Goal: Task Accomplishment & Management: Manage account settings

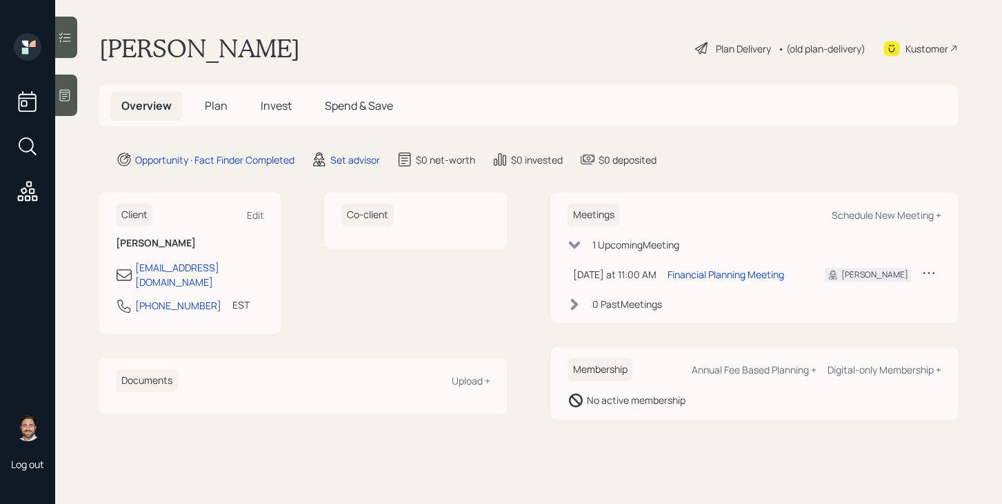
click at [224, 100] on span "Plan" at bounding box center [216, 105] width 23 height 15
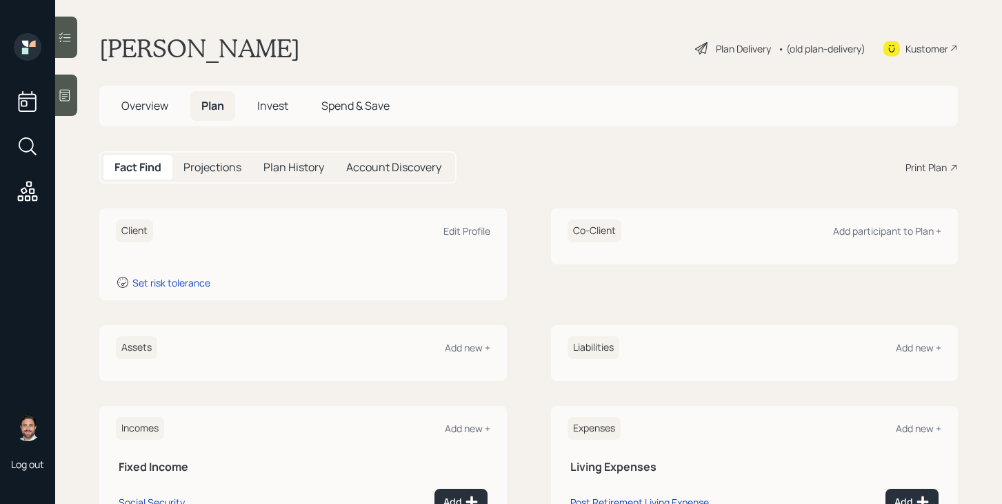
scroll to position [87, 0]
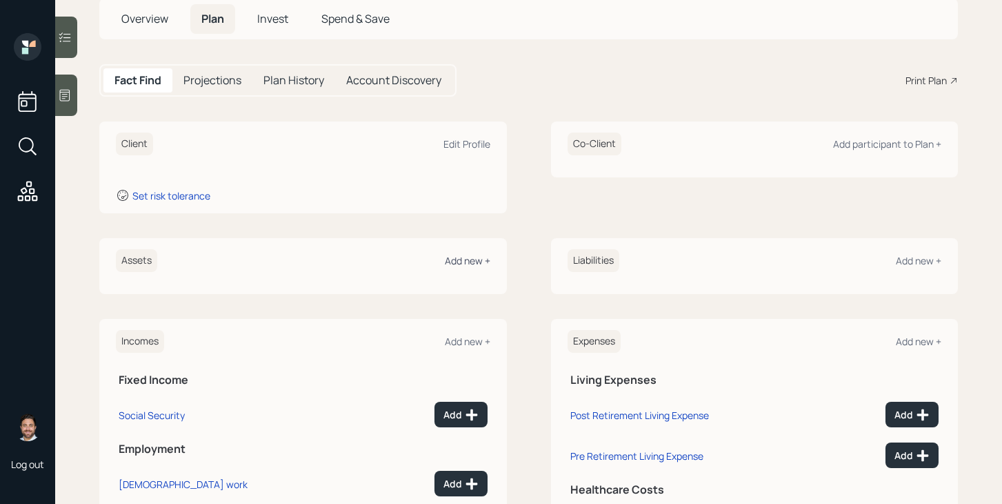
click at [465, 263] on div "Add new +" at bounding box center [468, 260] width 46 height 13
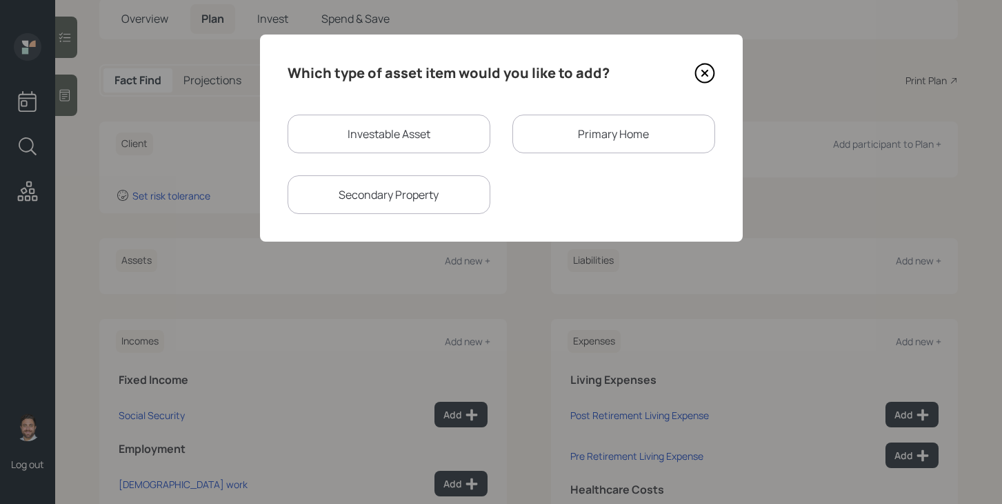
click at [384, 132] on div "Investable Asset" at bounding box center [389, 134] width 203 height 39
select select "taxable"
select select "balanced"
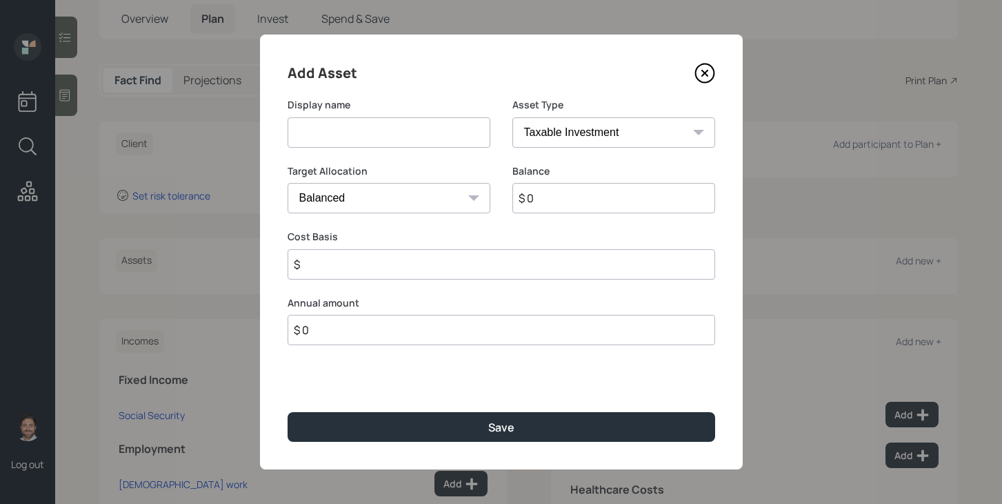
click at [384, 132] on input at bounding box center [389, 132] width 203 height 30
type input "DC Plan"
click at [558, 136] on select "SEP IRA IRA Roth IRA 401(k) Roth 401(k) 403(b) Roth 403(b) 457(b) Roth 457(b) H…" at bounding box center [614, 132] width 203 height 30
select select "company_sponsored"
click at [513, 117] on select "SEP IRA IRA Roth IRA 401(k) Roth 401(k) 403(b) Roth 403(b) 457(b) Roth 457(b) H…" at bounding box center [614, 132] width 203 height 30
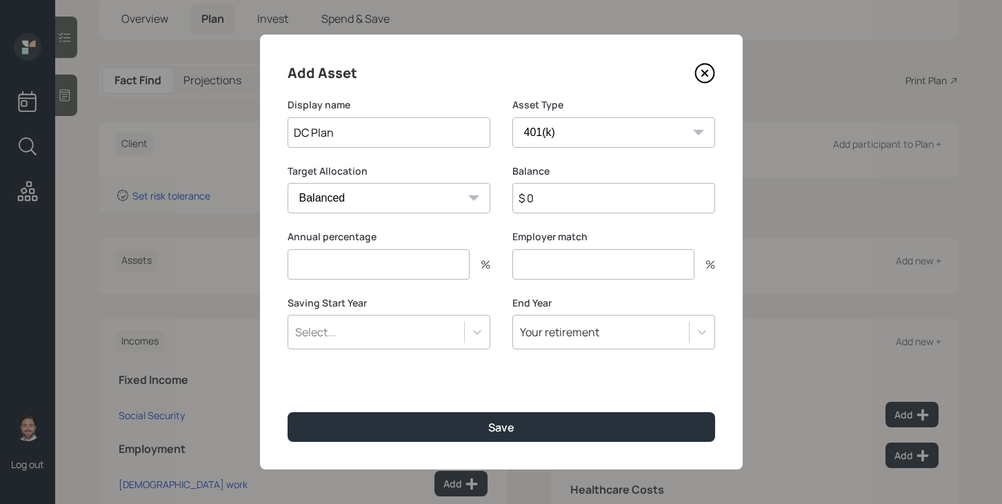
click at [449, 261] on input "number" at bounding box center [379, 264] width 182 height 30
type input "0"
click at [529, 266] on input "number" at bounding box center [604, 264] width 182 height 30
type input "0"
click at [561, 201] on input "$ 0" at bounding box center [614, 198] width 203 height 30
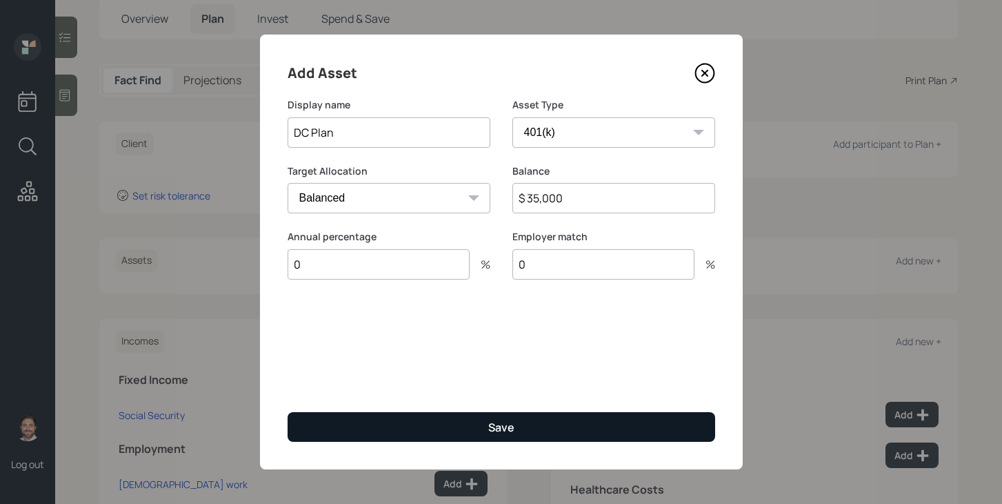
type input "$ 35,000"
click at [536, 433] on button "Save" at bounding box center [502, 427] width 428 height 30
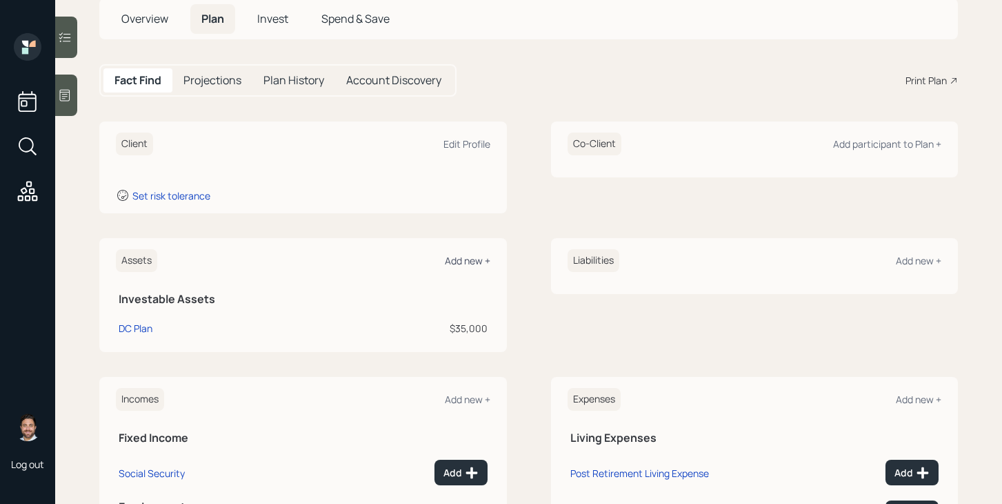
click at [483, 265] on div "Add new +" at bounding box center [468, 260] width 46 height 13
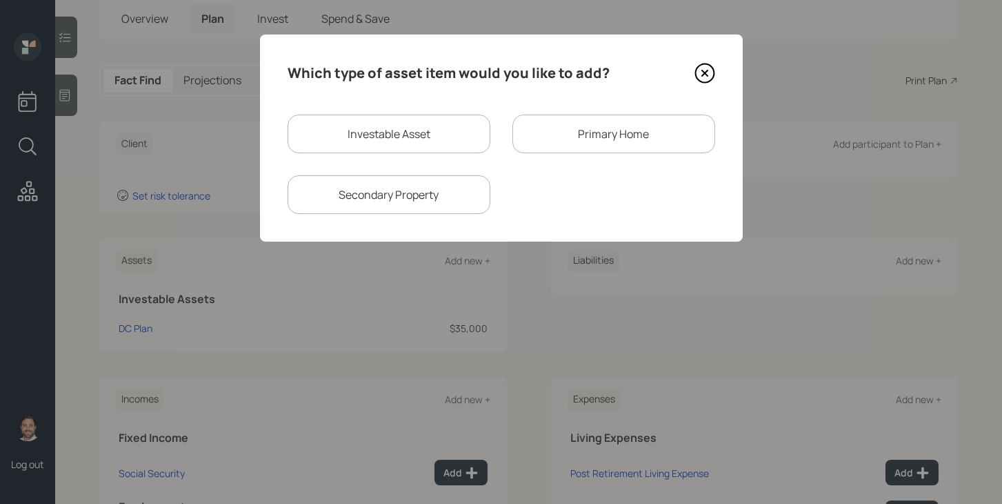
click at [411, 151] on div "Investable Asset" at bounding box center [389, 134] width 203 height 39
select select "taxable"
select select "balanced"
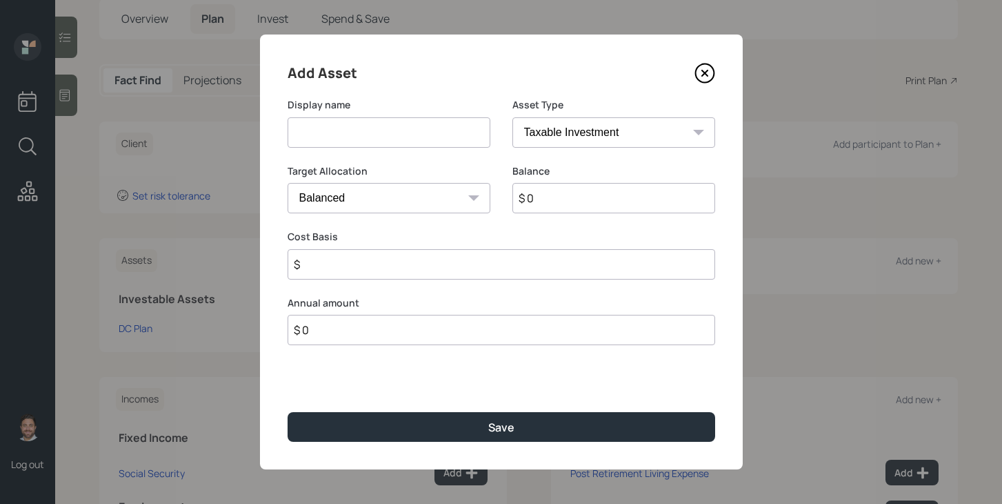
click at [400, 134] on input at bounding box center [389, 132] width 203 height 30
type input "Savings Account"
click at [577, 137] on select "SEP IRA IRA Roth IRA 401(k) Roth 401(k) 403(b) Roth 403(b) 457(b) Roth 457(b) H…" at bounding box center [614, 132] width 203 height 30
select select "cash"
click at [513, 117] on select "SEP IRA IRA Roth IRA 401(k) Roth 401(k) 403(b) Roth 403(b) 457(b) Roth 457(b) H…" at bounding box center [614, 132] width 203 height 30
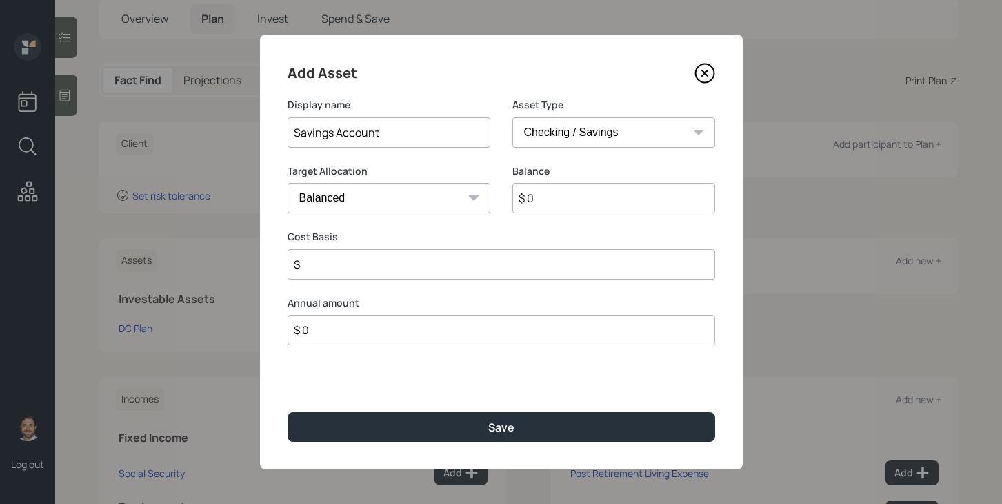
type input "$"
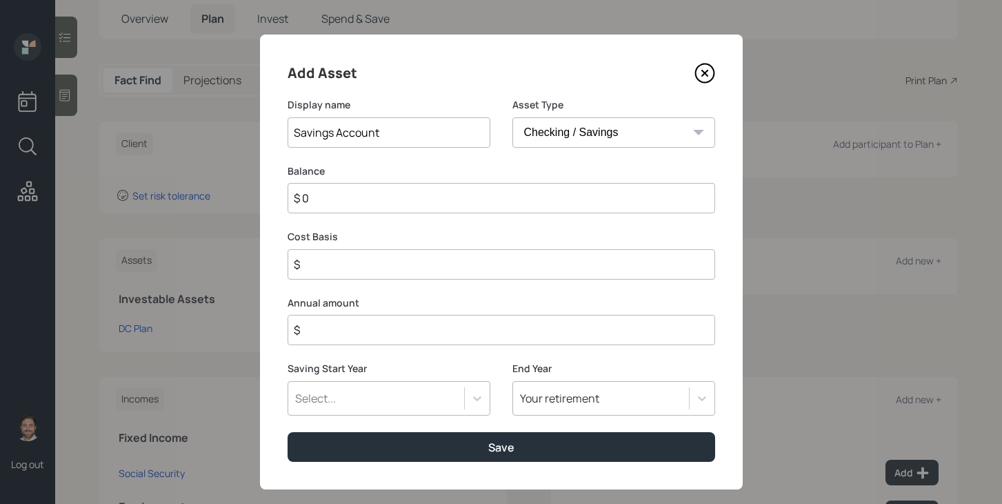
click at [600, 136] on select "SEP IRA IRA Roth IRA 401(k) Roth 401(k) 403(b) Roth 403(b) 457(b) Roth 457(b) H…" at bounding box center [614, 132] width 203 height 30
select select "emergency_fund"
click at [513, 117] on select "SEP IRA IRA Roth IRA 401(k) Roth 401(k) 403(b) Roth 403(b) 457(b) Roth 457(b) H…" at bounding box center [614, 132] width 203 height 30
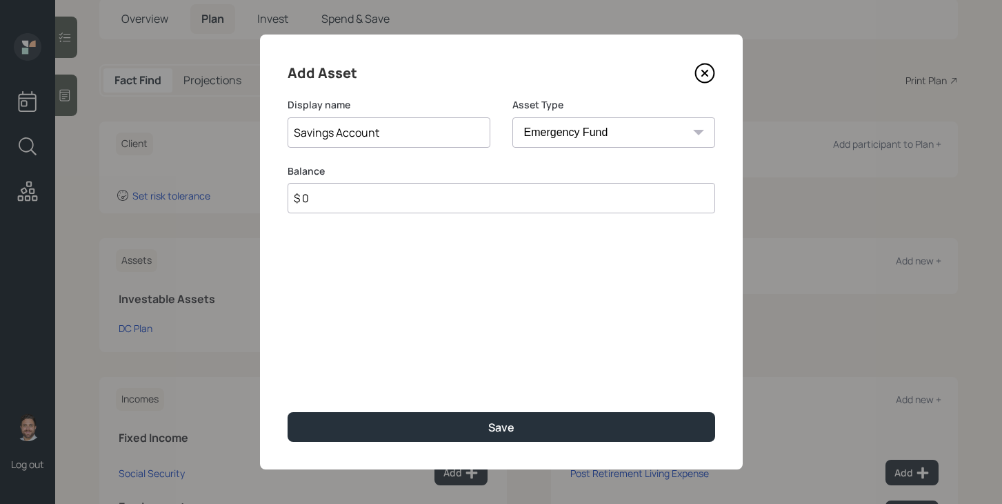
click at [531, 201] on input "$ 0" at bounding box center [502, 198] width 428 height 30
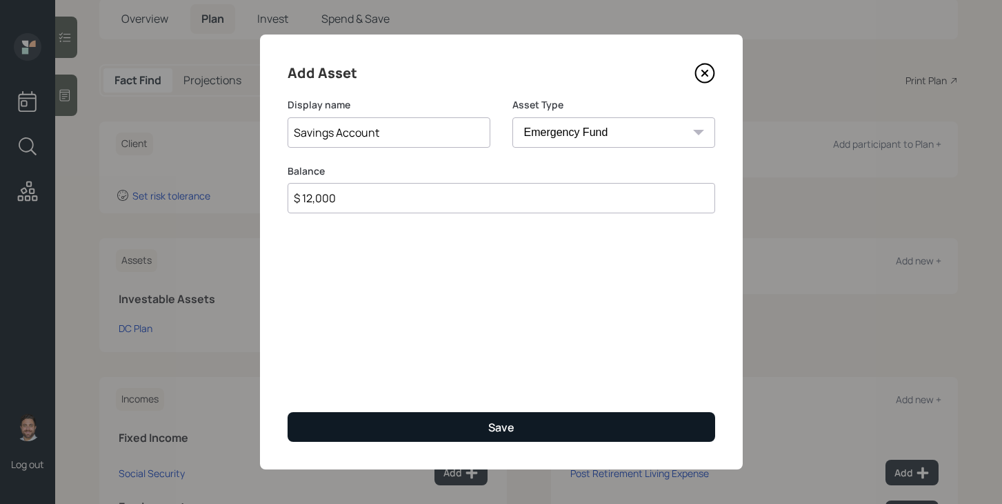
type input "$ 12,000"
click at [544, 433] on button "Save" at bounding box center [502, 427] width 428 height 30
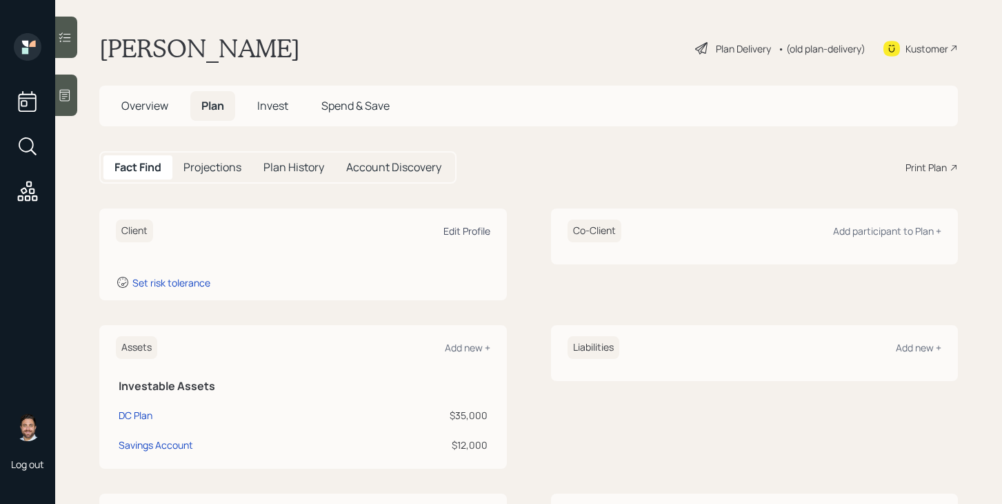
click at [482, 233] on div "Edit Profile" at bounding box center [467, 230] width 47 height 13
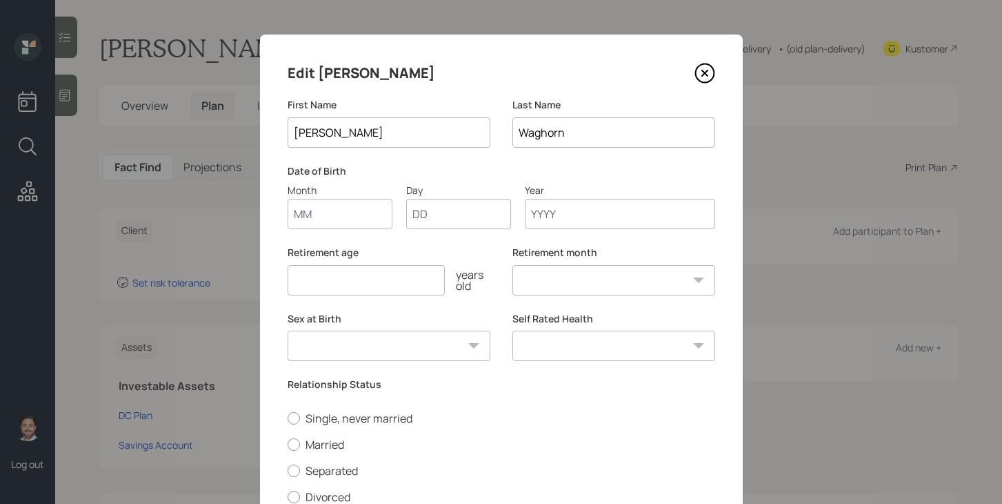
click at [350, 221] on input "Month" at bounding box center [340, 214] width 105 height 30
type input "09"
type input "22"
type input "1955"
select select "9"
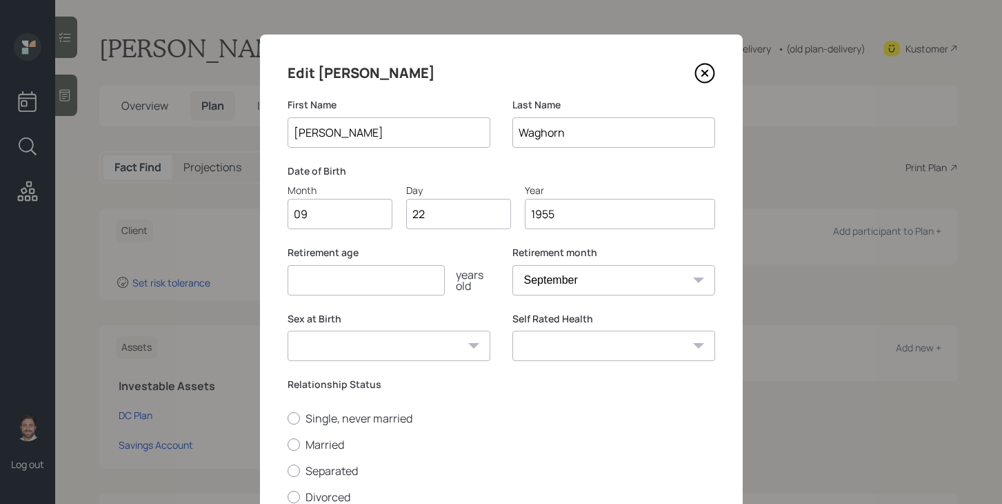
type input "1955"
click at [333, 279] on input "number" at bounding box center [366, 280] width 157 height 30
type input "55"
click at [392, 348] on select "Male Female Other / Prefer not to say" at bounding box center [389, 345] width 203 height 30
select select "female"
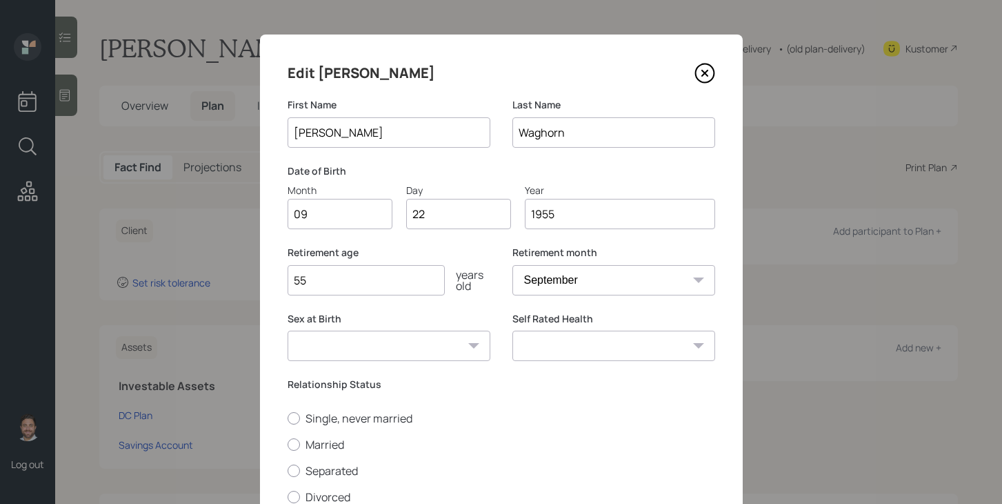
click at [288, 330] on select "Male Female Other / Prefer not to say" at bounding box center [389, 345] width 203 height 30
click at [620, 348] on select "Excellent Very Good Good Fair Poor" at bounding box center [614, 345] width 203 height 30
select select "very_good"
click at [513, 330] on select "Excellent Very Good Good Fair Poor" at bounding box center [614, 345] width 203 height 30
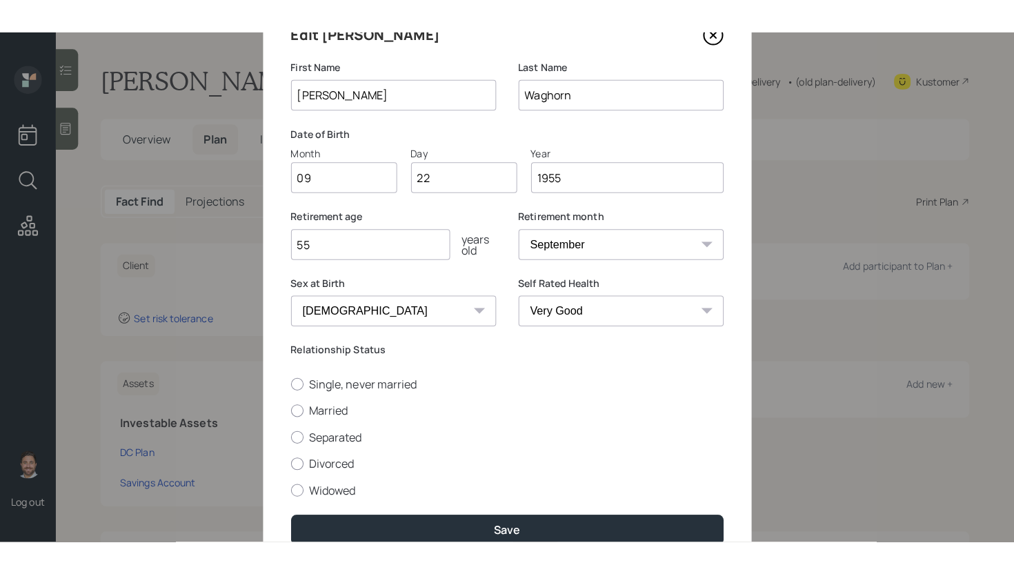
scroll to position [136, 0]
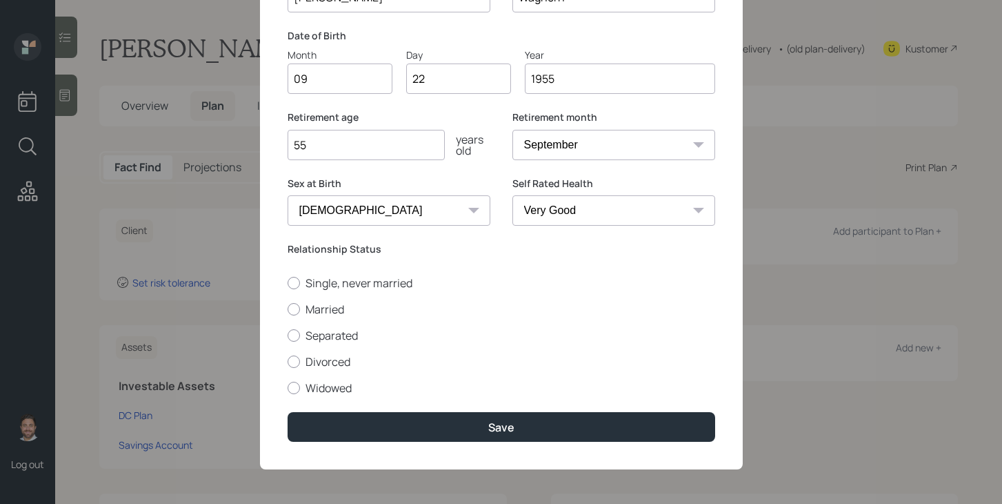
click at [651, 219] on select "Excellent Very Good Good Fair Poor" at bounding box center [614, 210] width 203 height 30
click at [513, 195] on select "Excellent Very Good Good Fair Poor" at bounding box center [614, 210] width 203 height 30
click at [349, 389] on label "Widowed" at bounding box center [502, 387] width 428 height 15
click at [288, 388] on input "Widowed" at bounding box center [287, 387] width 1 height 1
radio input "true"
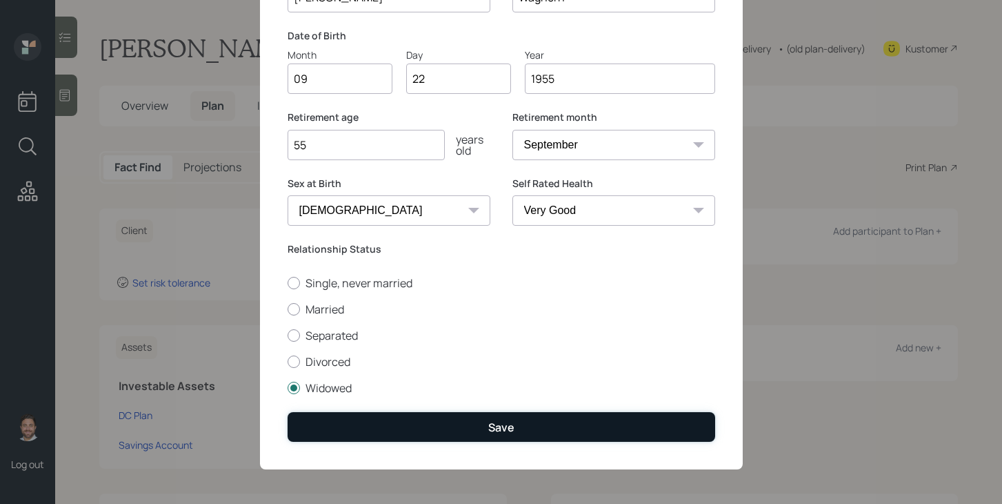
click at [388, 430] on button "Save" at bounding box center [502, 427] width 428 height 30
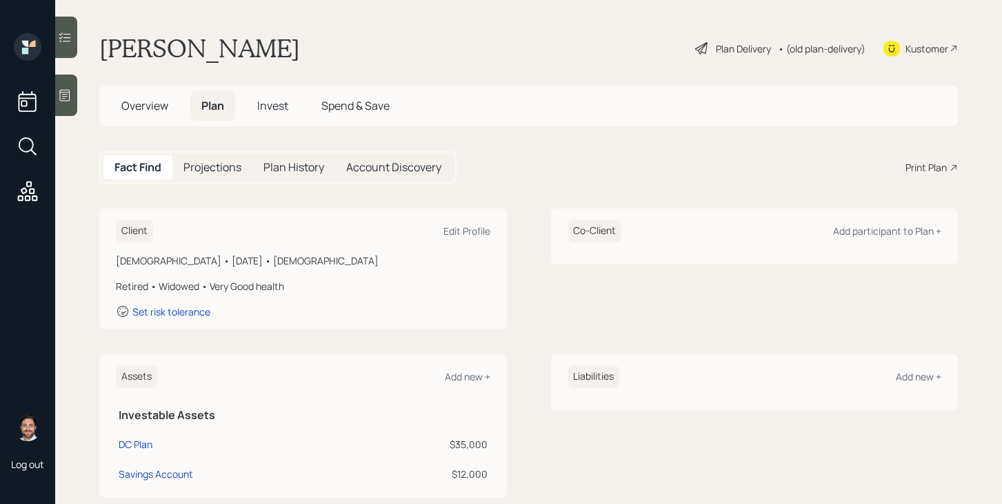
click at [740, 48] on div "Plan Delivery" at bounding box center [743, 48] width 55 height 14
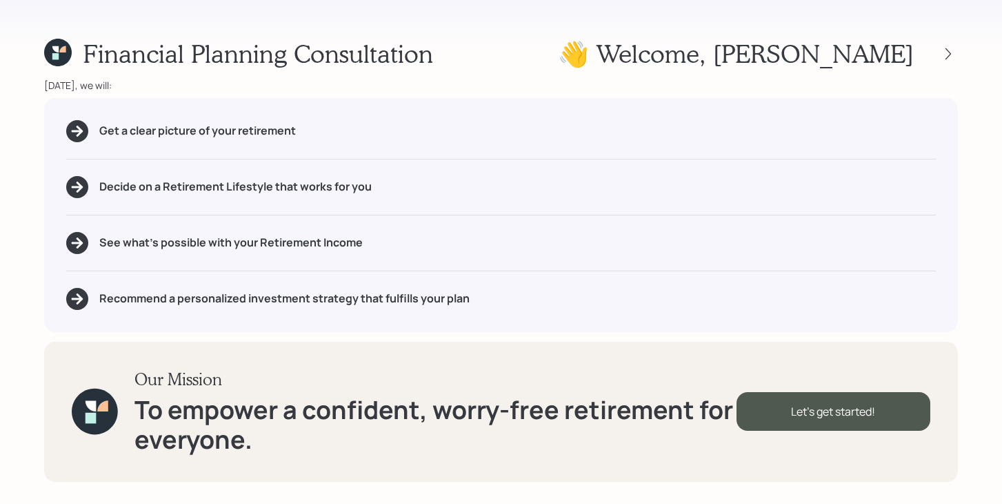
click at [70, 54] on icon at bounding box center [58, 53] width 28 height 28
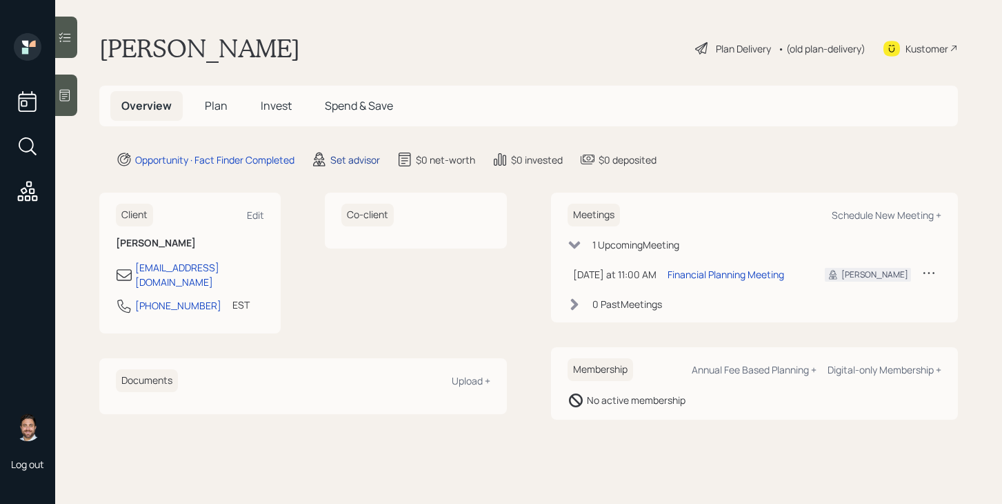
click at [343, 166] on div "Set advisor" at bounding box center [355, 159] width 50 height 14
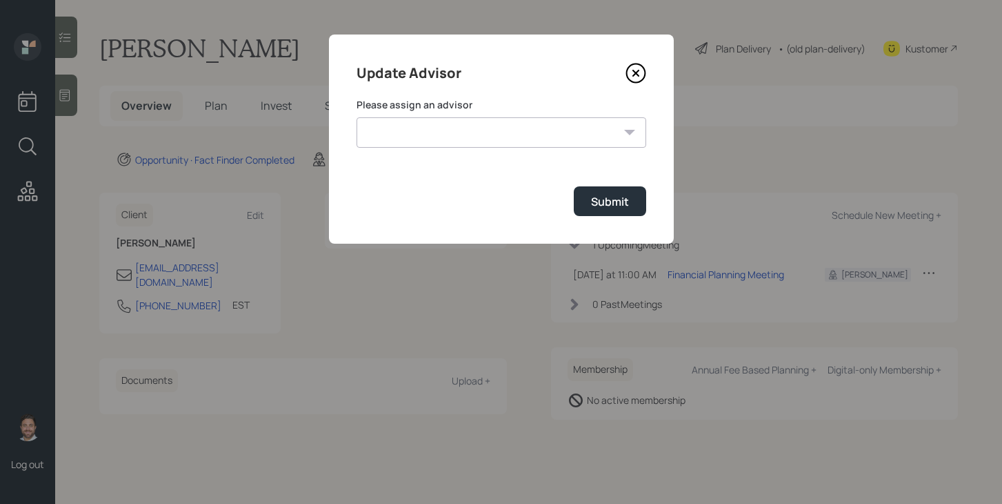
click at [468, 133] on select "Treva Nostdahl Jonah Coleman Tyler End James DiStasi Sami Boghos Eric Schwartz …" at bounding box center [502, 132] width 290 height 30
select select "bffa7908-1b2a-4c79-9bb6-f0ec9aed22d3"
click at [357, 117] on select "Treva Nostdahl Jonah Coleman Tyler End James DiStasi Sami Boghos Eric Schwartz …" at bounding box center [502, 132] width 290 height 30
click at [619, 200] on div "Submit" at bounding box center [610, 201] width 38 height 15
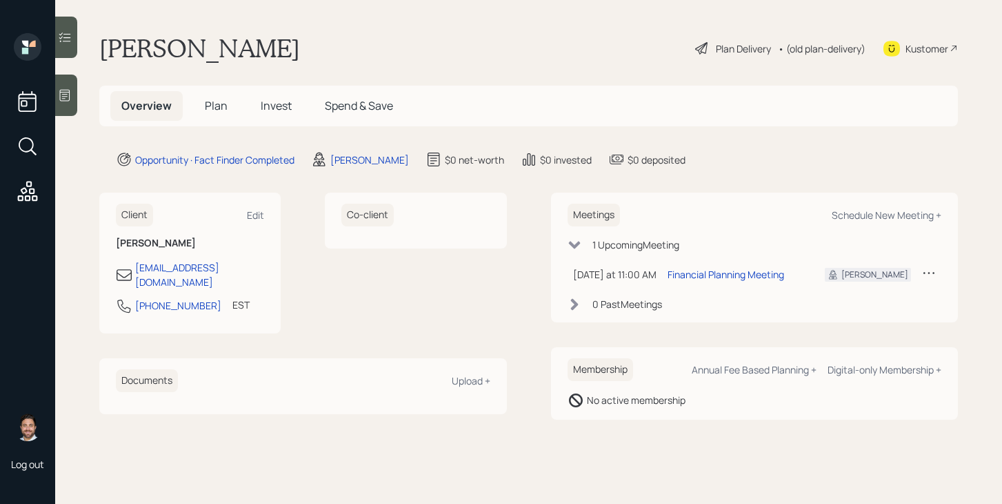
click at [754, 52] on div "Plan Delivery" at bounding box center [743, 48] width 55 height 14
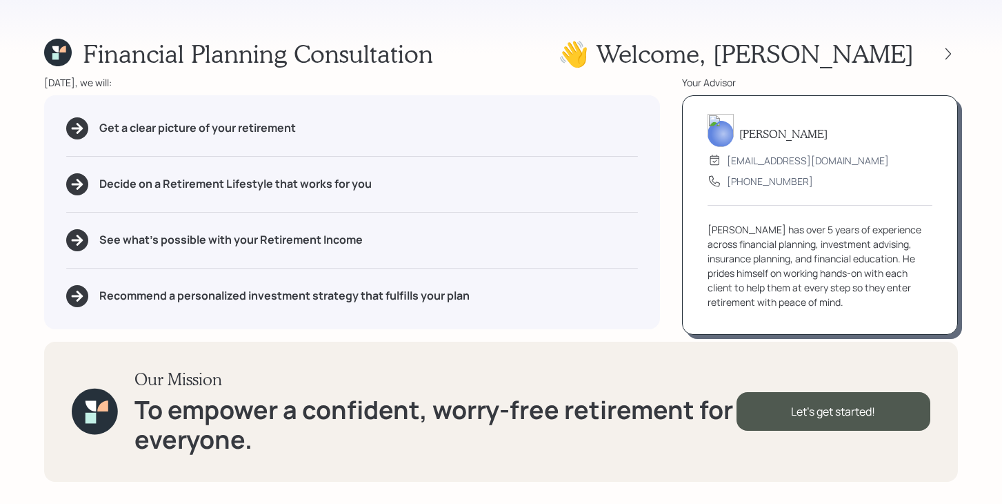
click at [650, 61] on div "Financial Planning Consultation 👋 Welcome , Denise" at bounding box center [501, 54] width 914 height 30
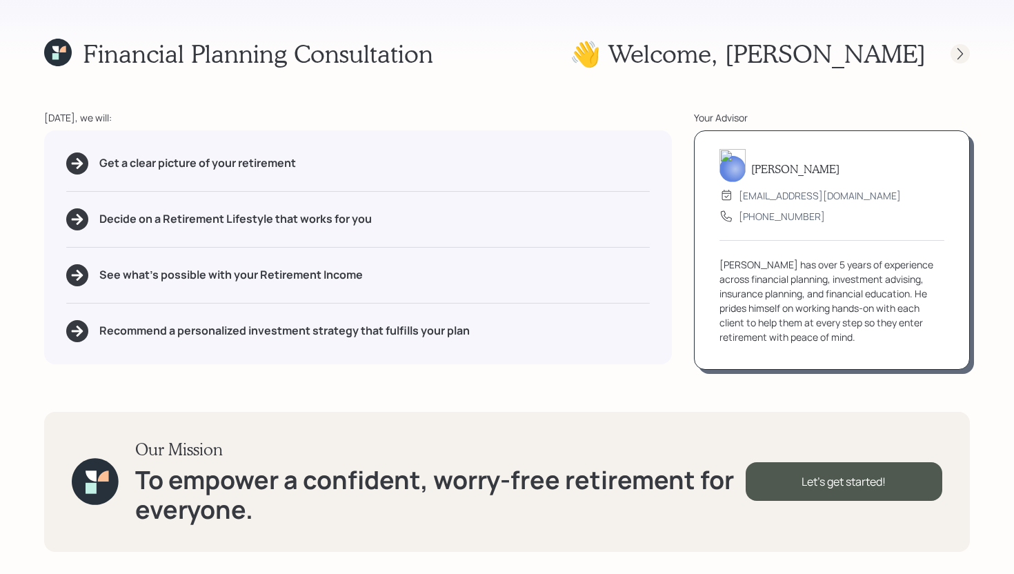
click at [960, 52] on icon at bounding box center [961, 54] width 14 height 14
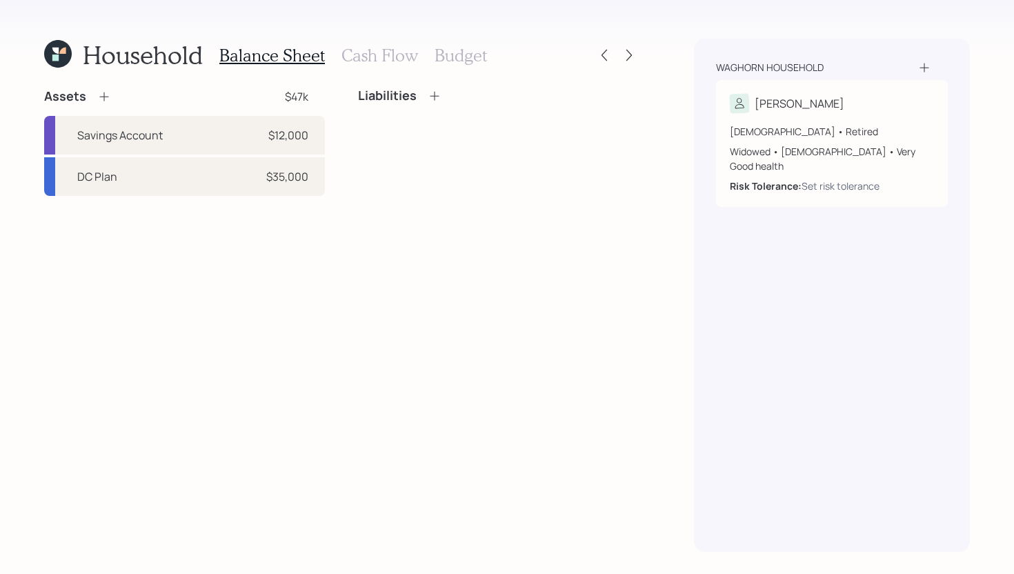
click at [103, 97] on icon at bounding box center [103, 96] width 9 height 9
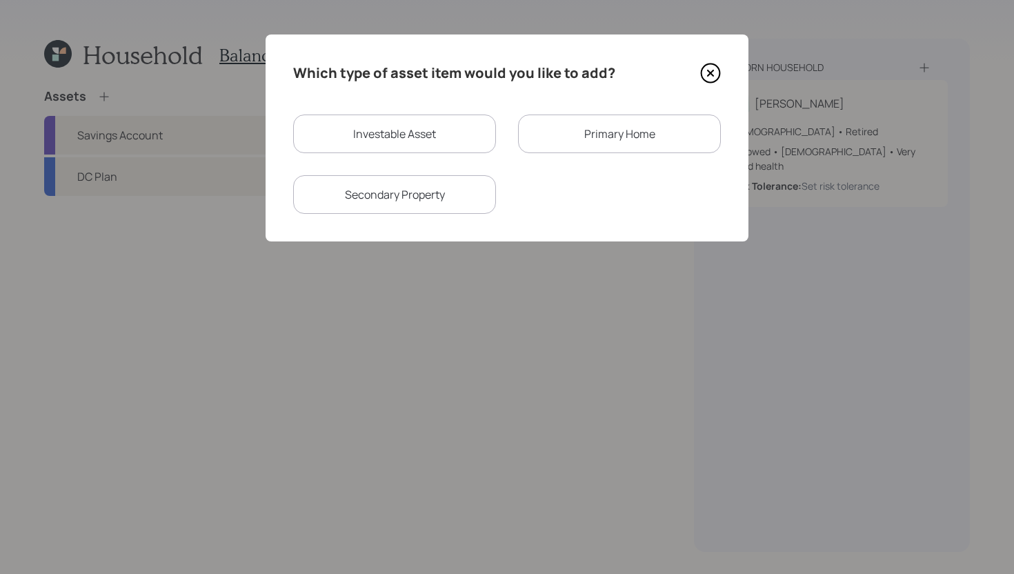
click at [566, 142] on div "Primary Home" at bounding box center [619, 134] width 203 height 39
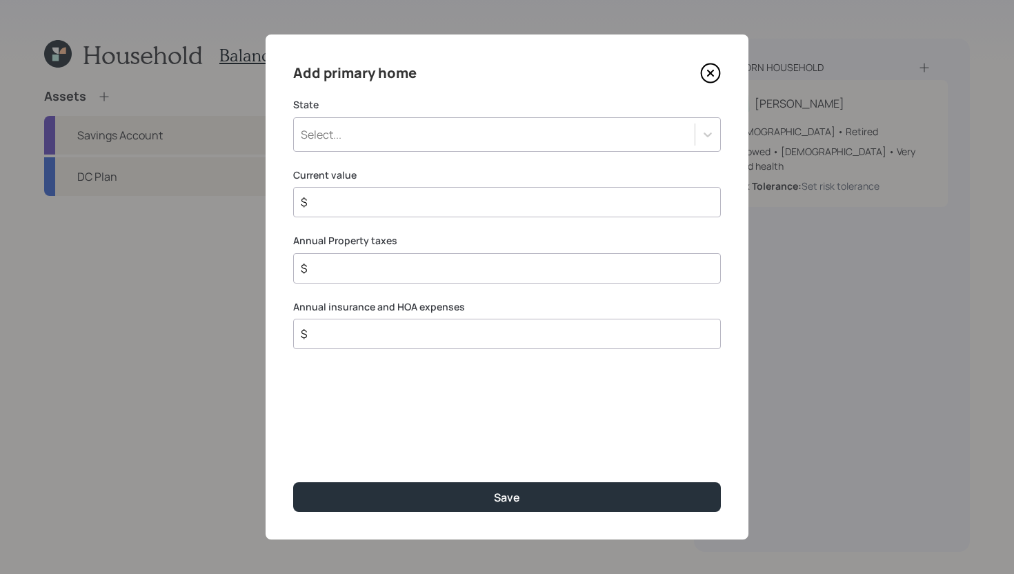
click at [544, 142] on div "Select..." at bounding box center [494, 134] width 401 height 23
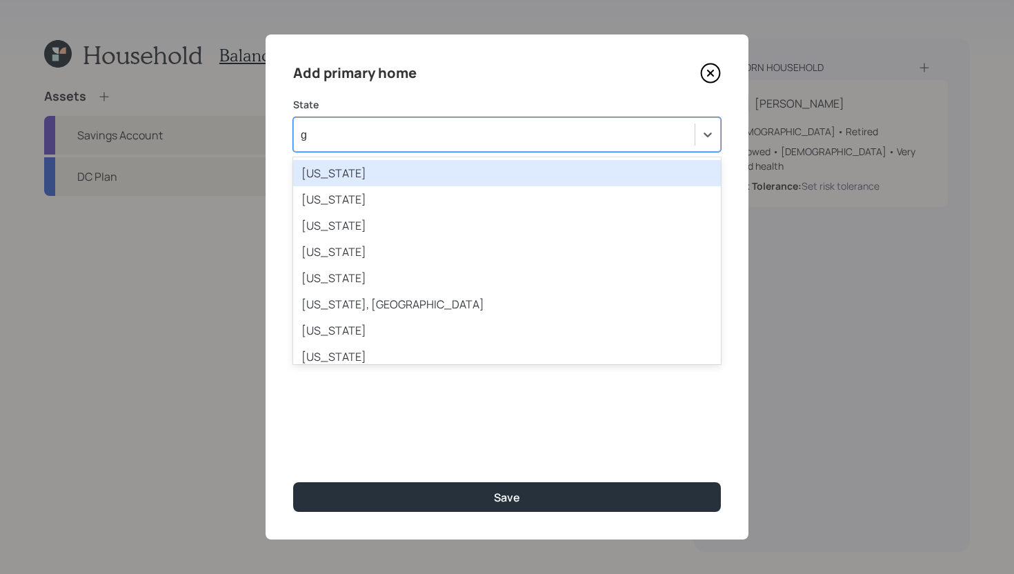
type input "ge"
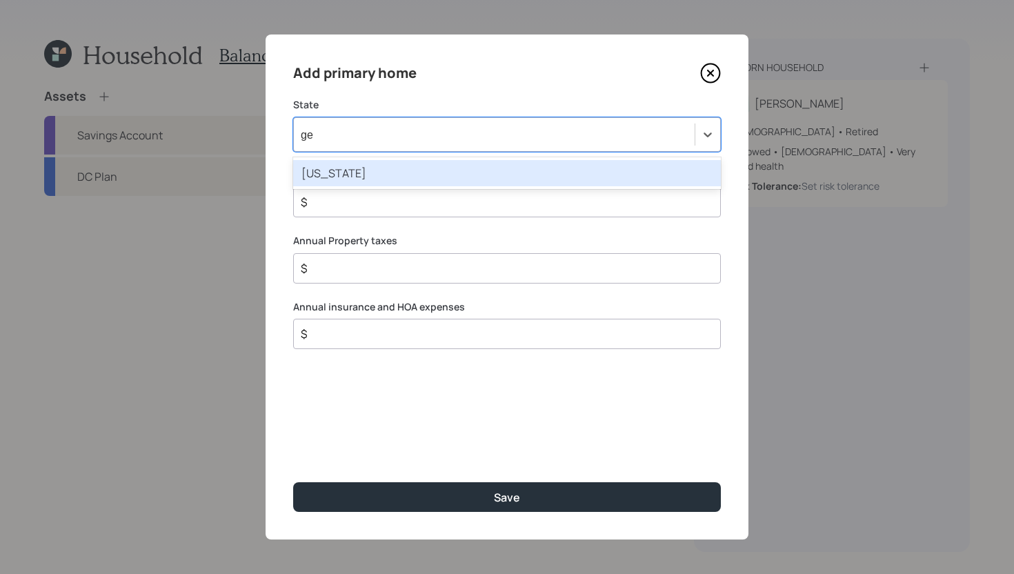
click at [505, 178] on div "Georgia" at bounding box center [507, 173] width 428 height 26
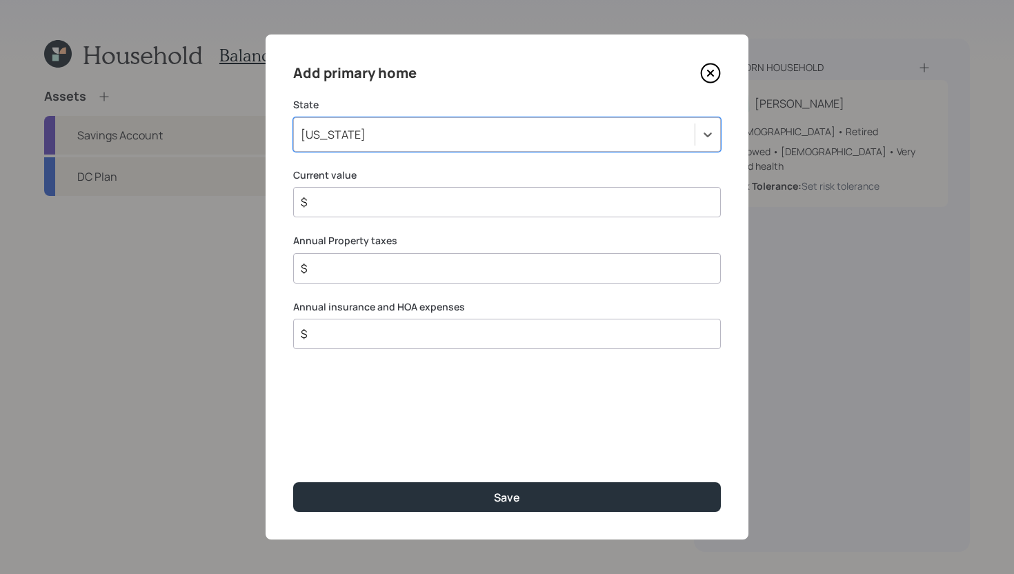
click at [477, 211] on div "$" at bounding box center [507, 202] width 428 height 30
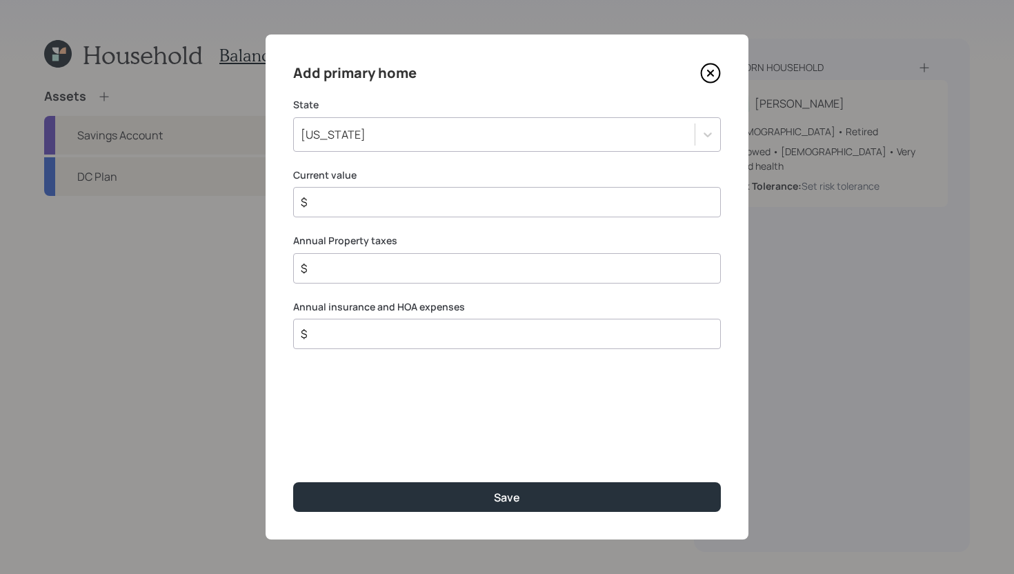
click at [477, 206] on input "$" at bounding box center [501, 202] width 404 height 17
type input "$ 600,000"
click at [460, 267] on input "$" at bounding box center [501, 268] width 404 height 17
type input "$ 4,500"
click at [465, 334] on input "$" at bounding box center [501, 334] width 404 height 17
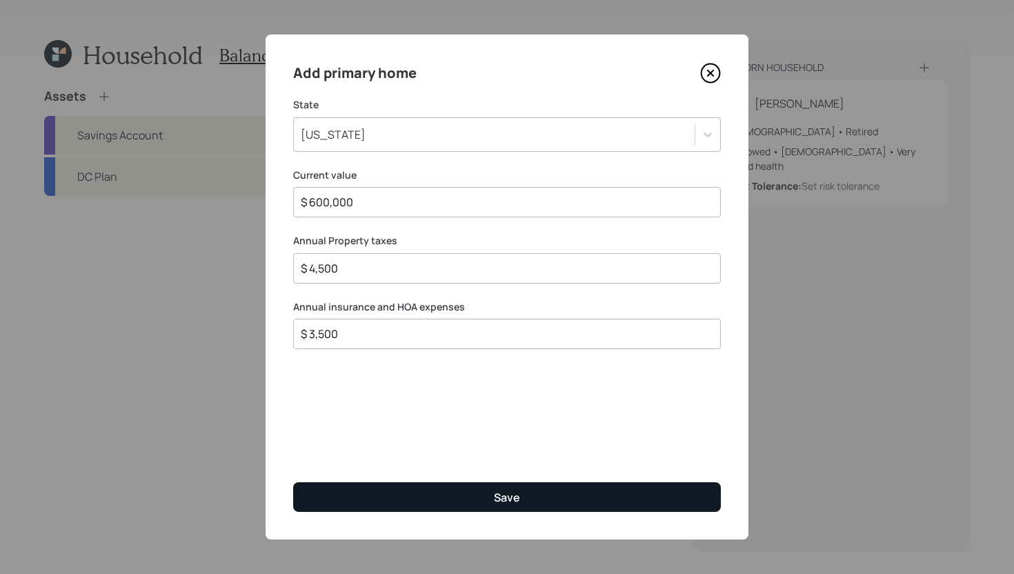
type input "$ 3,500"
click at [464, 493] on button "Save" at bounding box center [507, 497] width 428 height 30
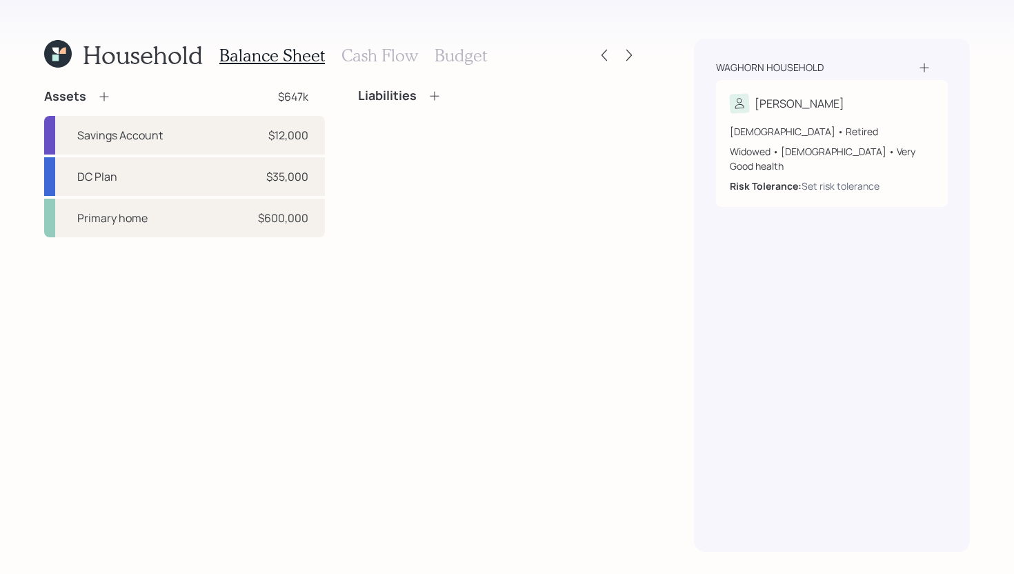
click at [433, 95] on icon at bounding box center [435, 96] width 14 height 14
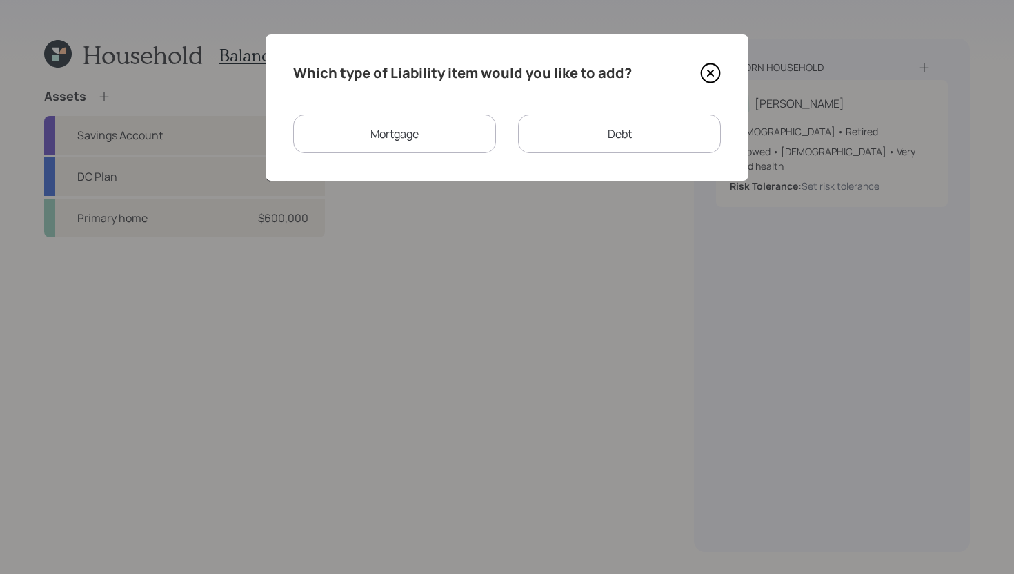
click at [446, 125] on div "Mortgage" at bounding box center [394, 134] width 203 height 39
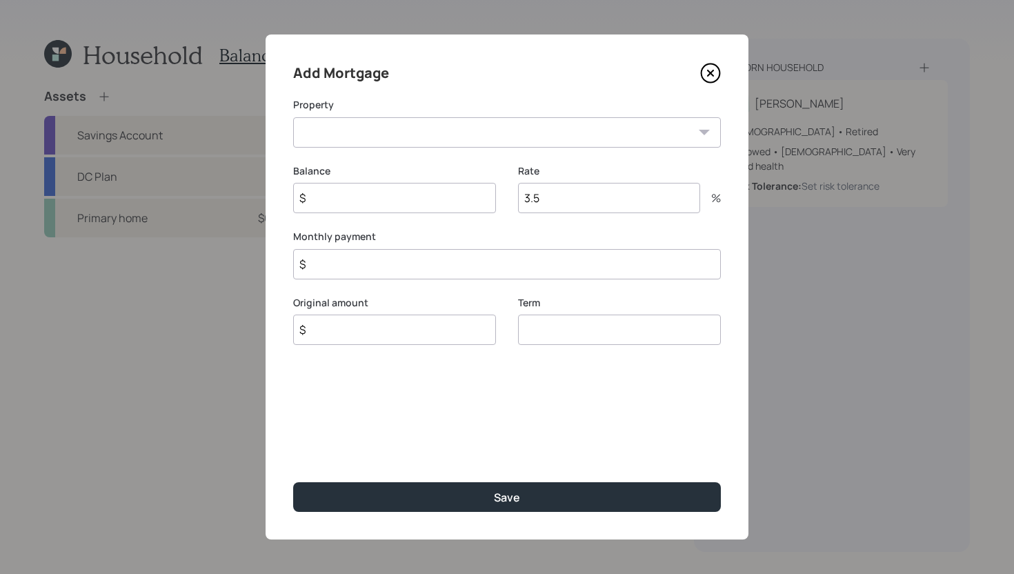
click at [432, 134] on select "GA Primary home" at bounding box center [507, 132] width 428 height 30
select select "87ba7eb0-380c-4721-af13-2f1fcd0568ab"
click at [293, 117] on select "GA Primary home" at bounding box center [507, 132] width 428 height 30
click at [411, 194] on input "$" at bounding box center [394, 198] width 203 height 30
type input "$ 250,000"
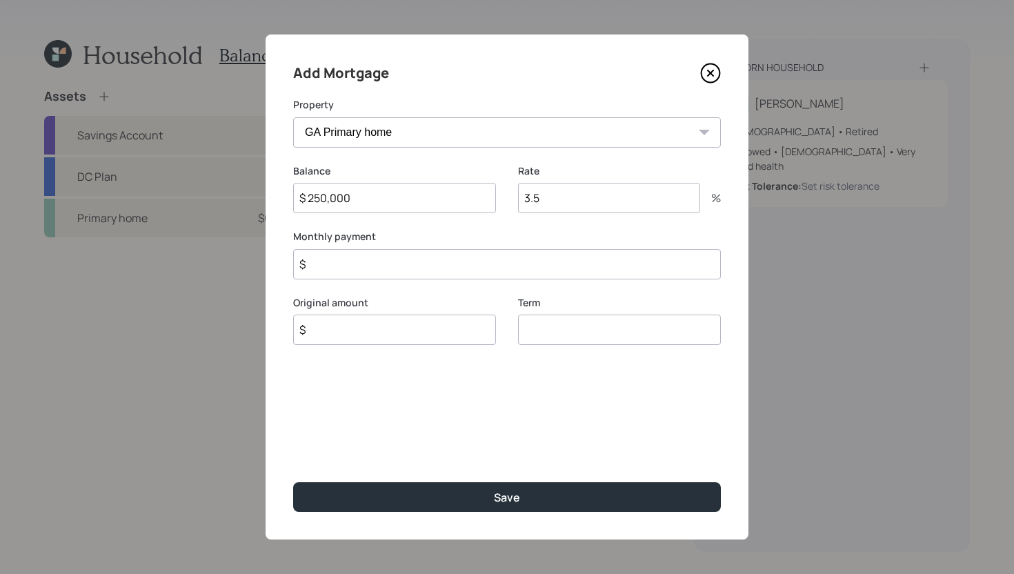
click at [387, 332] on input "$" at bounding box center [394, 330] width 203 height 30
type input "$ 250,000"
click at [580, 204] on input "3.5" at bounding box center [609, 198] width 182 height 30
type input "3"
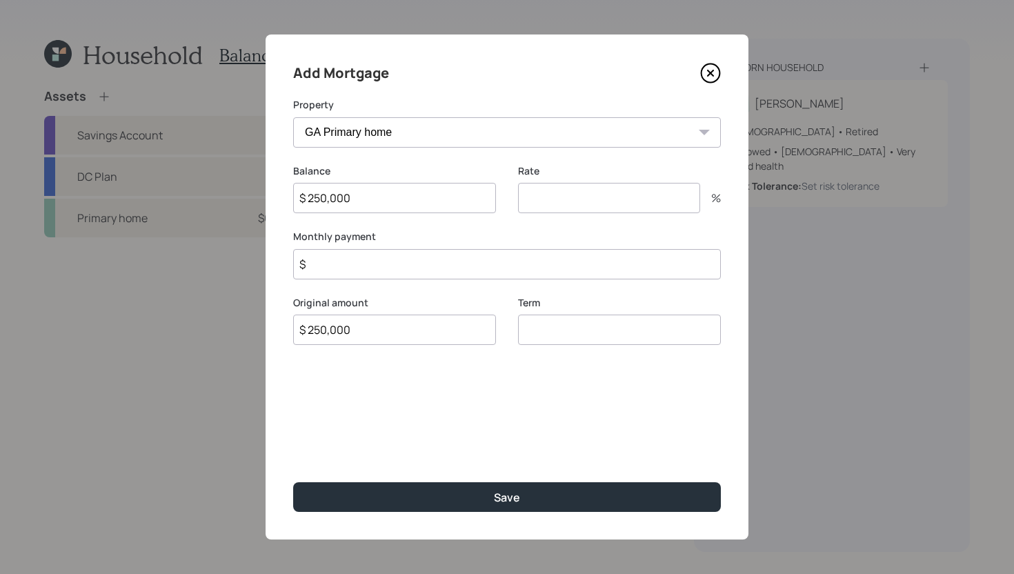
click at [604, 335] on input "number" at bounding box center [619, 330] width 203 height 30
type input "30"
click at [577, 191] on input "number" at bounding box center [609, 198] width 182 height 30
type input "4.5"
click at [445, 272] on input "$" at bounding box center [507, 264] width 428 height 30
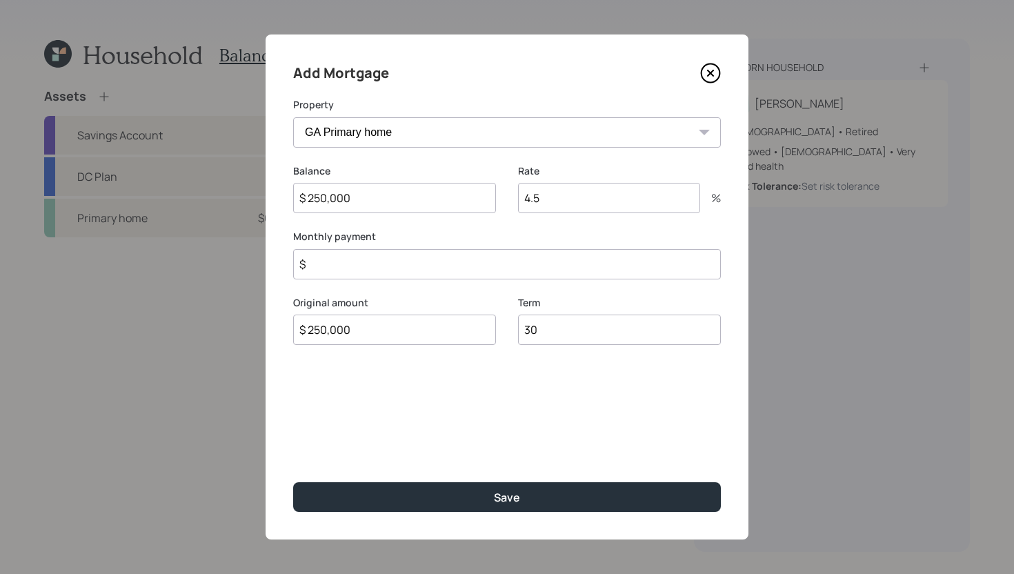
click at [445, 272] on input "$" at bounding box center [507, 264] width 428 height 30
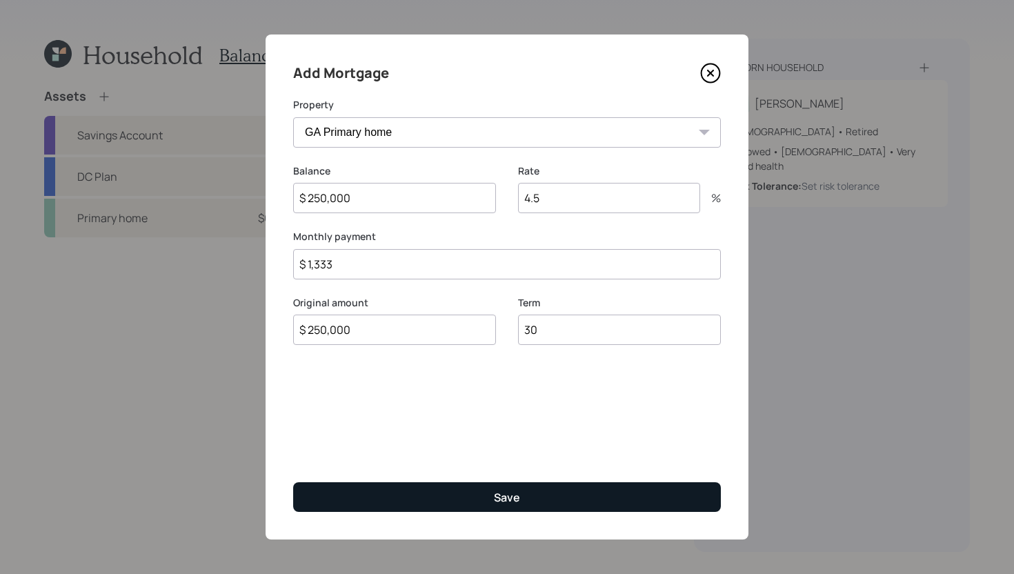
type input "$ 1,333"
click at [464, 493] on button "Save" at bounding box center [507, 497] width 428 height 30
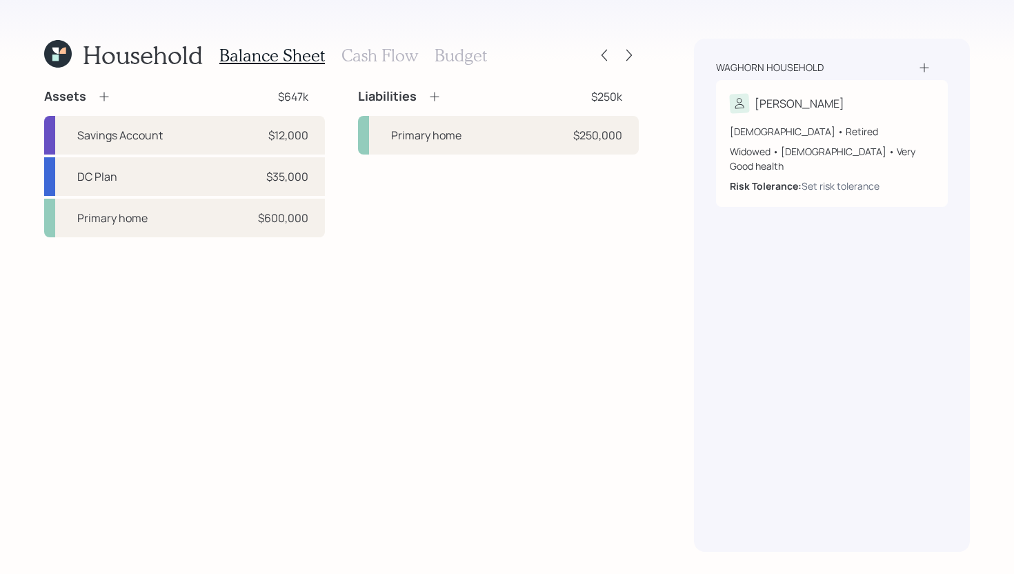
click at [390, 55] on h3 "Cash Flow" at bounding box center [380, 56] width 77 height 20
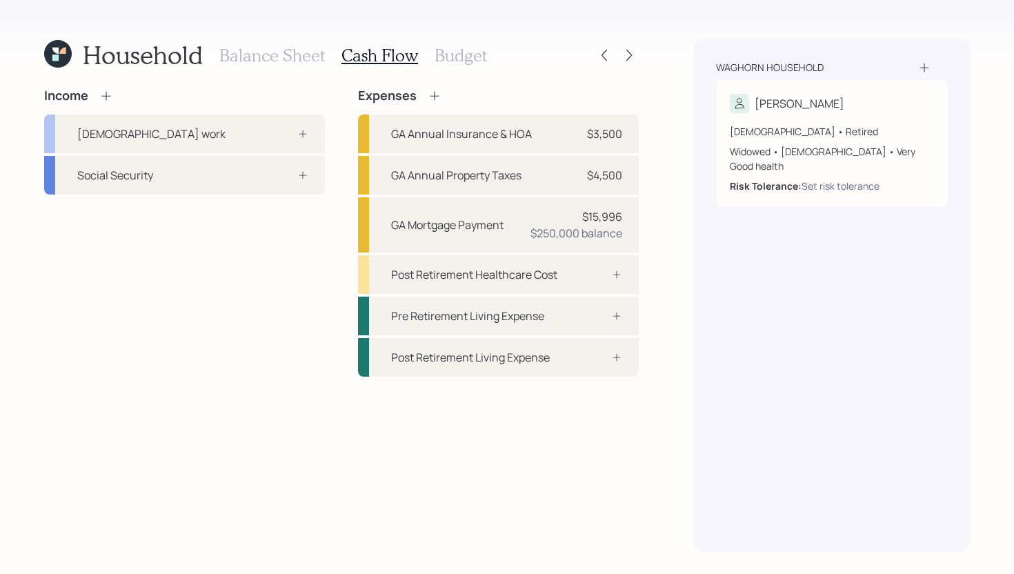
click at [106, 98] on icon at bounding box center [106, 96] width 14 height 14
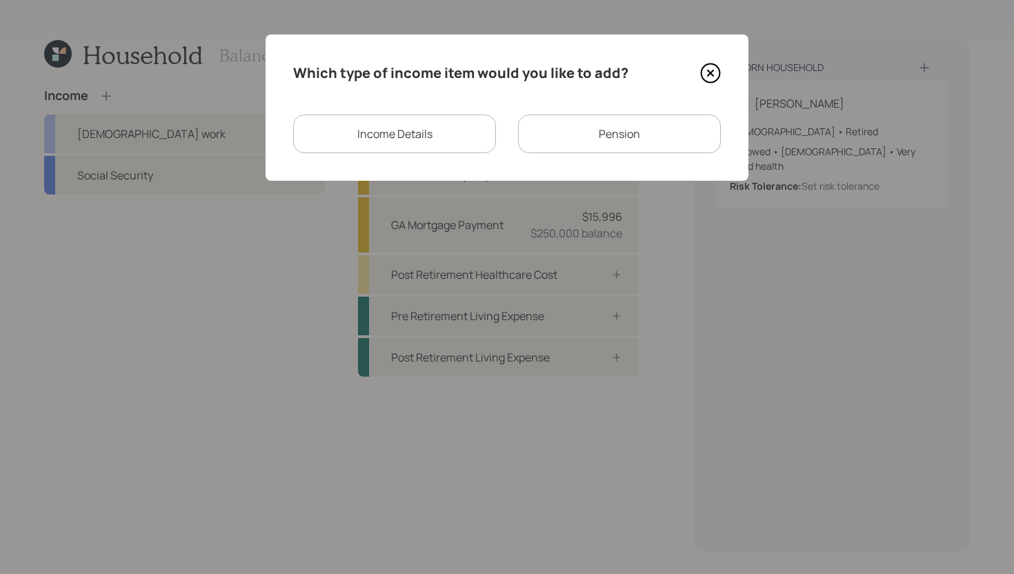
click at [591, 144] on div "Pension" at bounding box center [619, 134] width 203 height 39
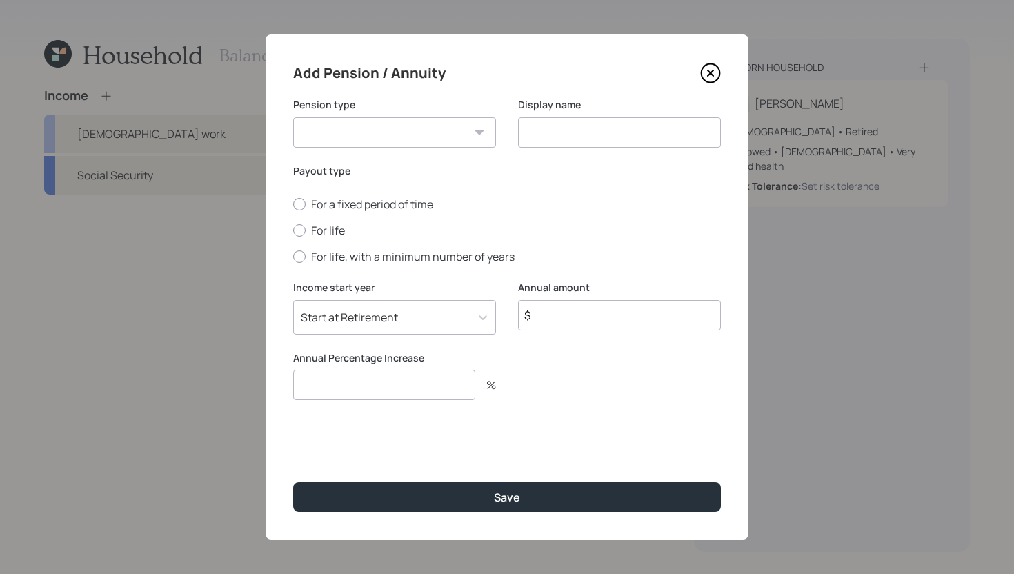
click at [420, 145] on select "Pension Annuity" at bounding box center [394, 132] width 203 height 30
select select "pension"
click at [293, 117] on select "Pension Annuity" at bounding box center [394, 132] width 203 height 30
click at [563, 125] on input at bounding box center [619, 132] width 203 height 30
type input "NY State Pension"
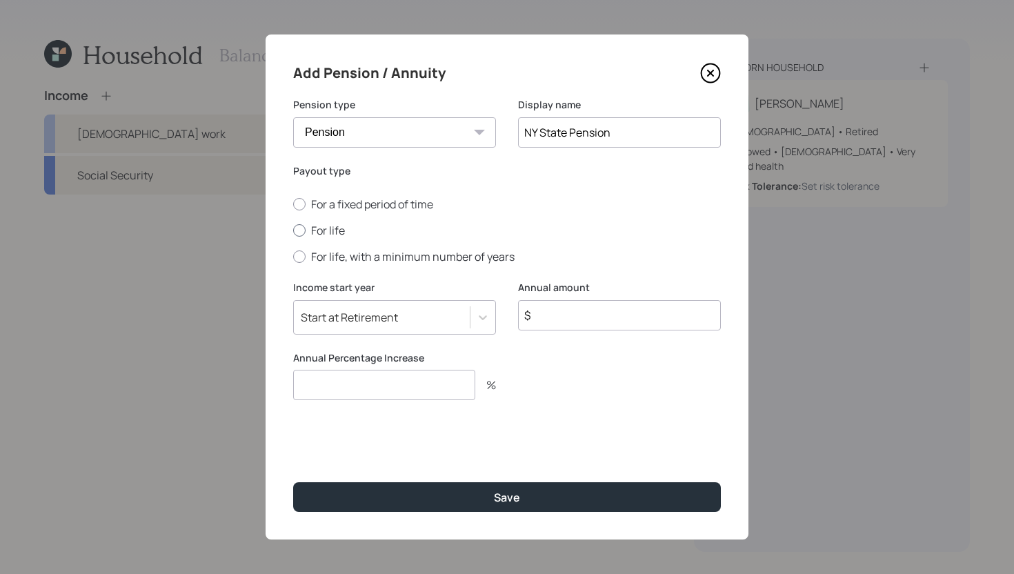
click at [331, 228] on label "For life" at bounding box center [507, 230] width 428 height 15
click at [293, 230] on input "For life" at bounding box center [293, 230] width 1 height 1
radio input "true"
click at [577, 313] on input "$" at bounding box center [619, 315] width 203 height 30
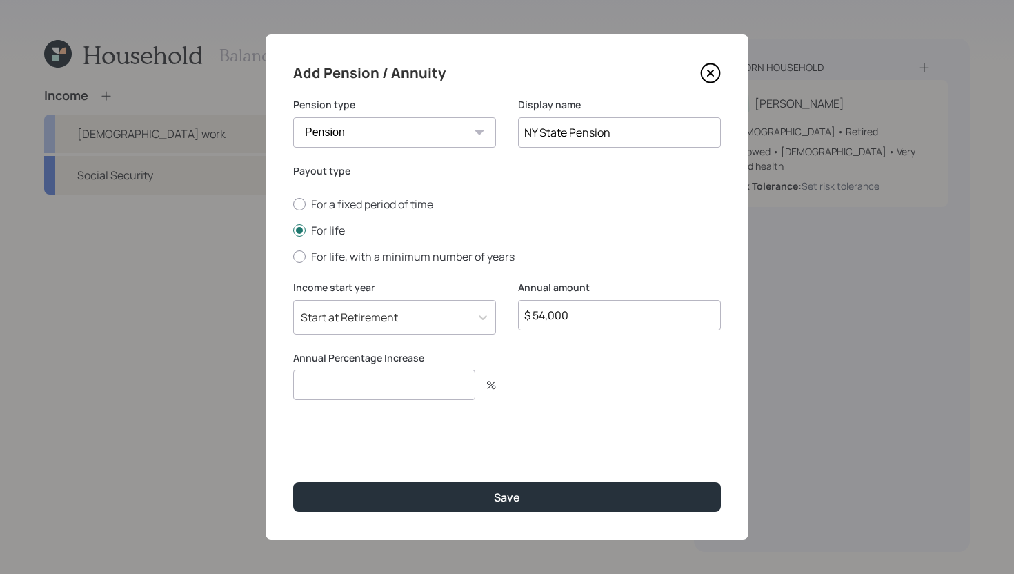
type input "$ 54,000"
click at [470, 384] on input "number" at bounding box center [384, 385] width 182 height 30
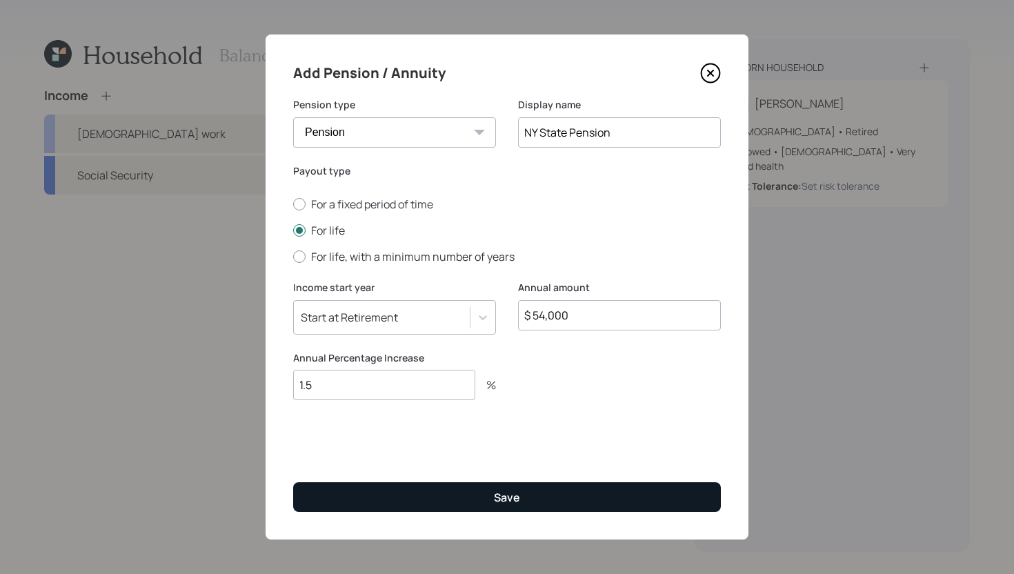
type input "1.5"
click at [492, 489] on button "Save" at bounding box center [507, 497] width 428 height 30
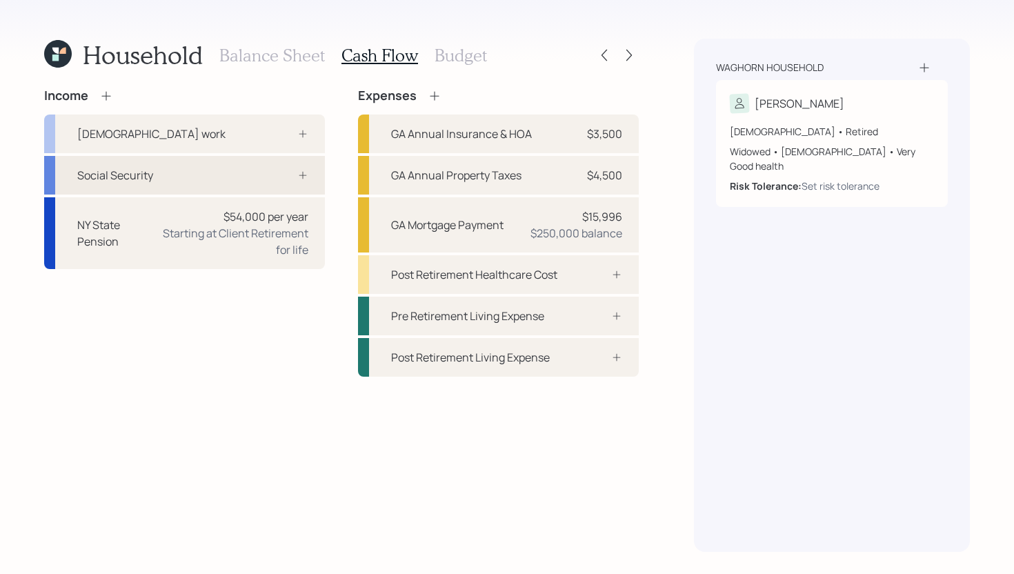
click at [225, 173] on div "Social Security" at bounding box center [184, 175] width 281 height 39
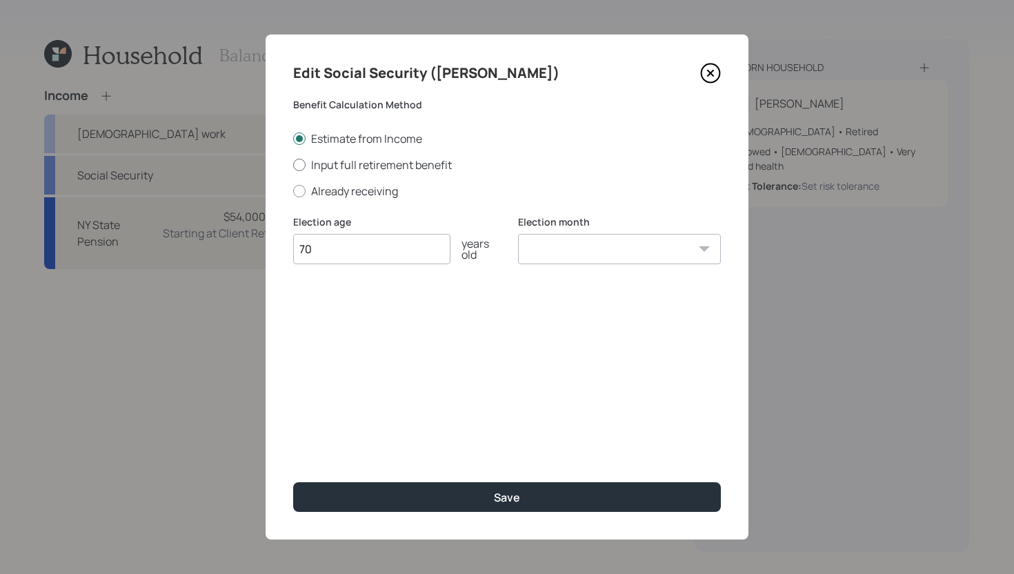
type input "70"
click at [424, 170] on label "Input full retirement benefit" at bounding box center [507, 164] width 428 height 15
click at [293, 165] on input "Input full retirement benefit" at bounding box center [293, 164] width 1 height 1
radio input "true"
click at [577, 246] on select "January February March April May June July August September October November De…" at bounding box center [619, 249] width 203 height 30
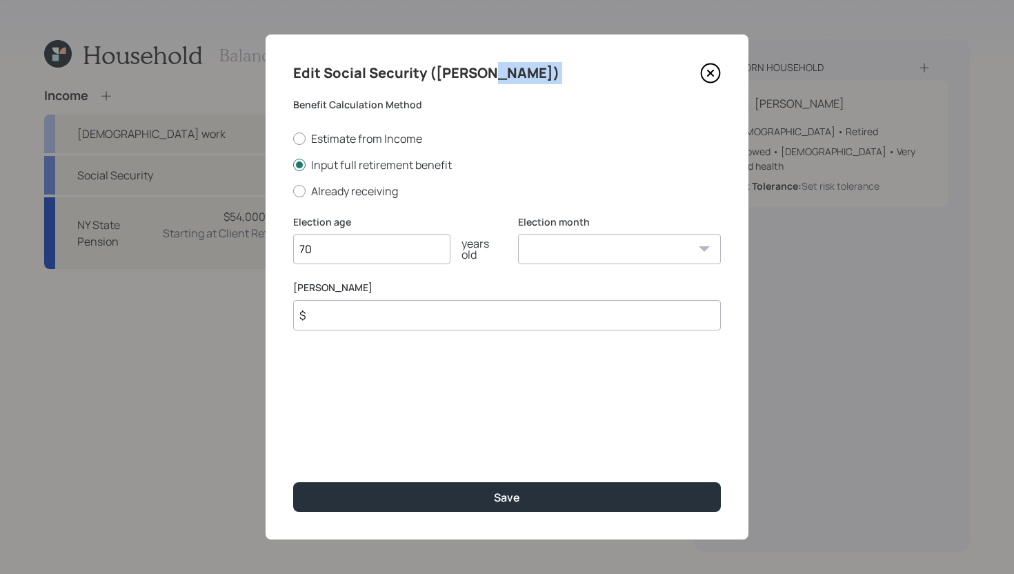
click at [713, 76] on icon at bounding box center [710, 73] width 21 height 21
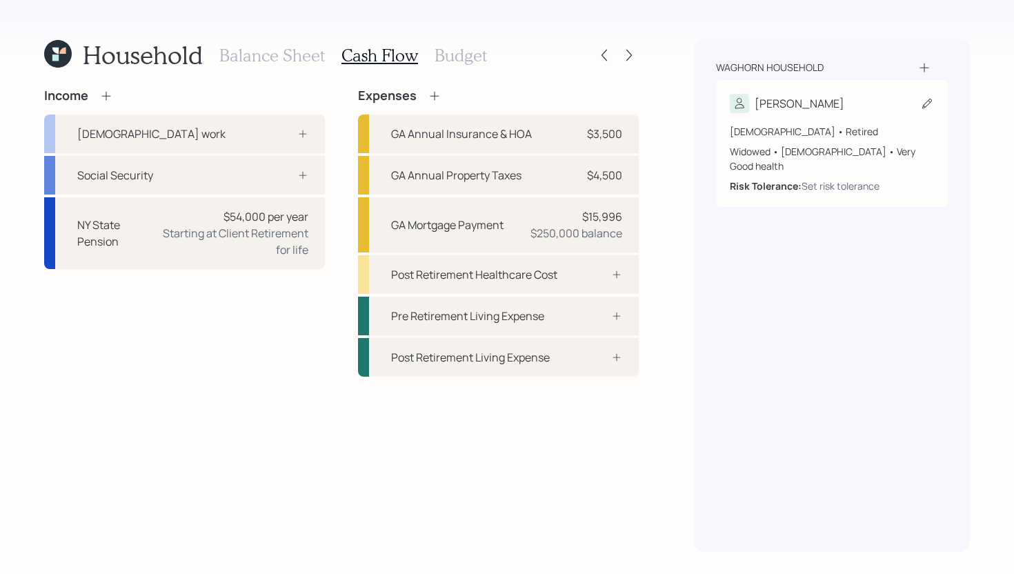
click at [813, 90] on div "Denise 69 years old • Retired Widowed • Female • Very Good health Risk Toleranc…" at bounding box center [832, 143] width 232 height 127
select select "9"
select select "female"
select select "very_good"
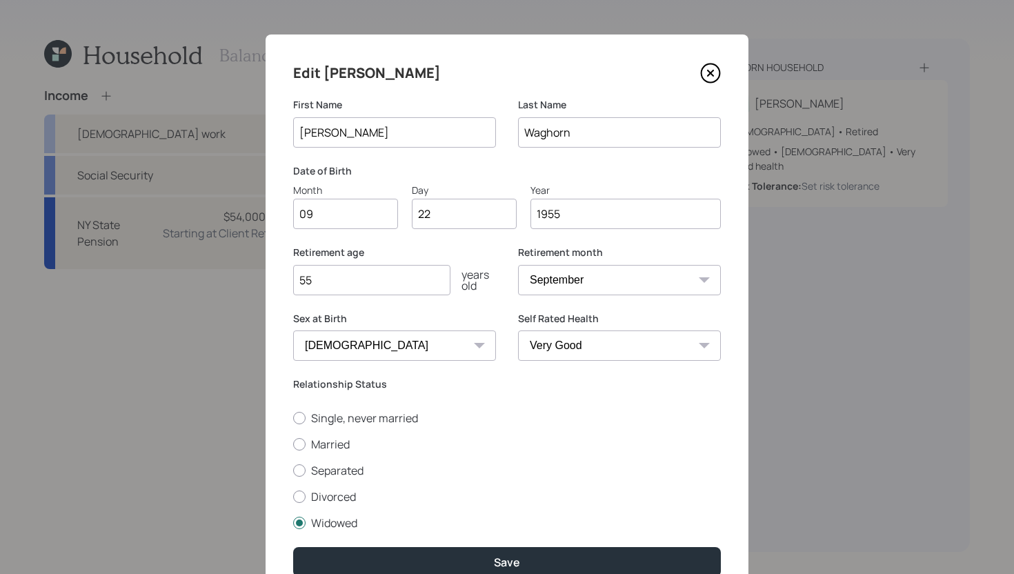
click at [707, 73] on icon at bounding box center [710, 73] width 21 height 21
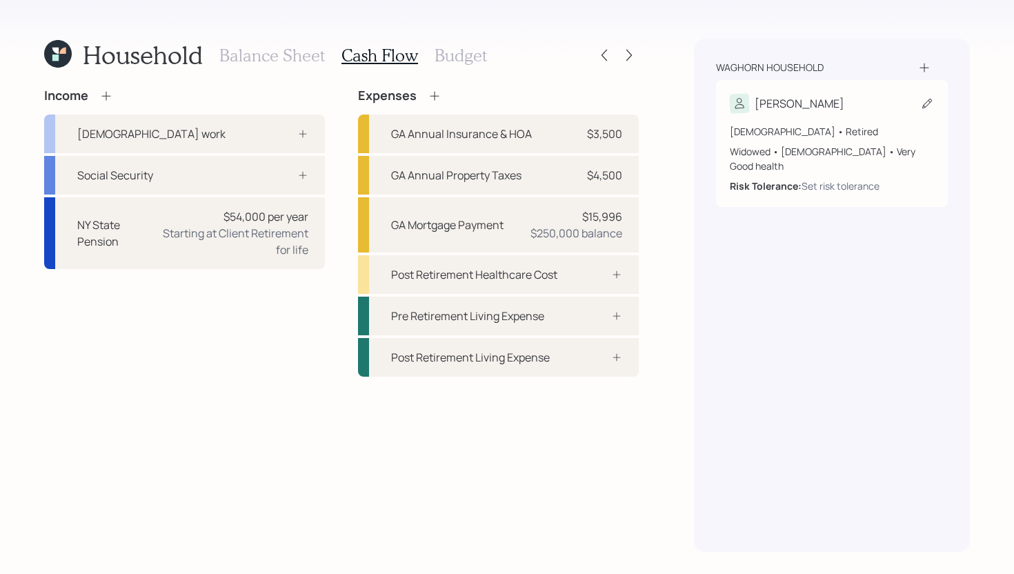
click at [851, 90] on div "Denise 69 years old • Retired Widowed • Female • Very Good health Risk Toleranc…" at bounding box center [832, 143] width 232 height 127
select select "9"
select select "female"
select select "very_good"
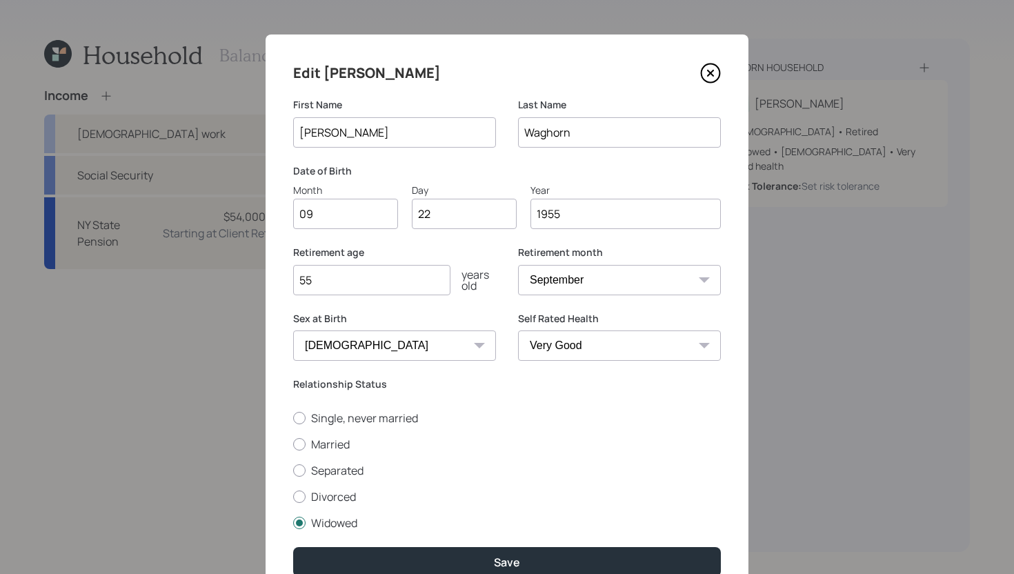
click at [711, 74] on icon at bounding box center [711, 73] width 6 height 6
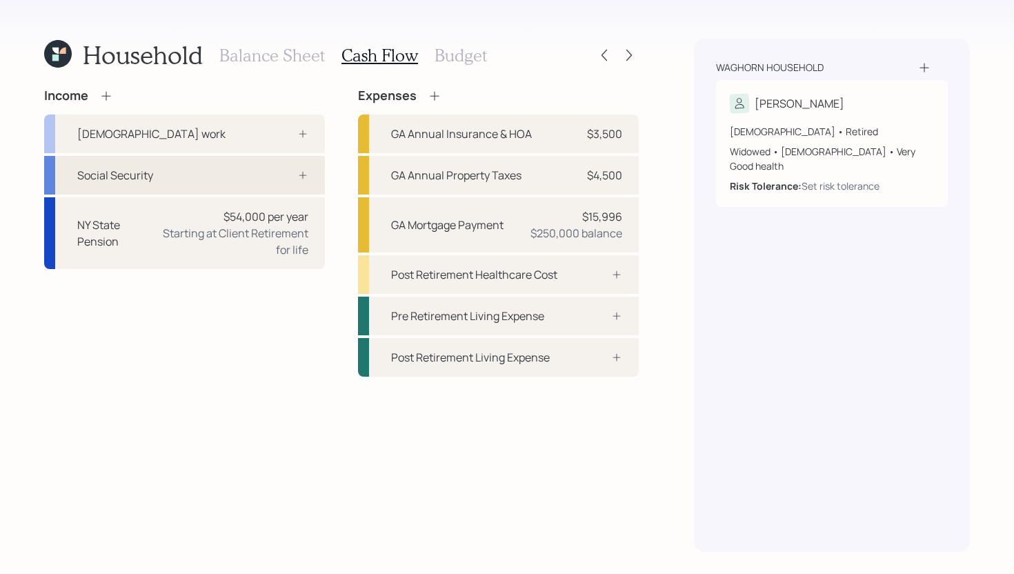
click at [216, 168] on div "Social Security" at bounding box center [184, 175] width 281 height 39
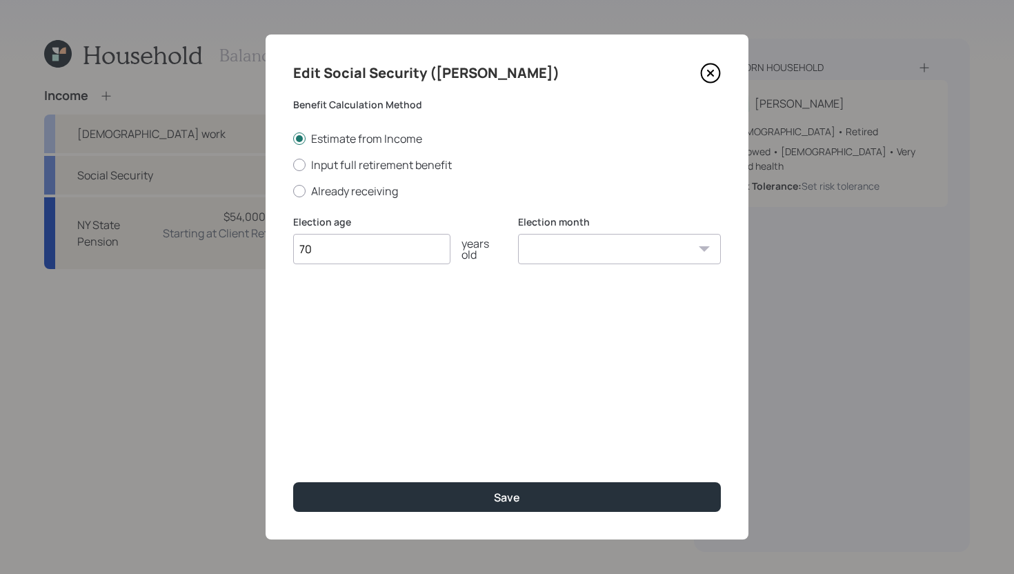
type input "70"
click at [541, 253] on select "January February March April May June July August September October November De…" at bounding box center [619, 249] width 203 height 30
select select "9"
click at [518, 234] on select "January February March April May June July August September October November De…" at bounding box center [619, 249] width 203 height 30
click at [359, 172] on div "Estimate from Income Input full retirement benefit Already receiving" at bounding box center [507, 165] width 428 height 68
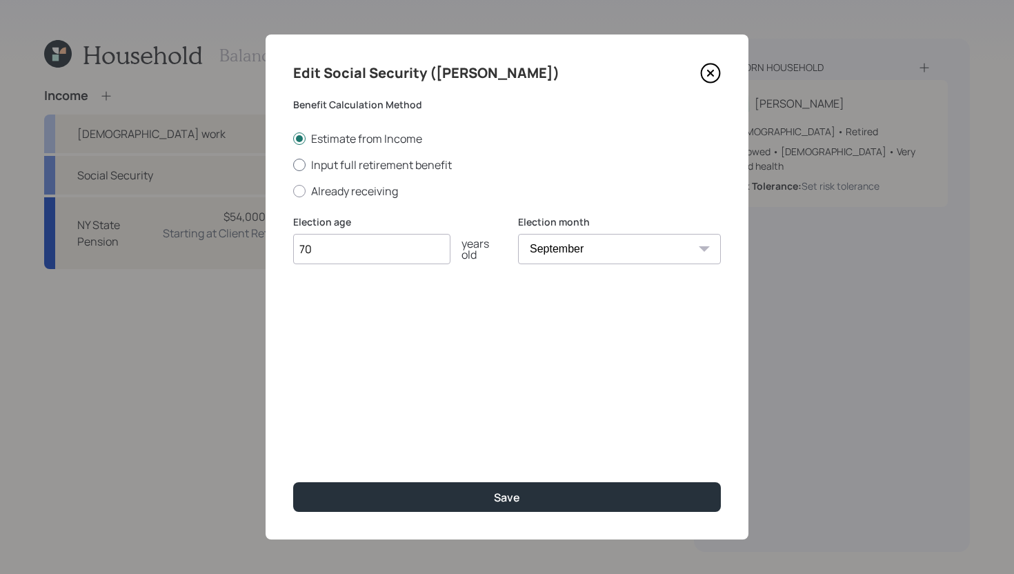
click at [371, 161] on label "Input full retirement benefit" at bounding box center [507, 164] width 428 height 15
click at [293, 164] on input "Input full retirement benefit" at bounding box center [293, 164] width 1 height 1
radio input "true"
click at [379, 315] on input "$" at bounding box center [507, 315] width 428 height 30
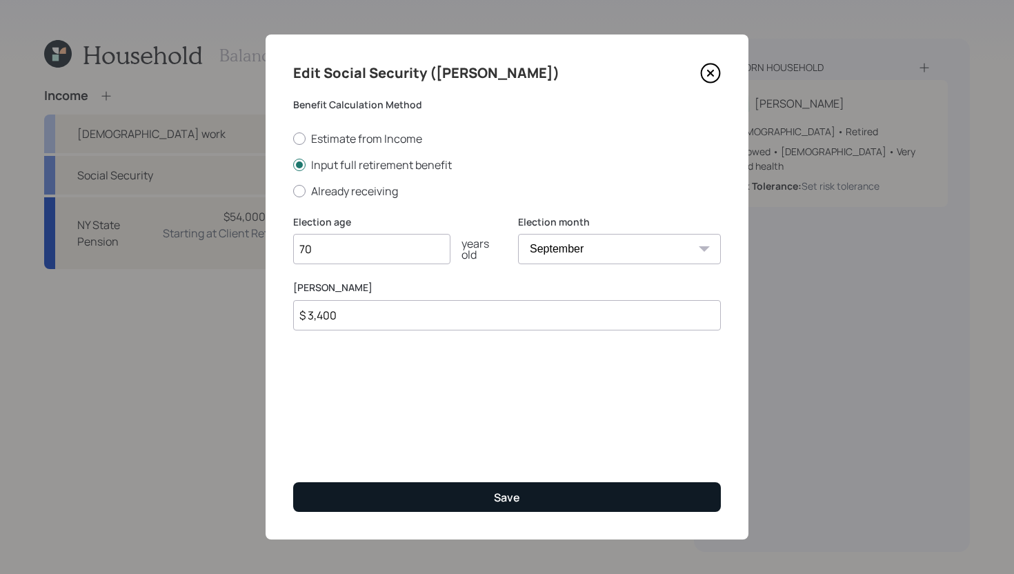
type input "$ 3,400"
click at [452, 489] on button "Save" at bounding box center [507, 497] width 428 height 30
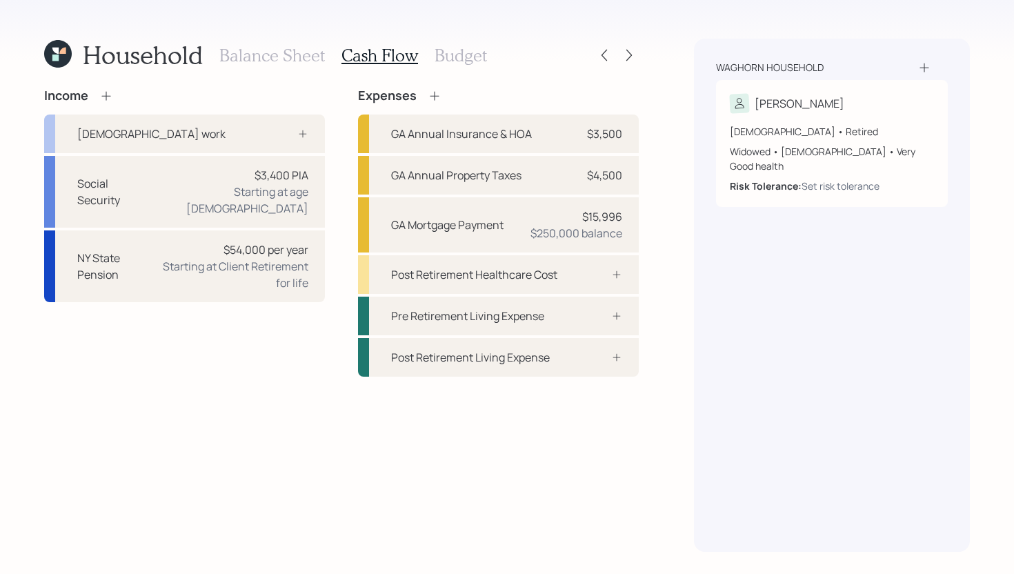
click at [111, 100] on icon at bounding box center [106, 96] width 14 height 14
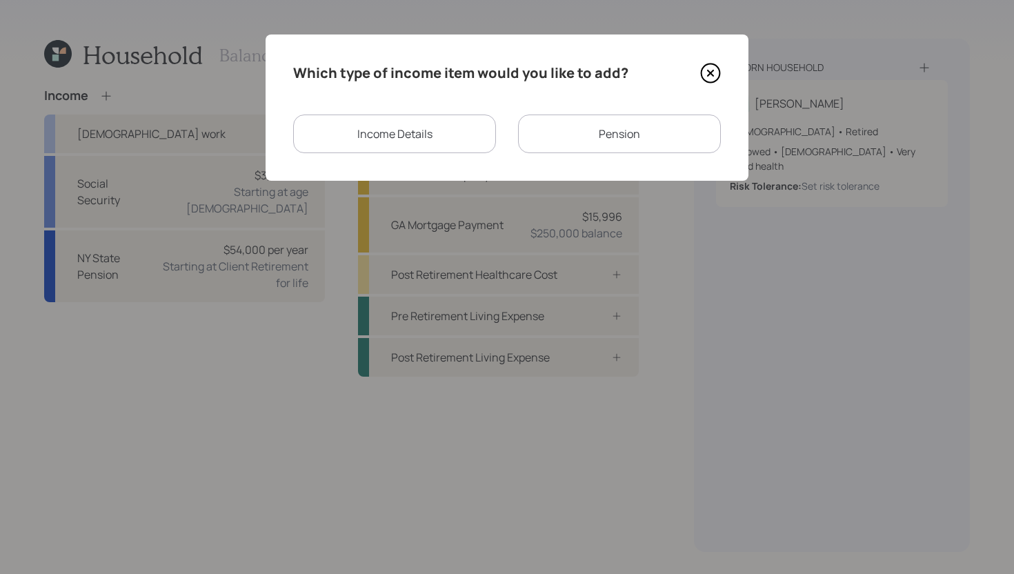
click at [447, 144] on div "Income Details" at bounding box center [394, 134] width 203 height 39
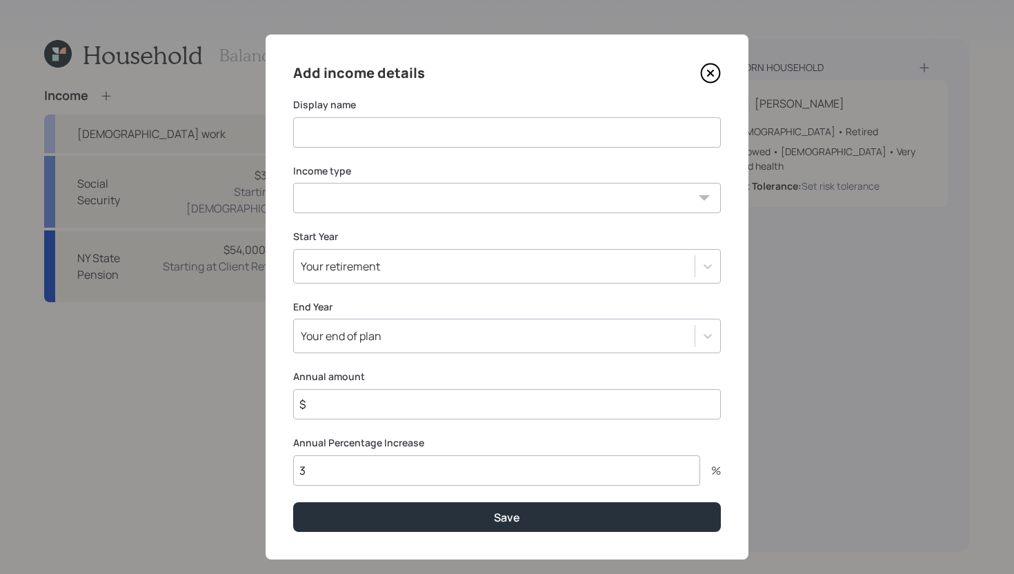
click at [404, 144] on input at bounding box center [507, 132] width 428 height 30
type input "SS Widow Benefit"
click at [407, 198] on select "Full-time work Part-time work Self employment Other" at bounding box center [507, 198] width 428 height 30
select select "other"
click at [293, 183] on select "Full-time work Part-time work Self employment Other" at bounding box center [507, 198] width 428 height 30
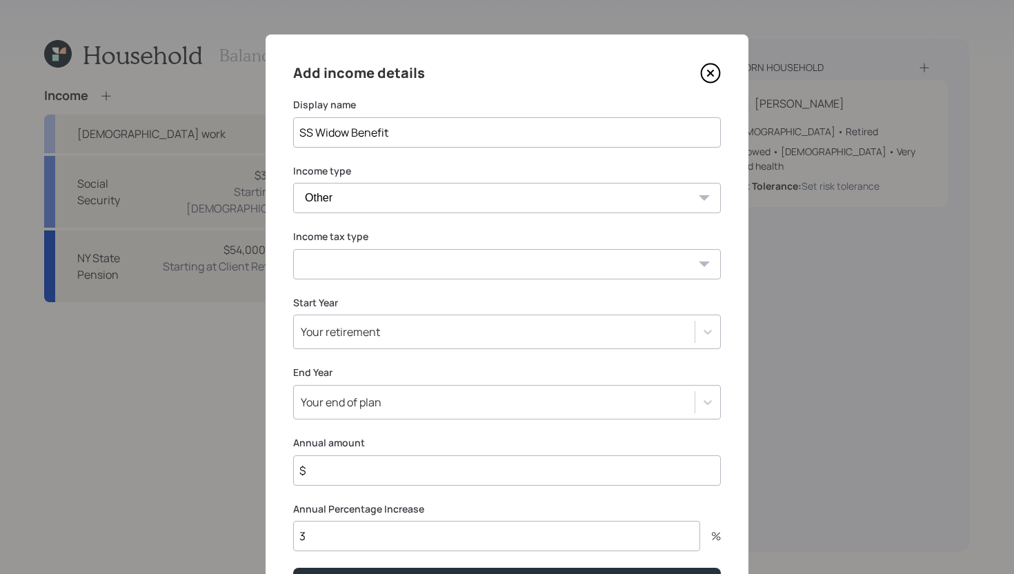
click at [384, 257] on select "Tax-free Earned Self Employment Alimony Royalties Pension / Annuity Interest Di…" at bounding box center [507, 264] width 428 height 30
select select "social_security"
click at [293, 249] on select "Tax-free Earned Self Employment Alimony Royalties Pension / Annuity Interest Di…" at bounding box center [507, 264] width 428 height 30
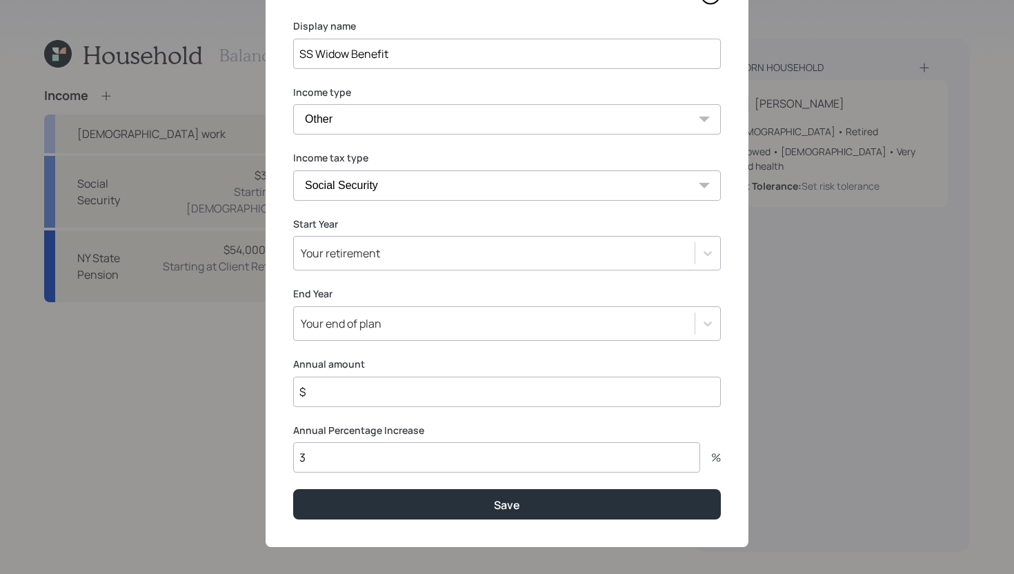
scroll to position [86, 0]
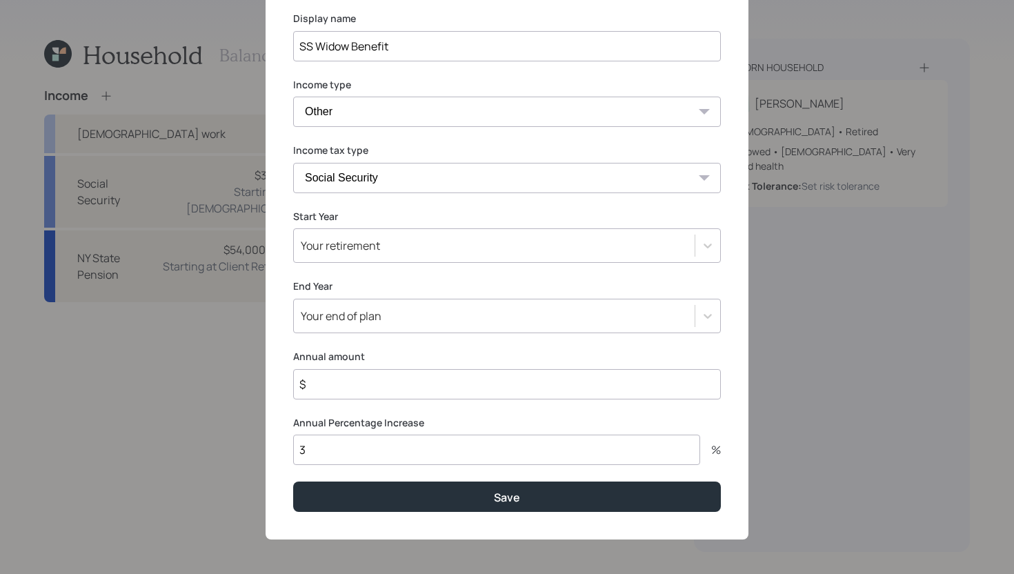
click at [395, 245] on div "Your retirement" at bounding box center [494, 245] width 401 height 23
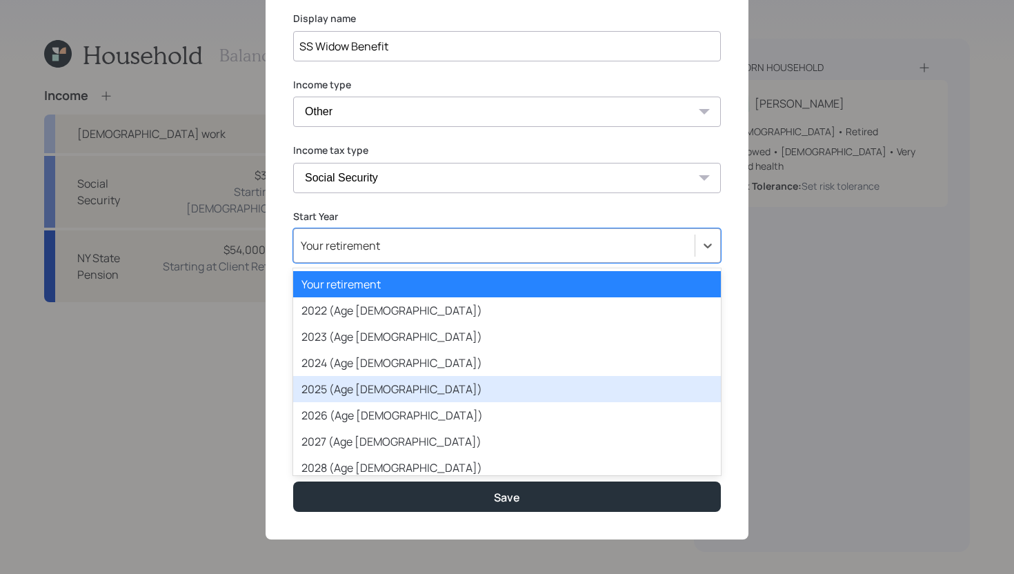
click at [379, 395] on div "2025 (Age 70)" at bounding box center [507, 389] width 428 height 26
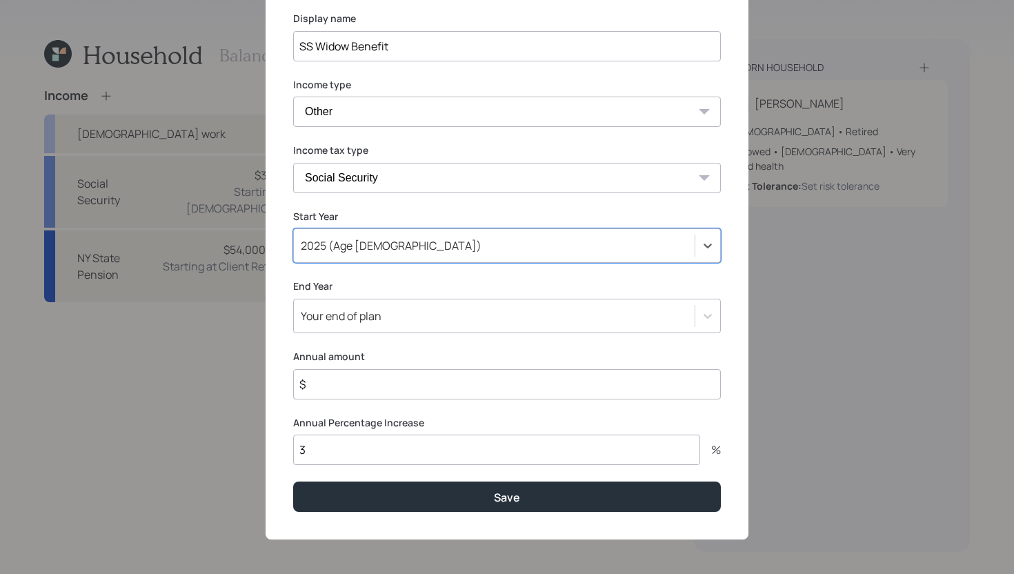
click at [385, 313] on div "Your end of plan" at bounding box center [494, 315] width 401 height 23
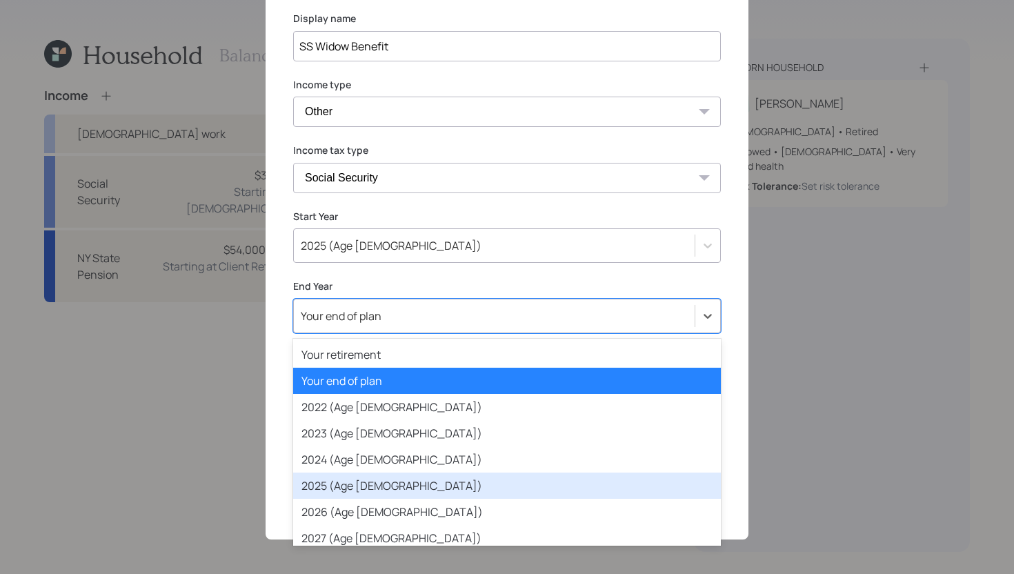
click at [374, 482] on div "2025 (Age 70)" at bounding box center [507, 486] width 428 height 26
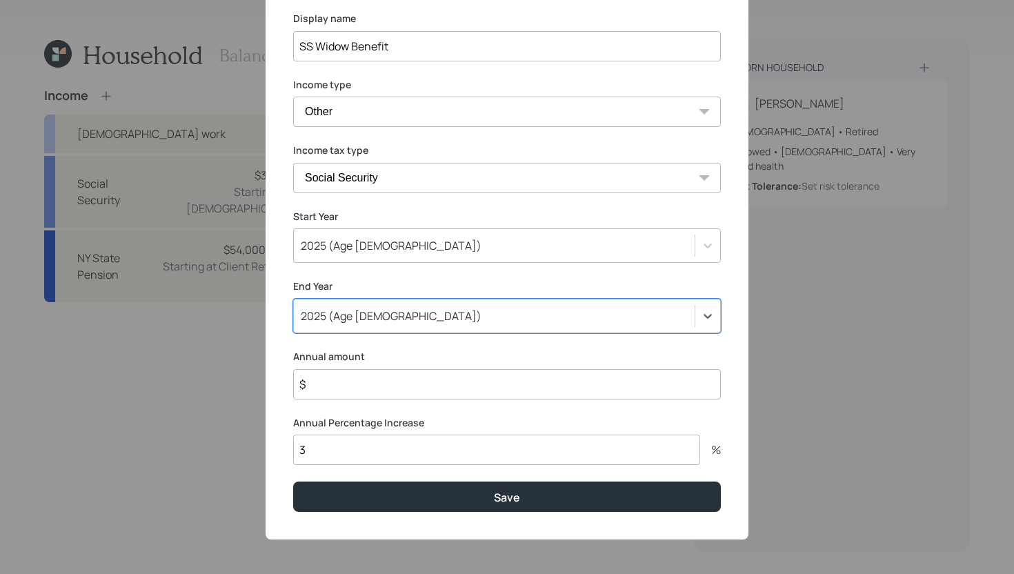
click at [361, 452] on input "3" at bounding box center [496, 450] width 407 height 30
type input "0"
click at [391, 385] on input "$" at bounding box center [507, 384] width 428 height 30
click at [402, 384] on input "$ 16,092" at bounding box center [507, 384] width 428 height 30
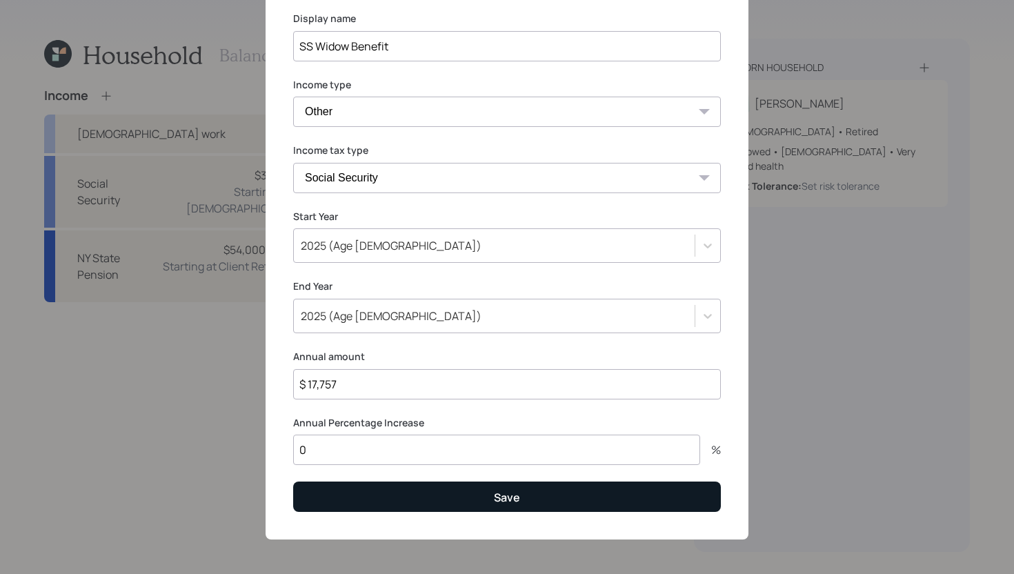
type input "$ 17,757"
click at [410, 498] on button "Save" at bounding box center [507, 497] width 428 height 30
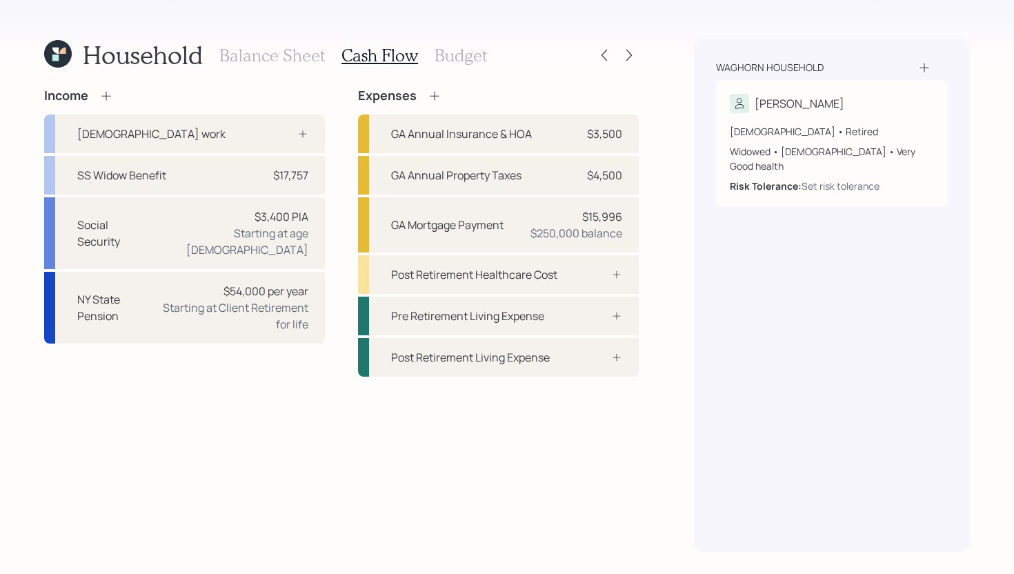
click at [288, 58] on h3 "Balance Sheet" at bounding box center [272, 56] width 106 height 20
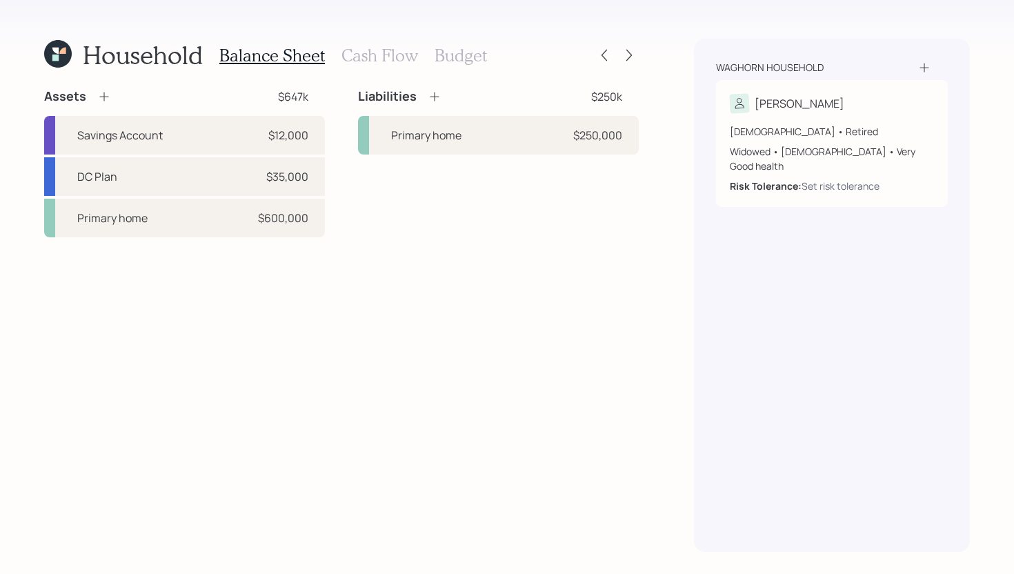
click at [435, 98] on icon at bounding box center [435, 97] width 14 height 14
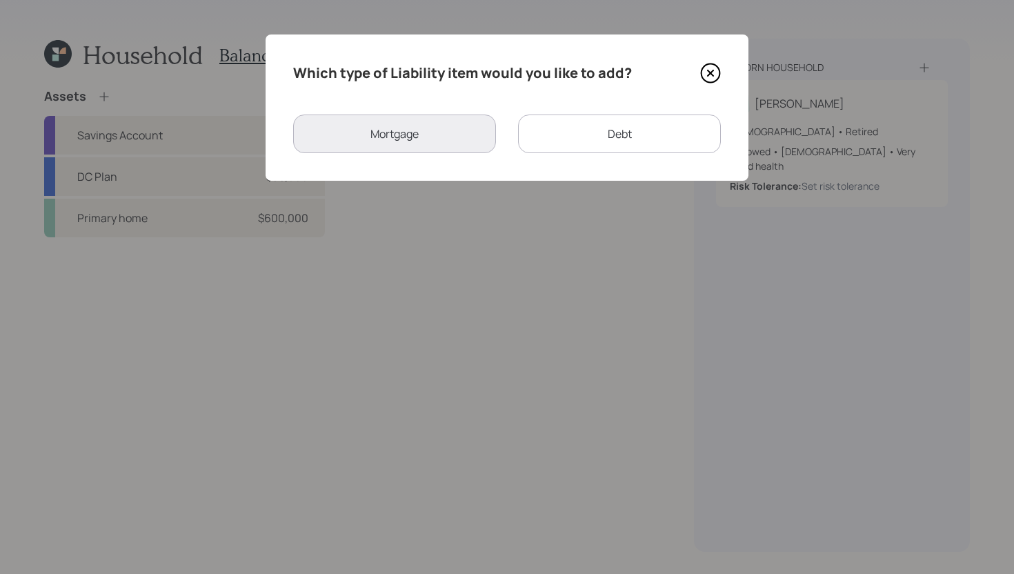
click at [608, 128] on div "Debt" at bounding box center [619, 134] width 203 height 39
select select "credit_card"
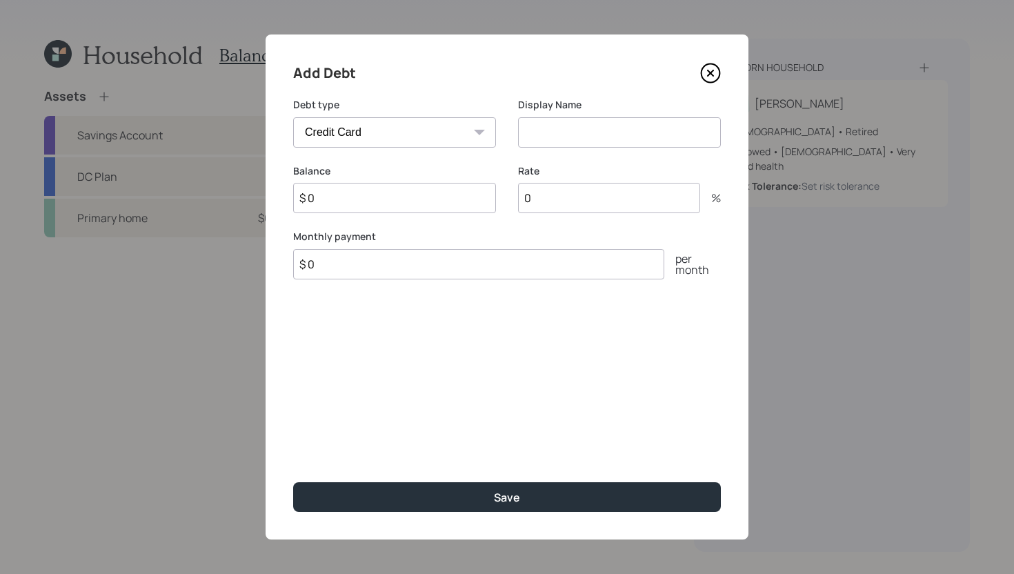
click at [431, 202] on input "$ 0" at bounding box center [394, 198] width 203 height 30
type input "$ 30,000"
click at [543, 130] on input at bounding box center [619, 132] width 203 height 30
click at [468, 131] on select "Car Credit Card Medical Student Other" at bounding box center [394, 132] width 203 height 30
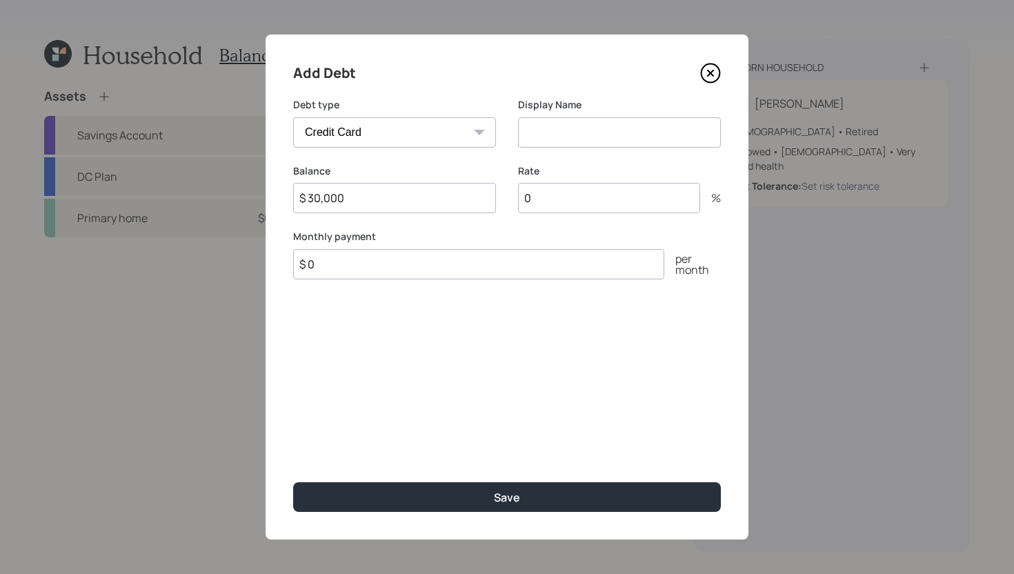
select select "other"
click at [293, 117] on select "Car Credit Card Medical Student Other" at bounding box center [394, 132] width 203 height 30
click at [402, 261] on input "$ 0" at bounding box center [478, 264] width 371 height 30
type input "$ 500"
click at [616, 141] on input at bounding box center [619, 132] width 203 height 30
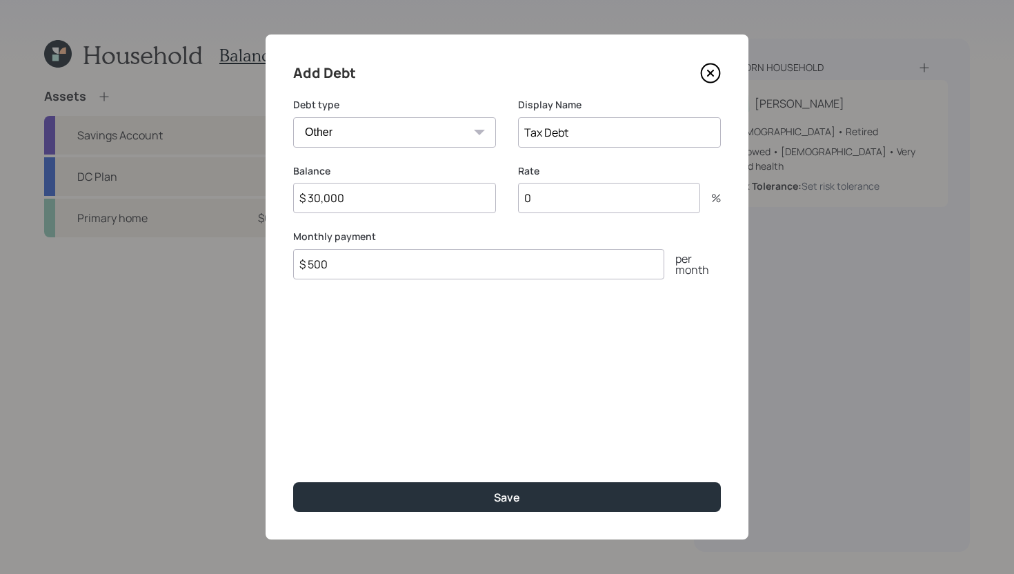
type input "Tax Debt"
click at [362, 267] on input "$ 500" at bounding box center [478, 264] width 371 height 30
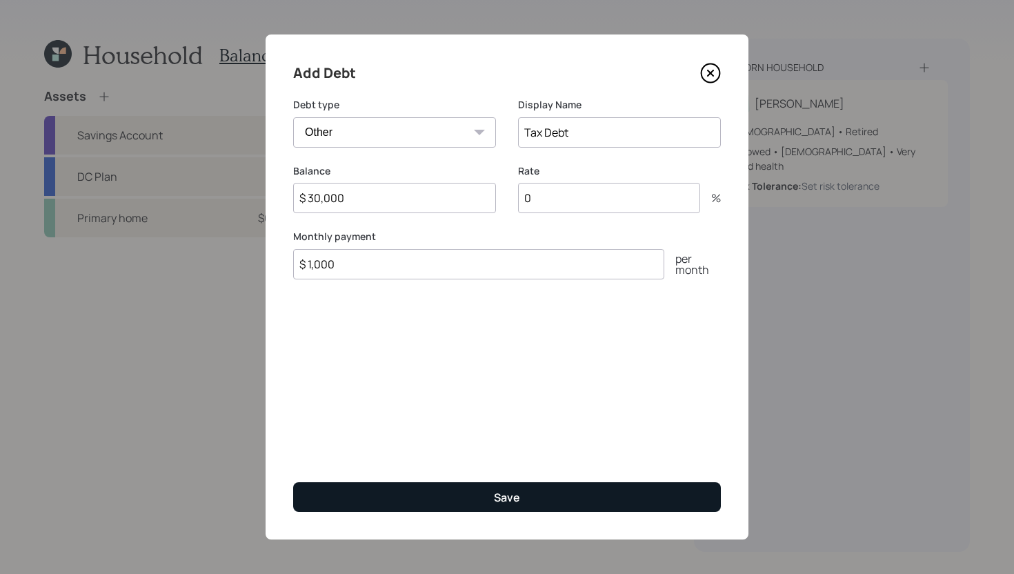
type input "$ 1,000"
click at [447, 498] on button "Save" at bounding box center [507, 497] width 428 height 30
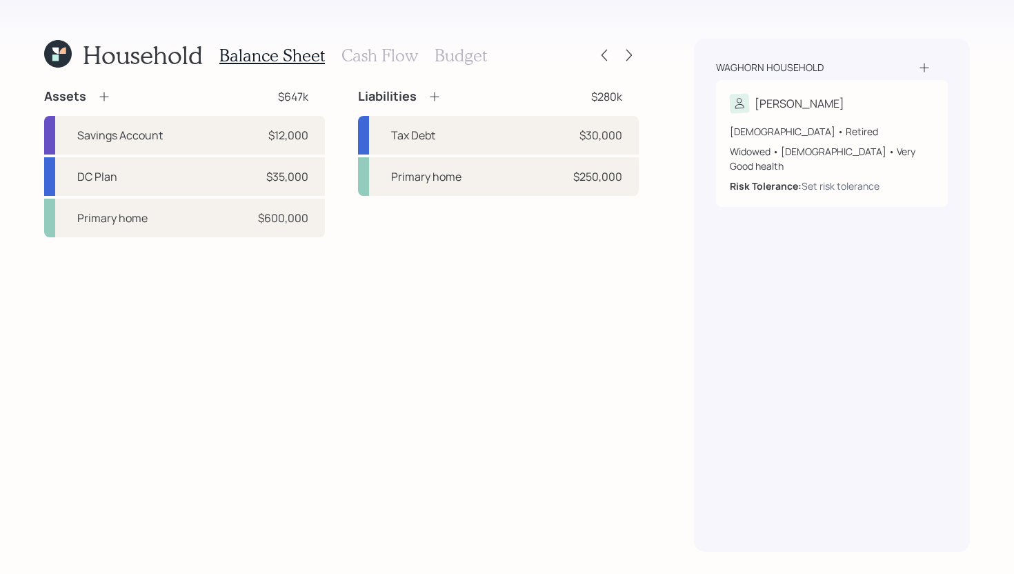
click at [371, 63] on h3 "Cash Flow" at bounding box center [380, 56] width 77 height 20
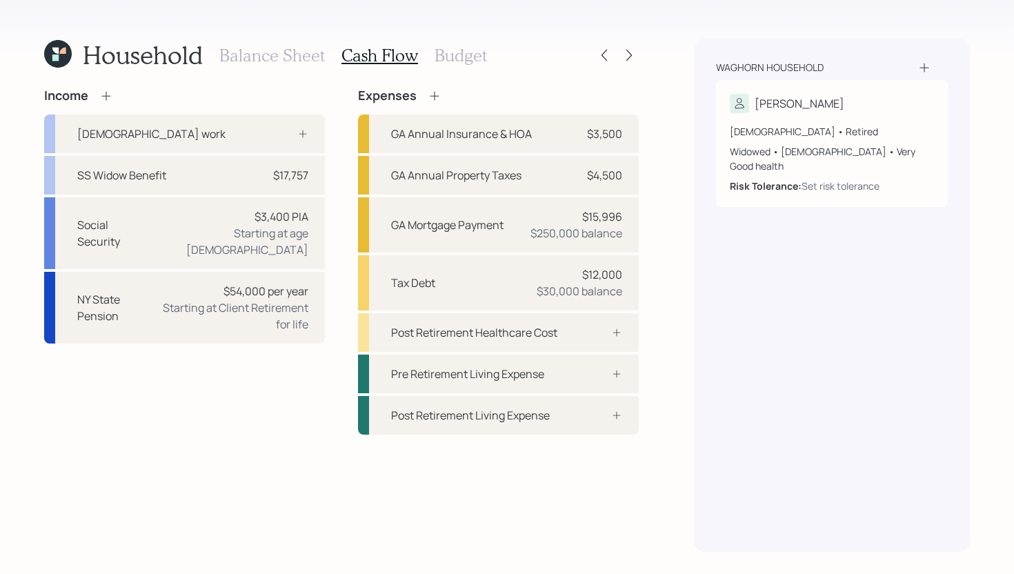
click at [270, 61] on h3 "Balance Sheet" at bounding box center [272, 56] width 106 height 20
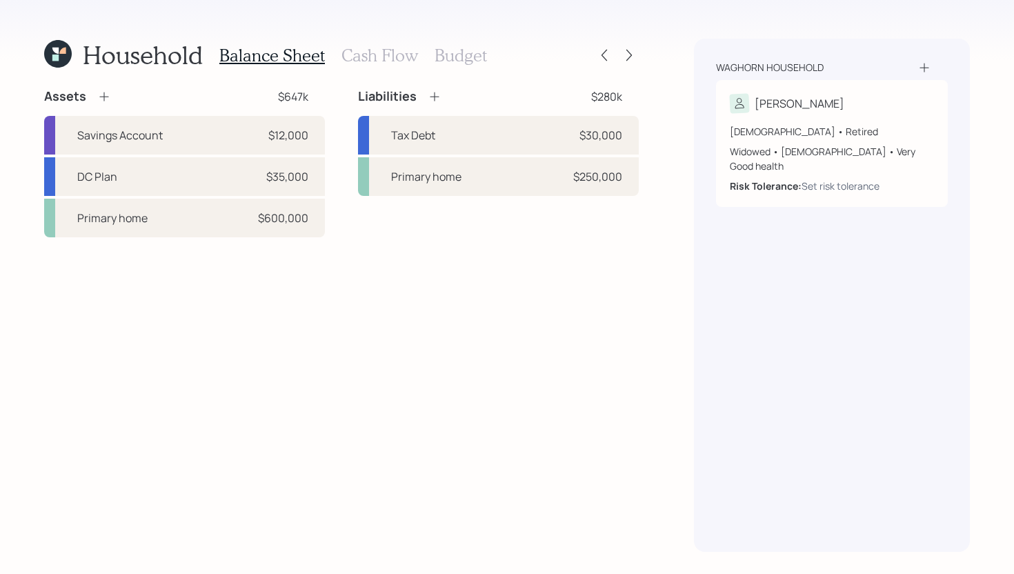
click at [381, 55] on h3 "Cash Flow" at bounding box center [380, 56] width 77 height 20
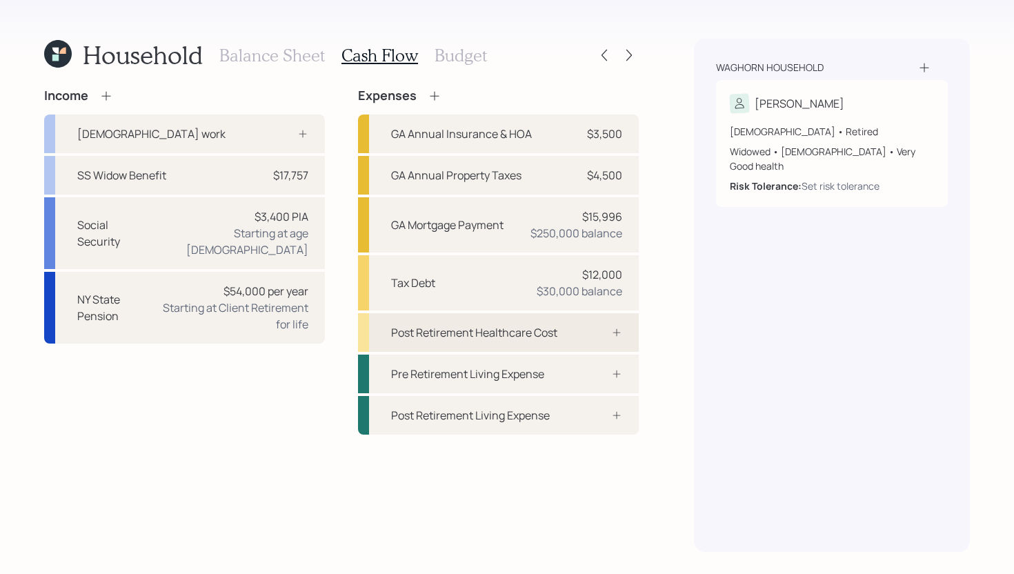
click at [499, 336] on div "Post Retirement Healthcare Cost" at bounding box center [474, 332] width 166 height 17
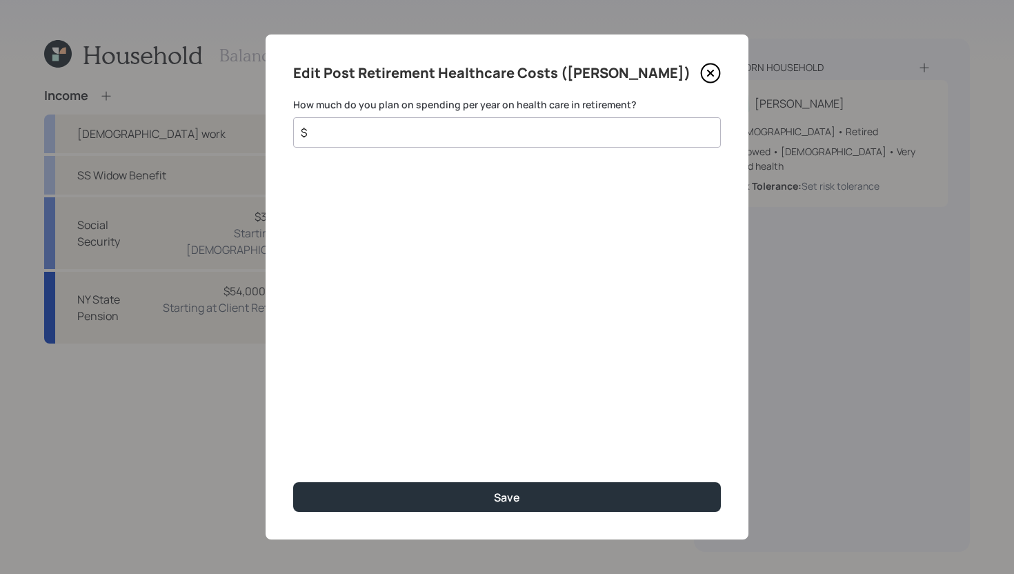
click at [520, 126] on input "$" at bounding box center [501, 132] width 404 height 17
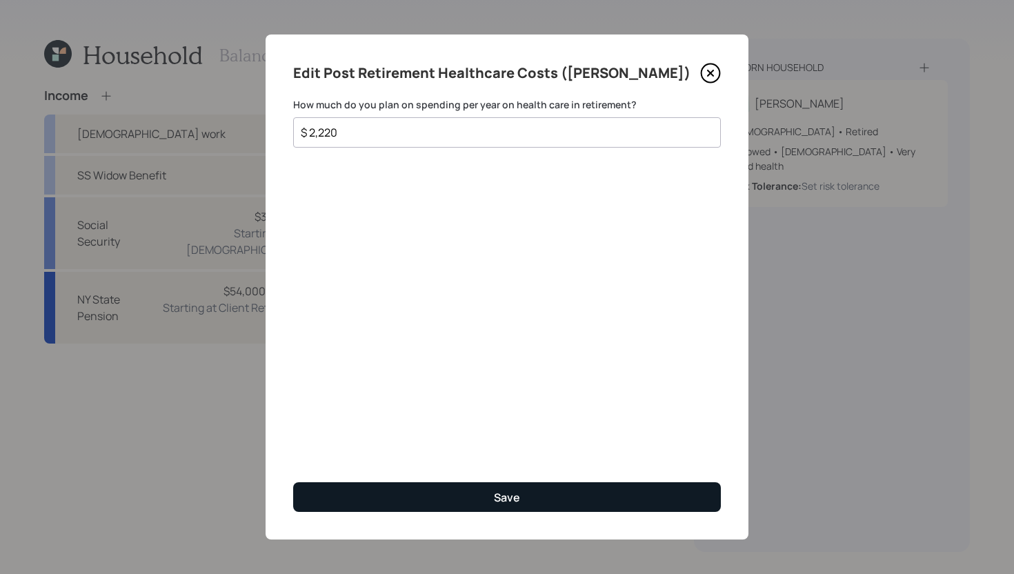
type input "$ 2,220"
click at [580, 499] on button "Save" at bounding box center [507, 497] width 428 height 30
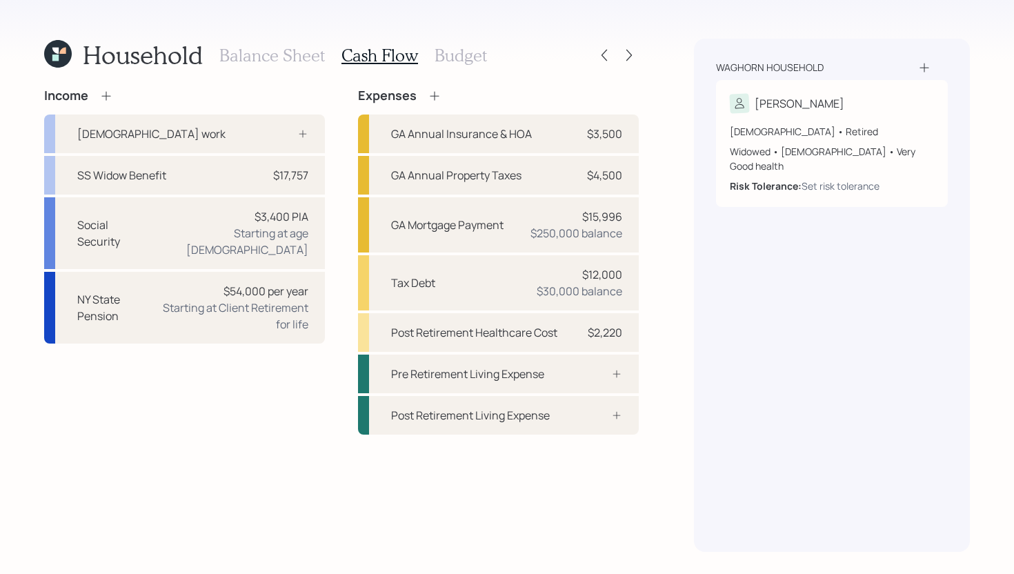
click at [457, 61] on h3 "Budget" at bounding box center [461, 56] width 52 height 20
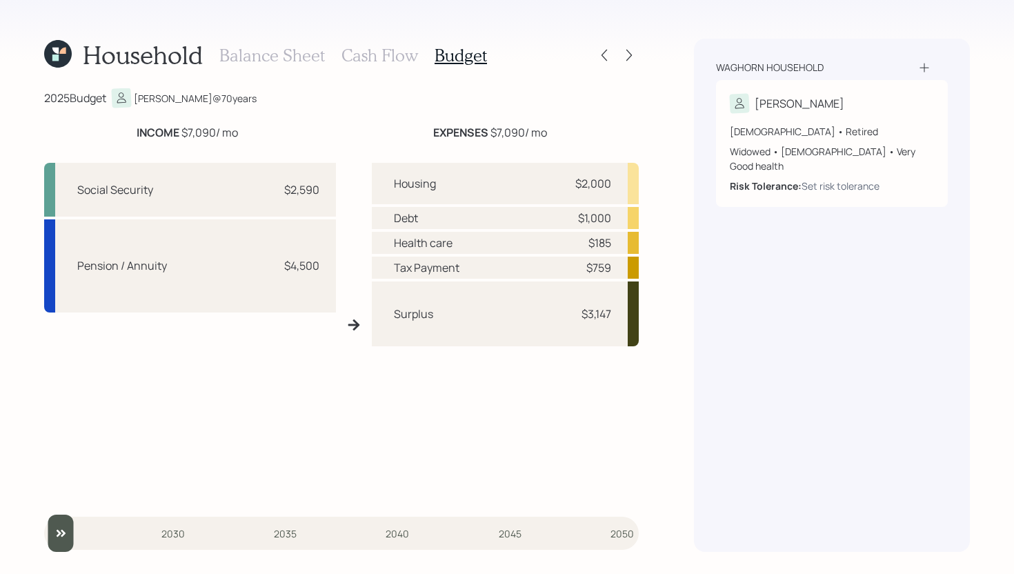
click at [380, 58] on h3 "Cash Flow" at bounding box center [380, 56] width 77 height 20
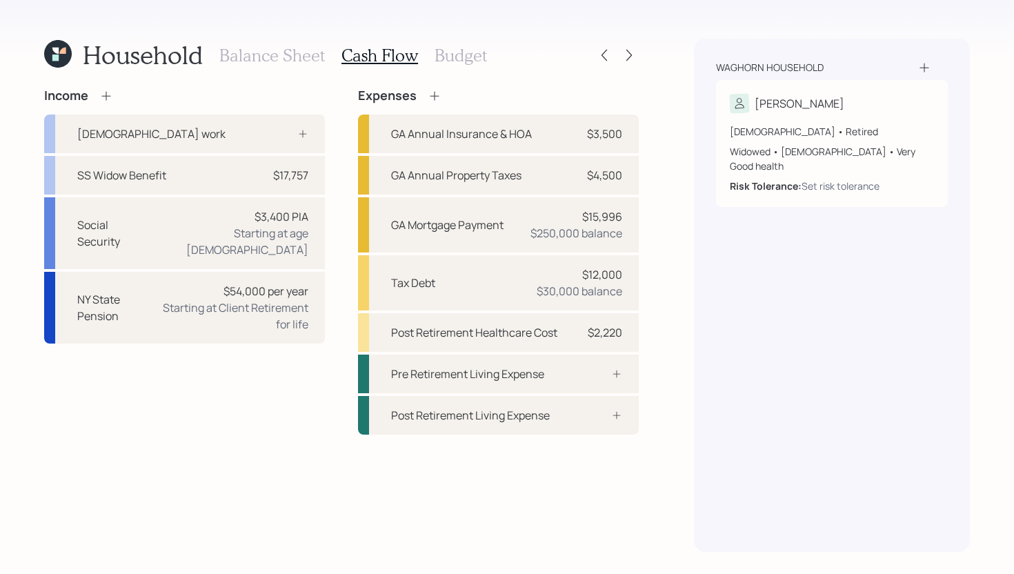
click at [475, 61] on h3 "Budget" at bounding box center [461, 56] width 52 height 20
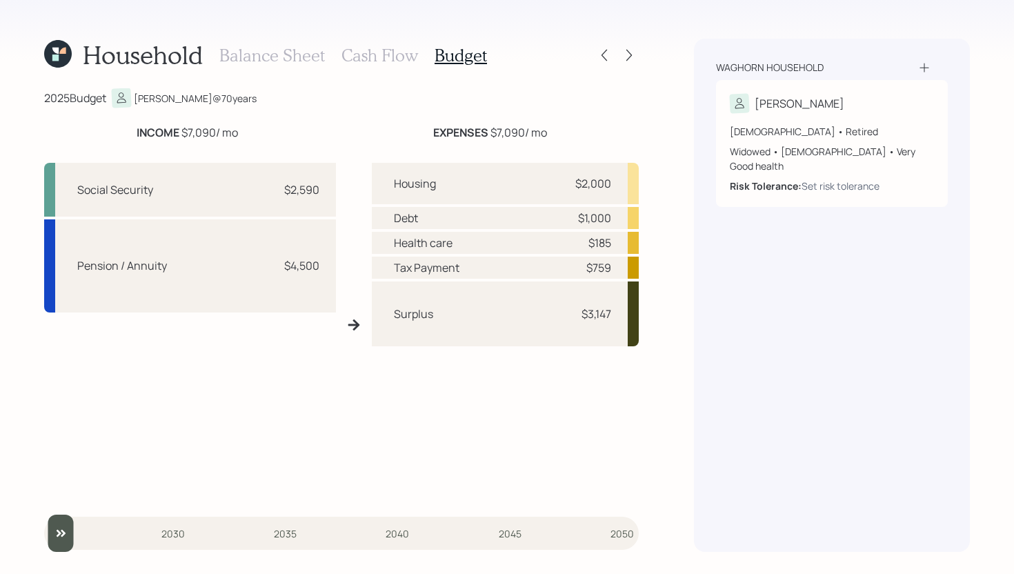
click at [306, 60] on h3 "Balance Sheet" at bounding box center [272, 56] width 106 height 20
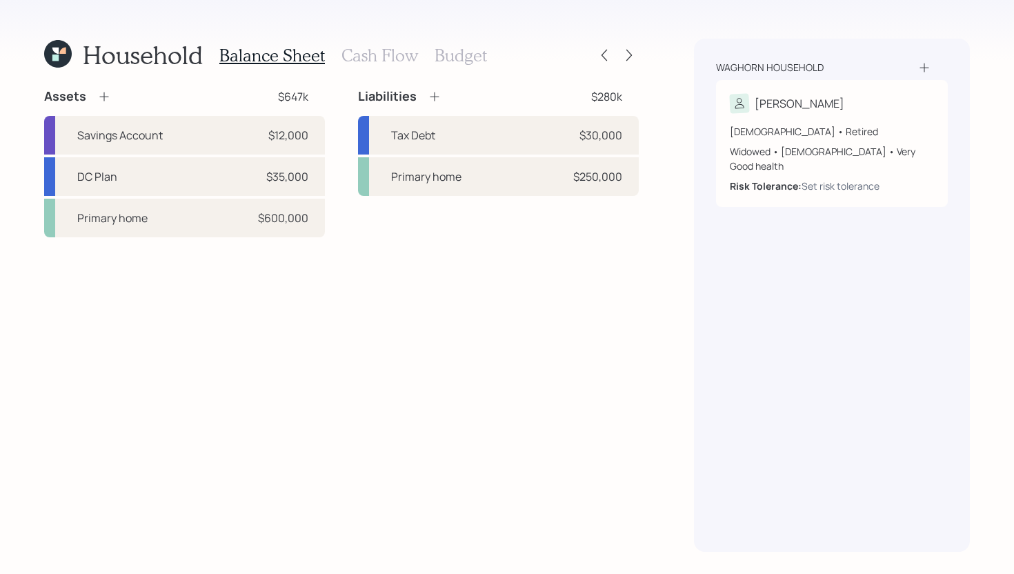
click at [391, 55] on h3 "Cash Flow" at bounding box center [380, 56] width 77 height 20
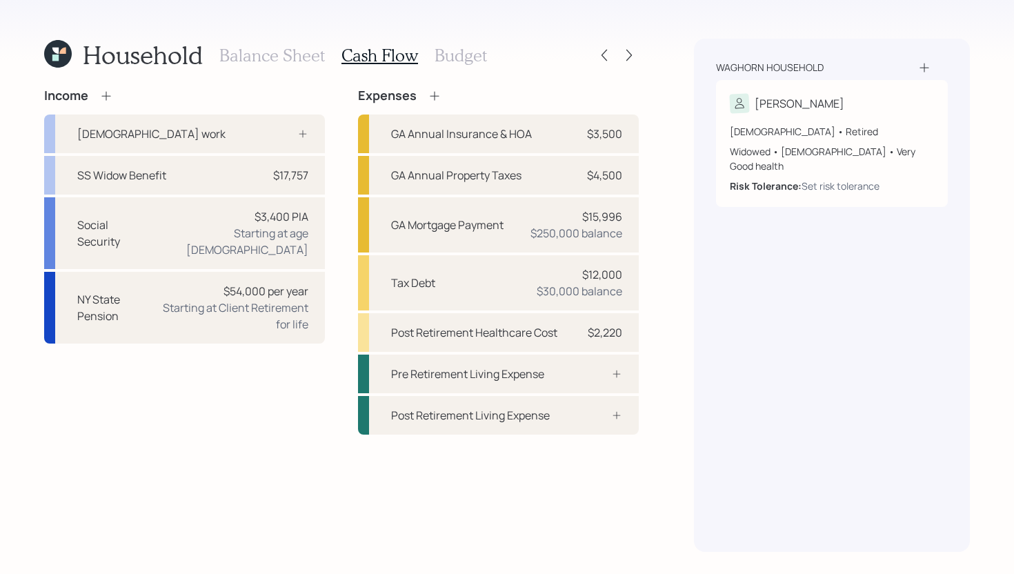
click at [478, 58] on h3 "Budget" at bounding box center [461, 56] width 52 height 20
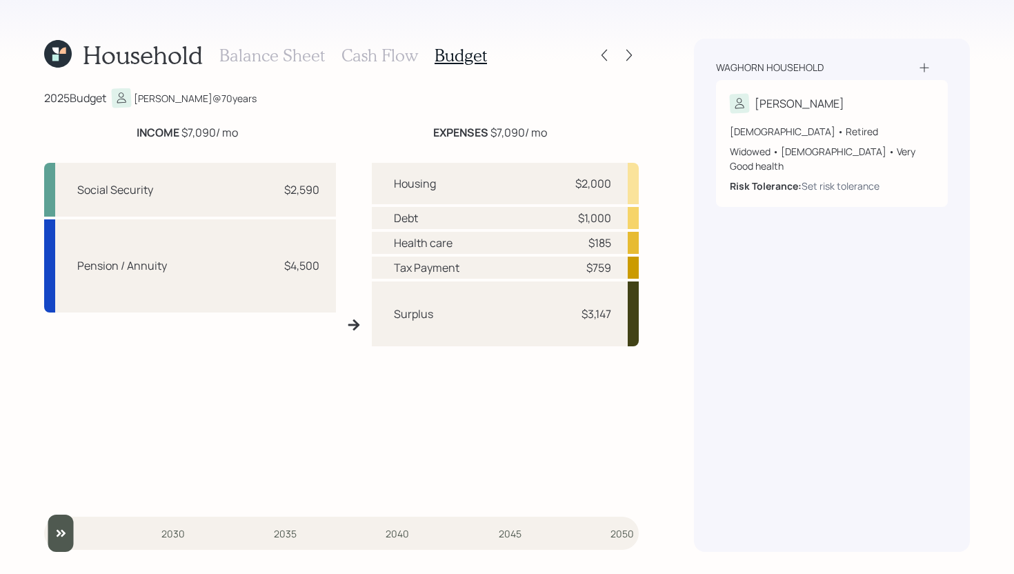
click at [392, 56] on h3 "Cash Flow" at bounding box center [380, 56] width 77 height 20
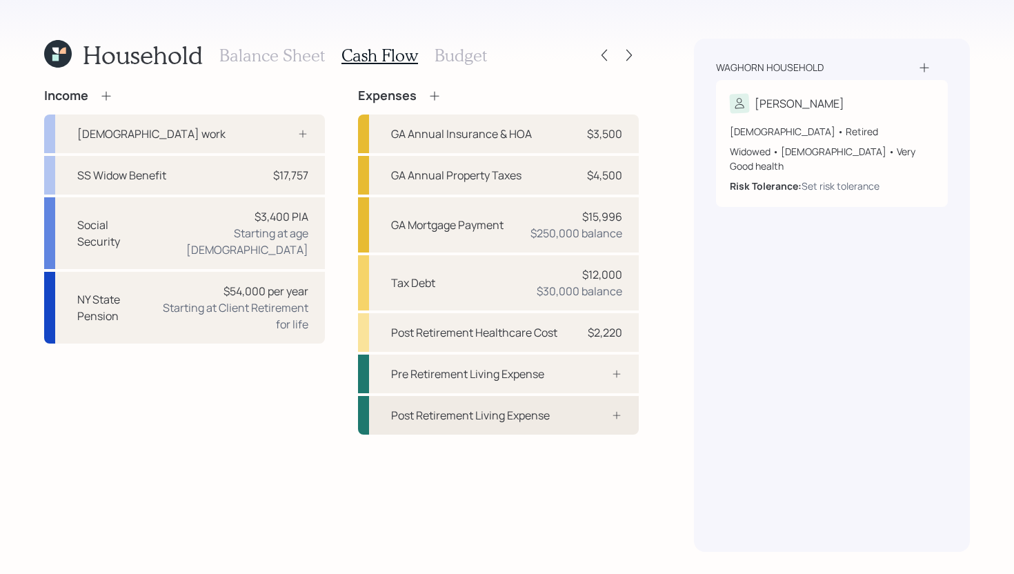
click at [554, 412] on div "Post Retirement Living Expense" at bounding box center [498, 415] width 281 height 39
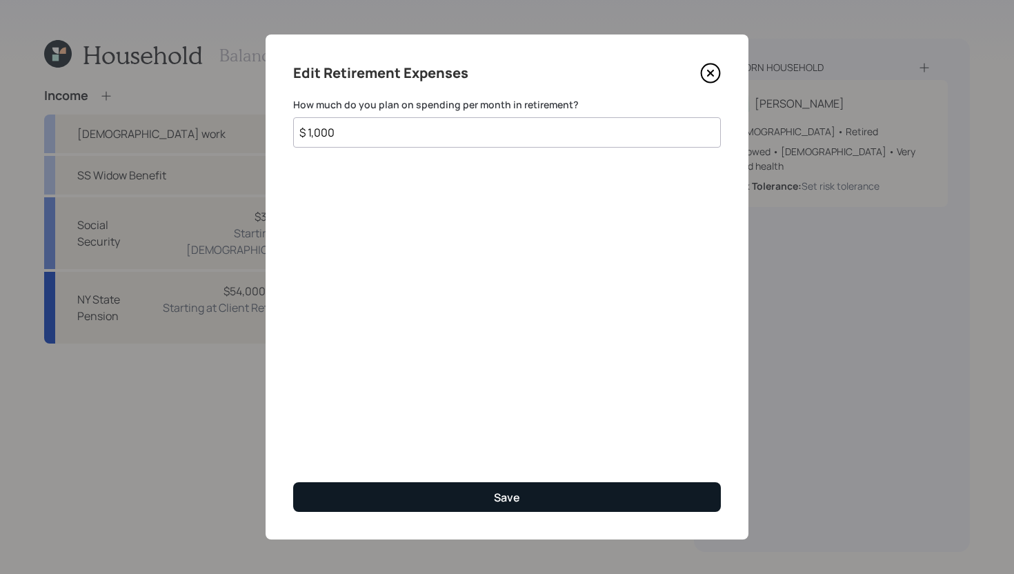
type input "$ 1,000"
click at [474, 503] on button "Save" at bounding box center [507, 497] width 428 height 30
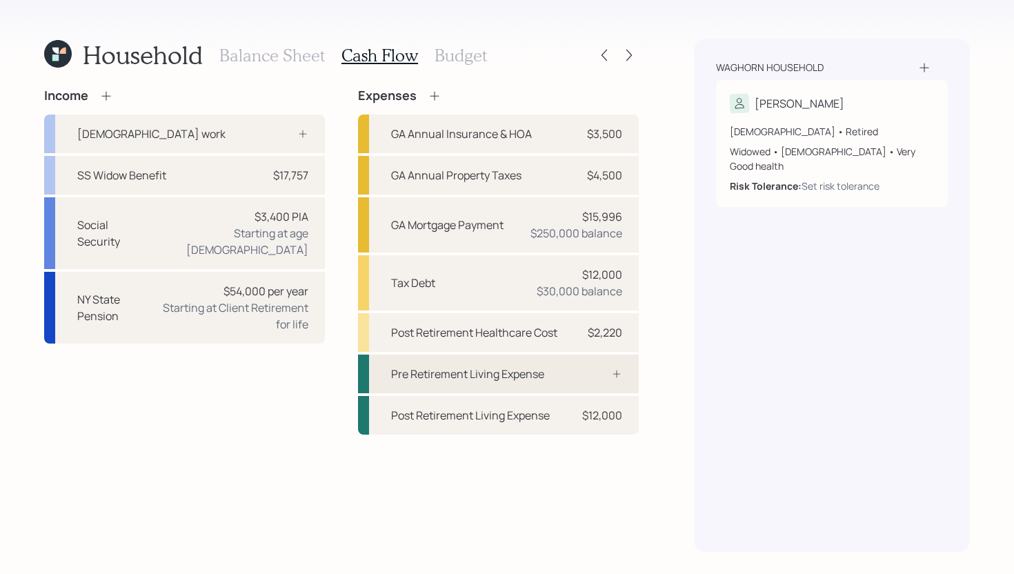
click at [564, 383] on div "Pre Retirement Living Expense" at bounding box center [498, 374] width 281 height 39
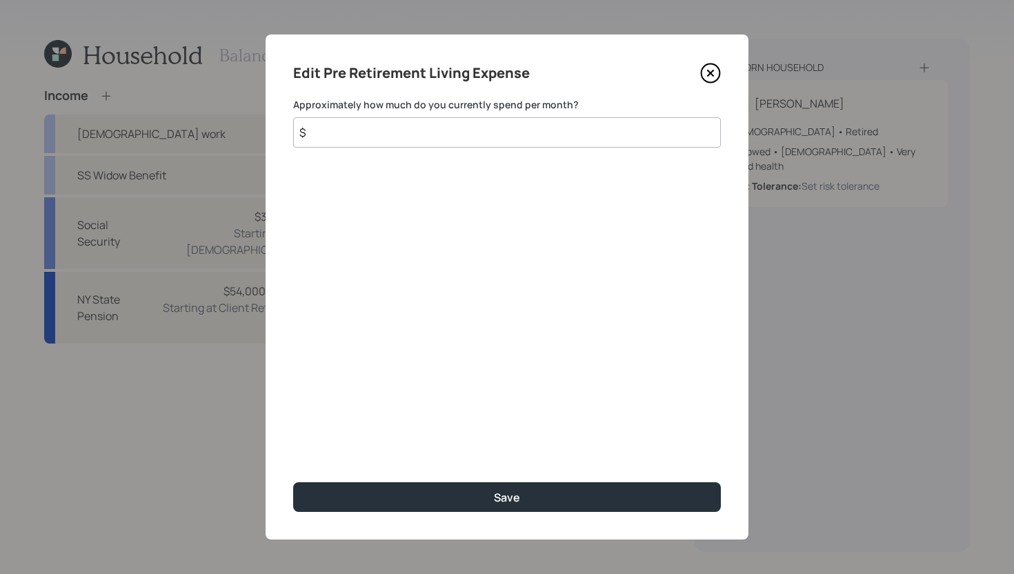
click at [426, 139] on input "$" at bounding box center [507, 132] width 428 height 30
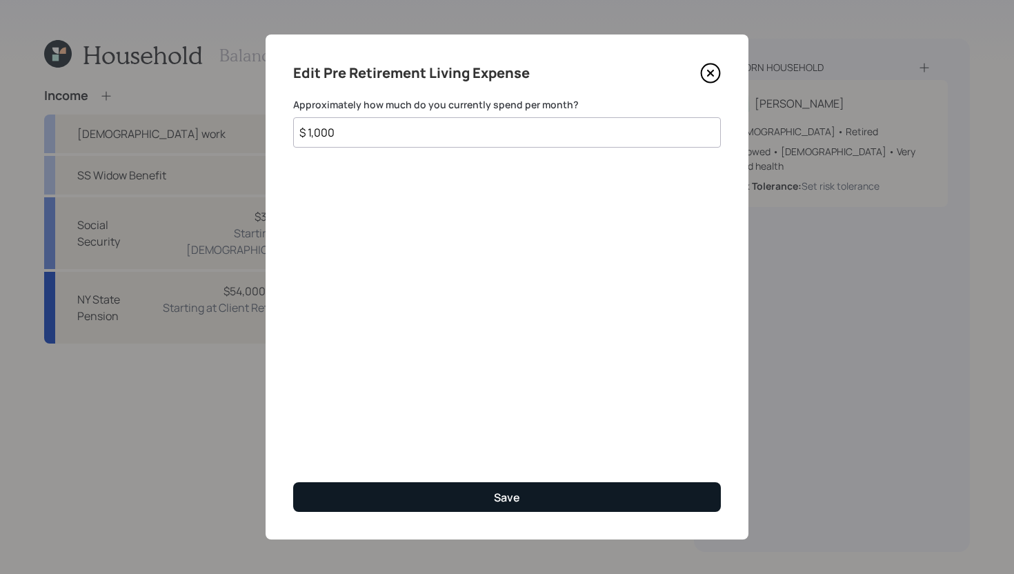
type input "$ 1,000"
click at [406, 502] on button "Save" at bounding box center [507, 497] width 428 height 30
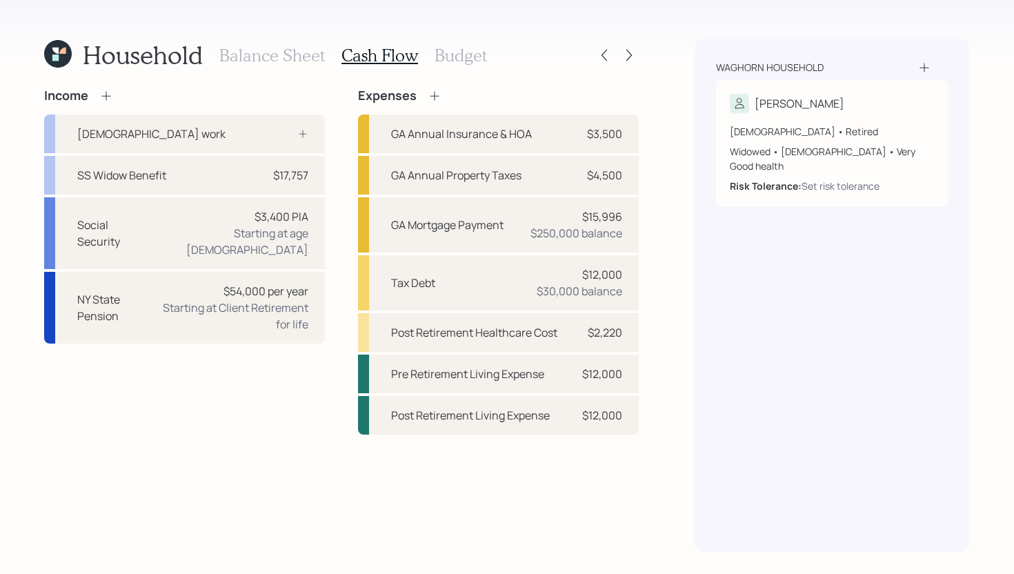
click at [281, 55] on h3 "Balance Sheet" at bounding box center [272, 56] width 106 height 20
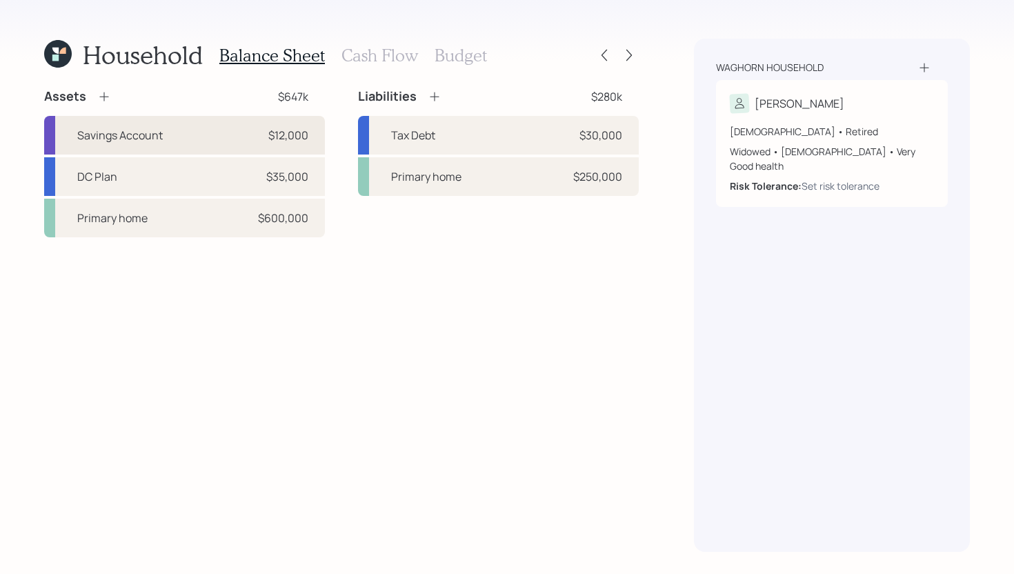
click at [259, 132] on div "Savings Account $12,000" at bounding box center [184, 135] width 281 height 39
select select "emergency_fund"
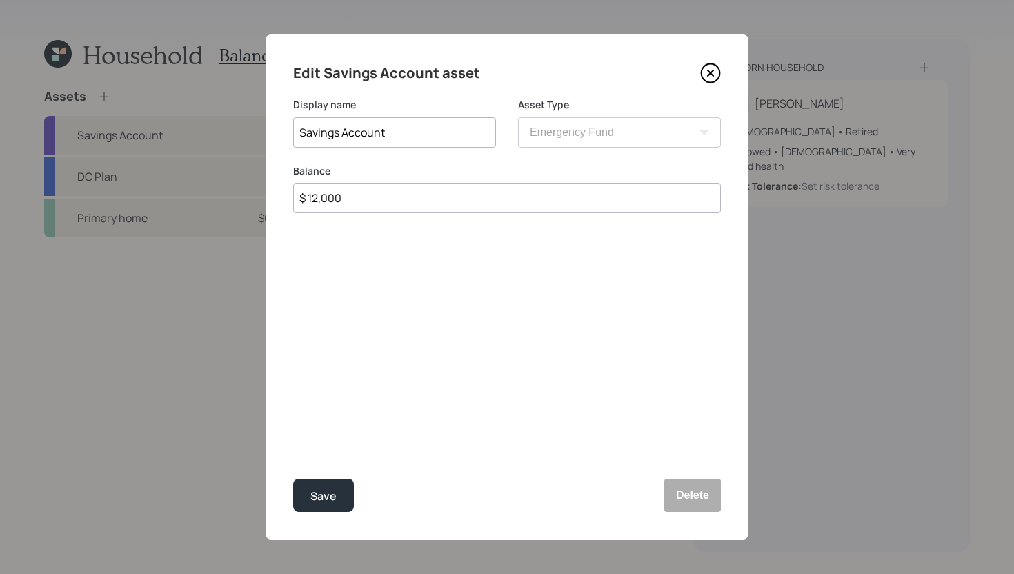
click at [714, 83] on div "Edit Savings Account asset" at bounding box center [507, 73] width 428 height 22
click at [714, 78] on icon at bounding box center [710, 73] width 21 height 21
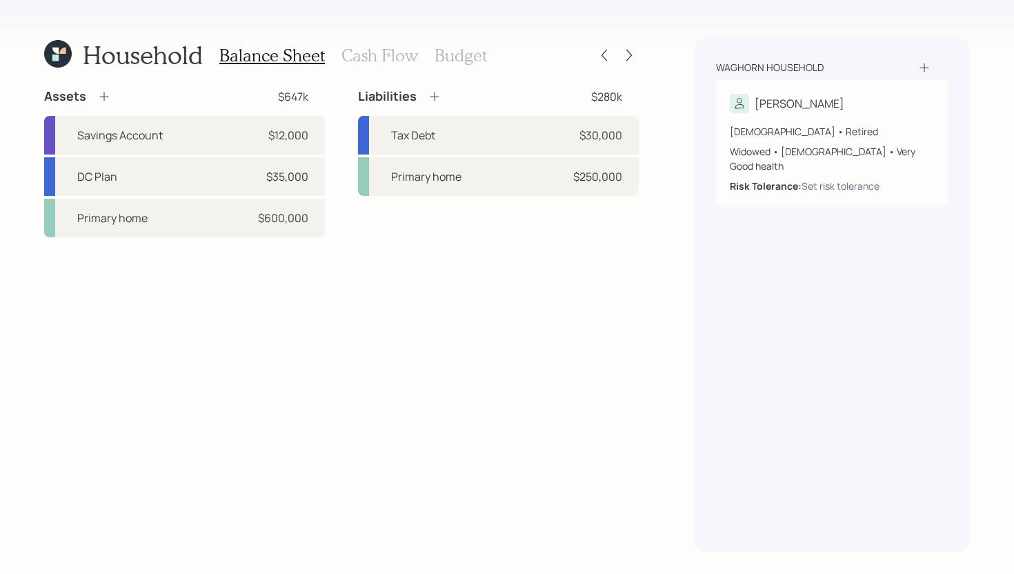
click at [406, 52] on h3 "Cash Flow" at bounding box center [380, 56] width 77 height 20
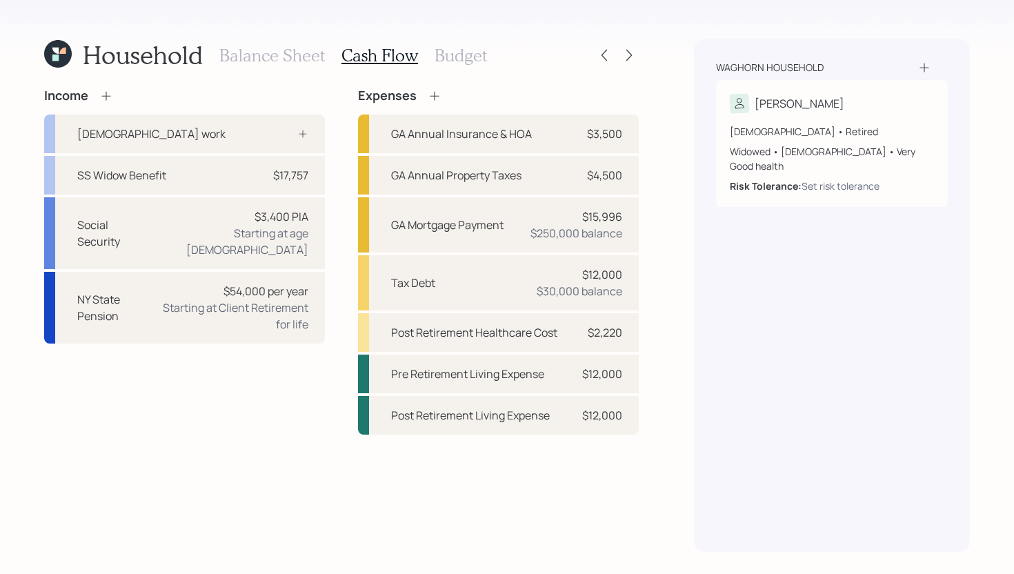
click at [318, 51] on h3 "Balance Sheet" at bounding box center [272, 56] width 106 height 20
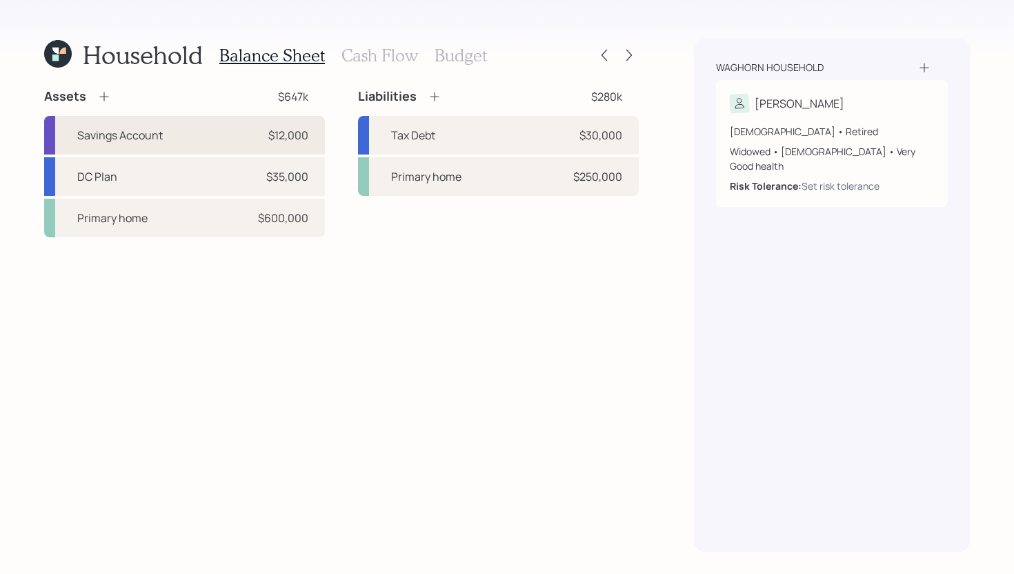
click at [246, 126] on div "Savings Account $12,000" at bounding box center [184, 135] width 281 height 39
select select "emergency_fund"
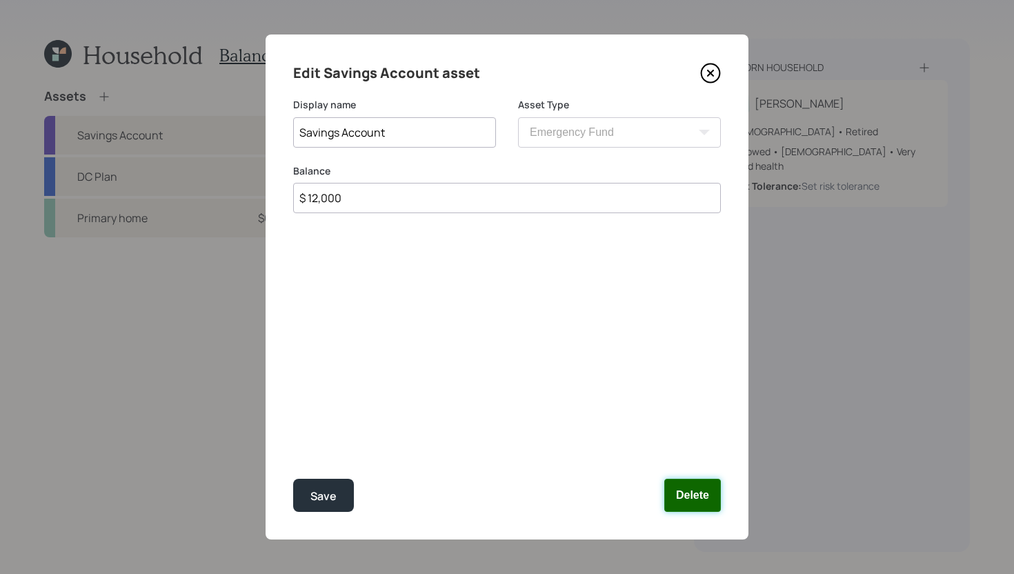
click at [678, 493] on button "Delete" at bounding box center [692, 495] width 57 height 33
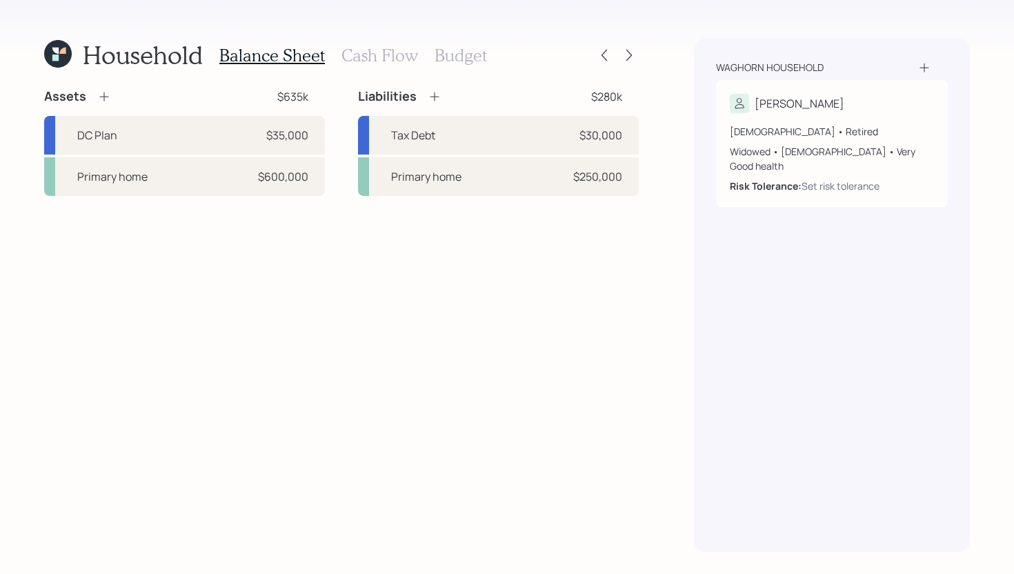
click at [101, 93] on icon at bounding box center [104, 97] width 14 height 14
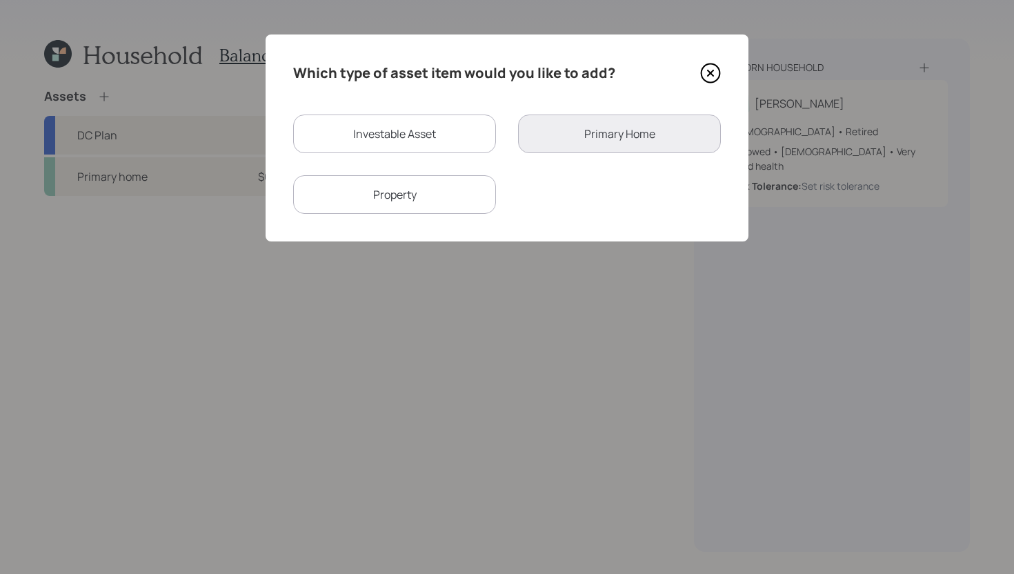
click at [342, 144] on div "Investable Asset" at bounding box center [394, 134] width 203 height 39
select select "taxable"
select select "balanced"
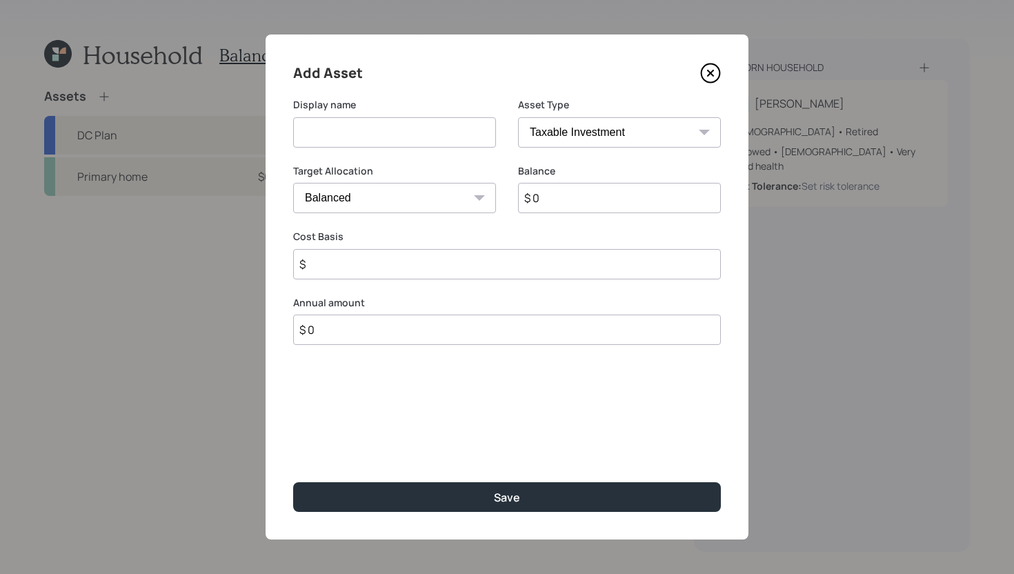
click at [344, 144] on input at bounding box center [394, 132] width 203 height 30
type input "Savings Account"
click at [573, 139] on select "SEP [PERSON_NAME] IRA 401(k) [PERSON_NAME] 401(k) 403(b) [PERSON_NAME] 403(b) 4…" at bounding box center [619, 132] width 203 height 30
select select "cash"
click at [518, 117] on select "SEP [PERSON_NAME] IRA 401(k) [PERSON_NAME] 401(k) 403(b) [PERSON_NAME] 403(b) 4…" at bounding box center [619, 132] width 203 height 30
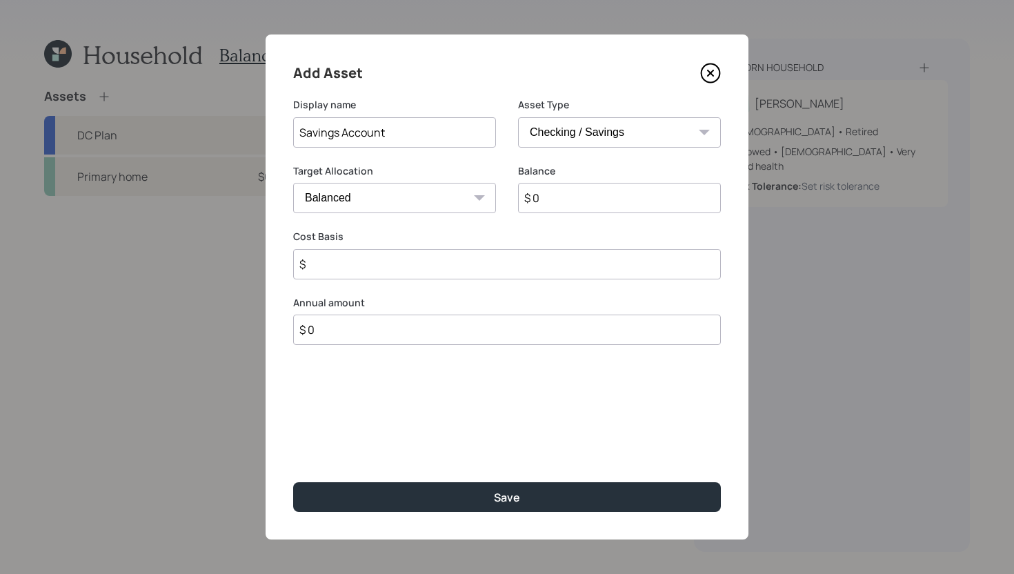
type input "$"
click at [554, 208] on input "$ 0" at bounding box center [507, 198] width 428 height 30
type input "$ 1"
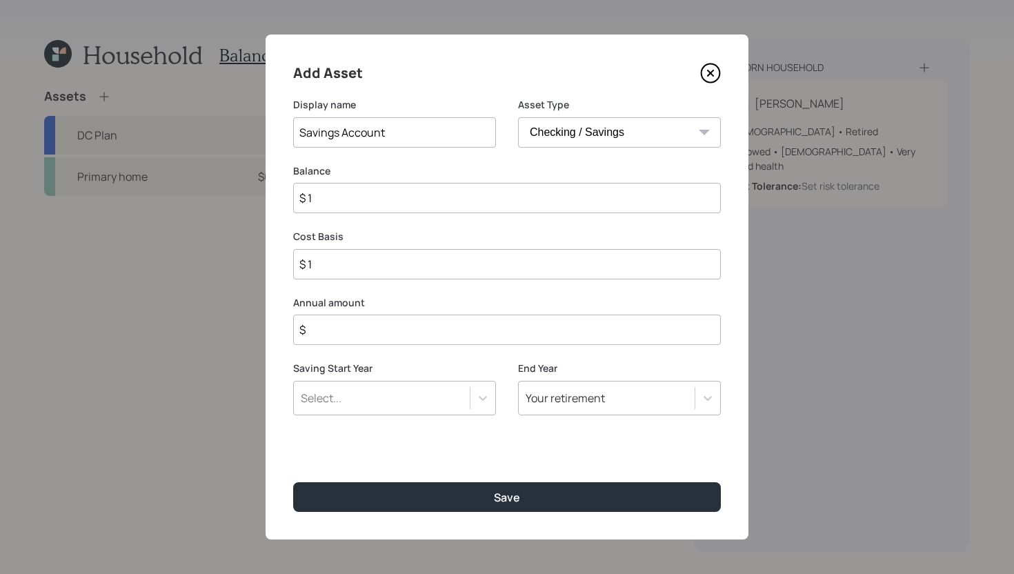
type input "$ 12"
type input "$ 120"
type input "$ 1,200"
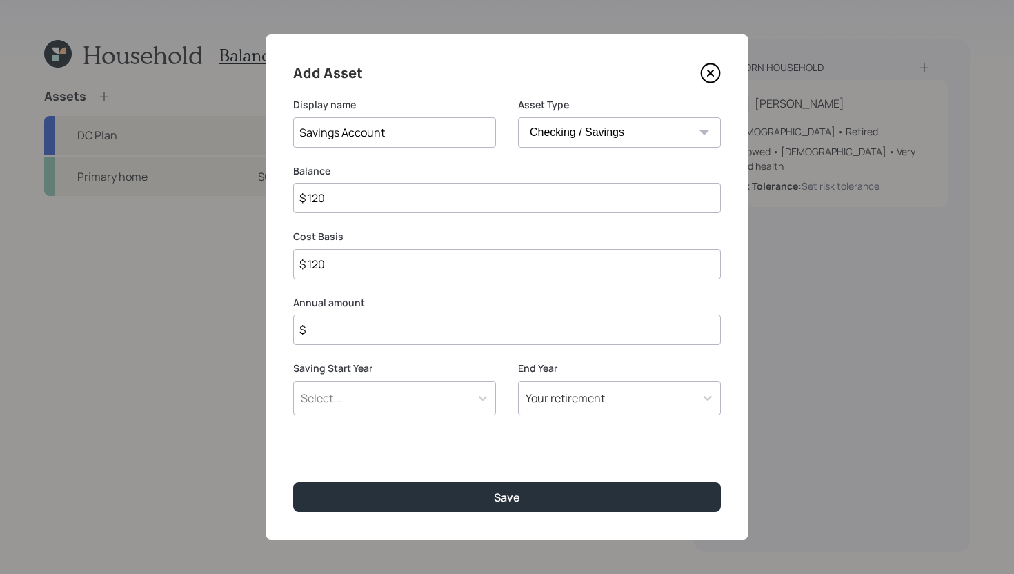
type input "$ 1,200"
type input "$ 12,000"
click at [510, 330] on input "$" at bounding box center [507, 330] width 428 height 30
type input "$ 12,000"
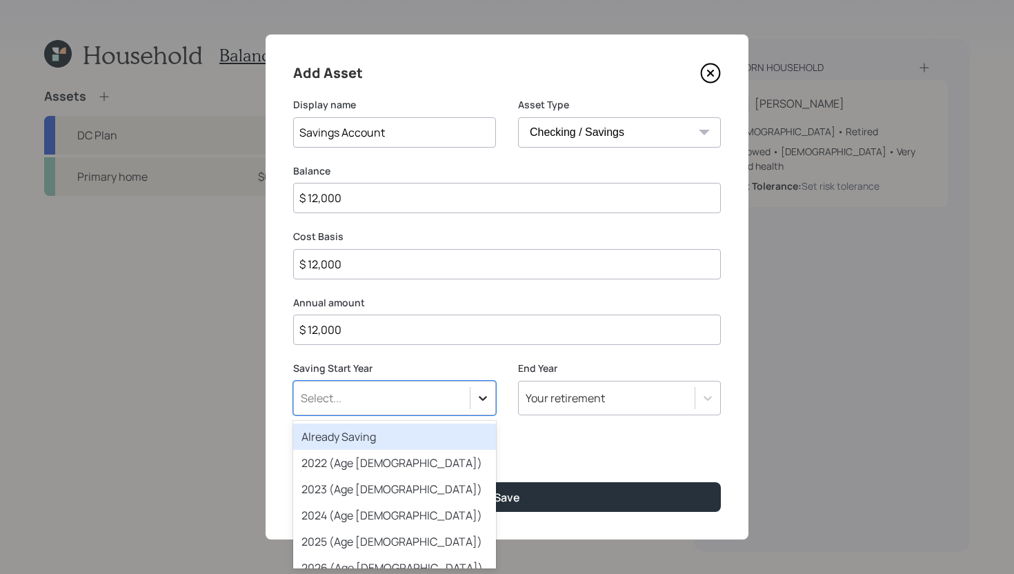
click at [478, 395] on icon at bounding box center [483, 398] width 14 height 14
click at [444, 437] on div "Already Saving" at bounding box center [394, 437] width 203 height 26
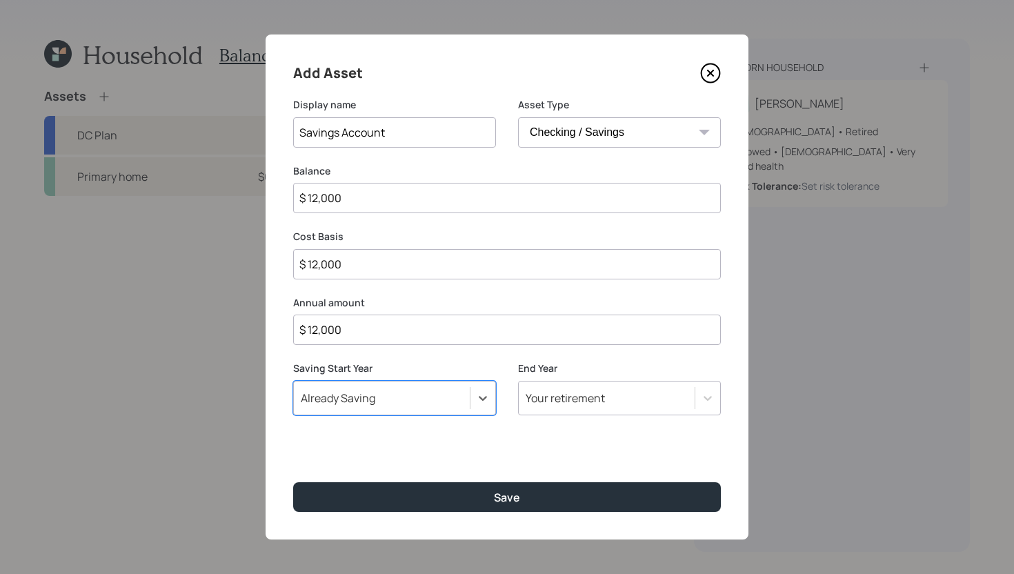
click at [571, 402] on div "Your retirement" at bounding box center [565, 398] width 79 height 15
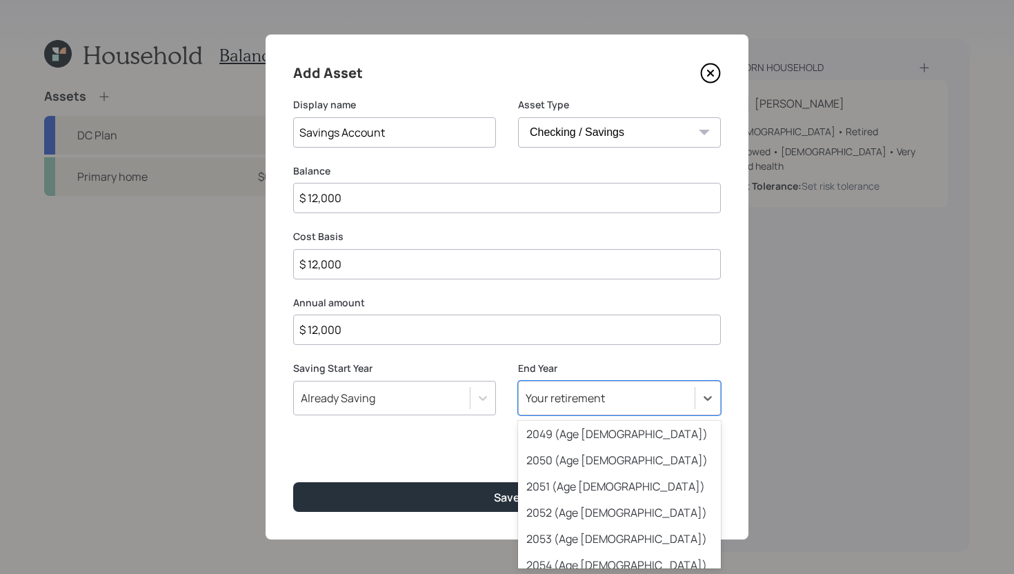
scroll to position [749, 0]
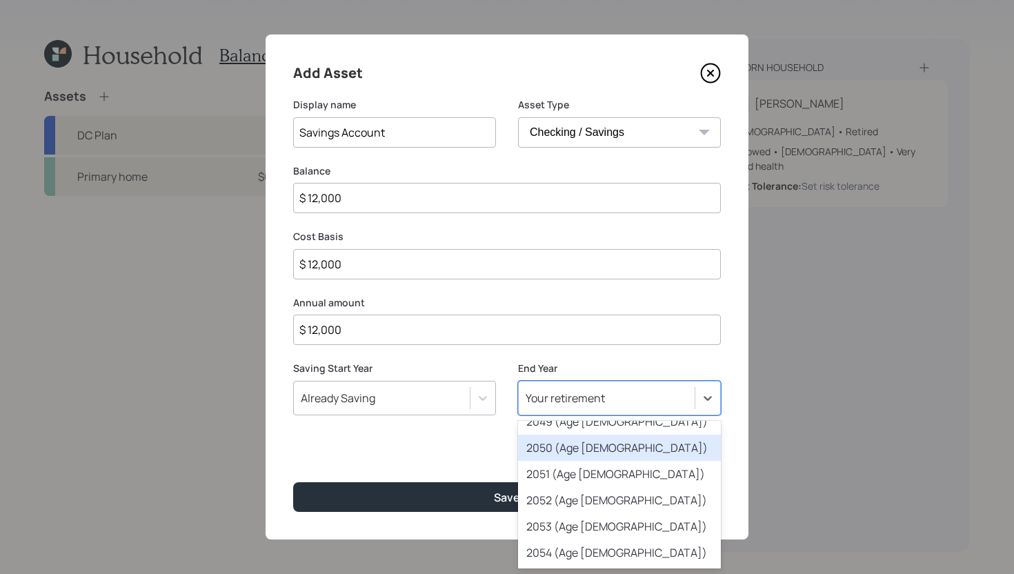
click at [595, 453] on div "2050 (Age [DEMOGRAPHIC_DATA])" at bounding box center [619, 448] width 203 height 26
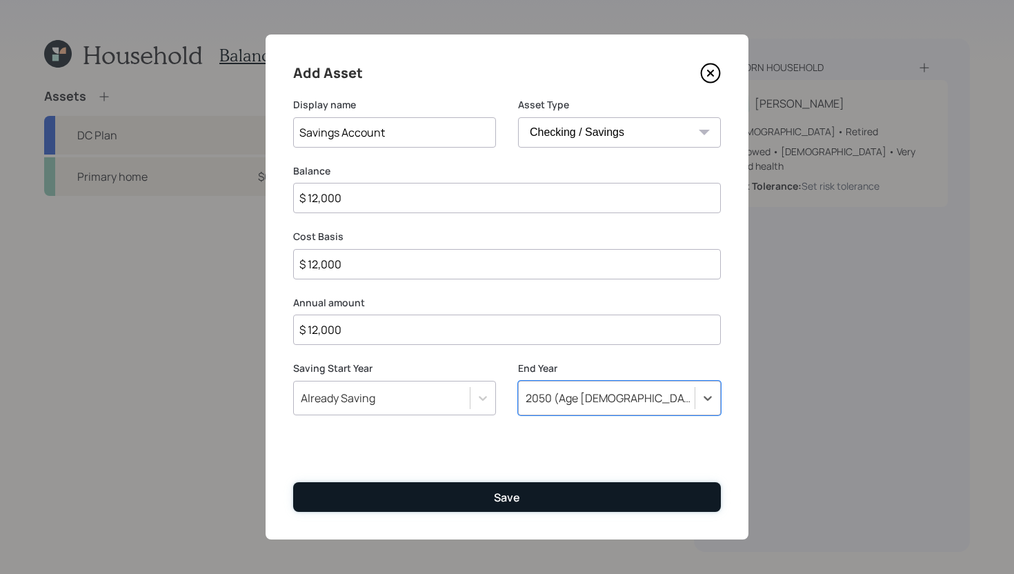
click at [579, 486] on button "Save" at bounding box center [507, 497] width 428 height 30
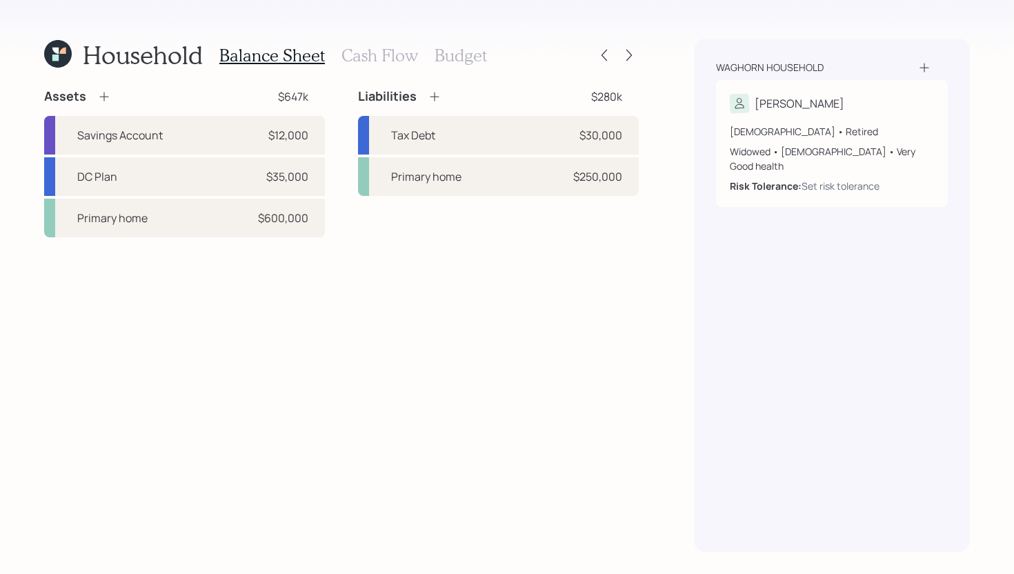
click at [366, 49] on h3 "Cash Flow" at bounding box center [380, 56] width 77 height 20
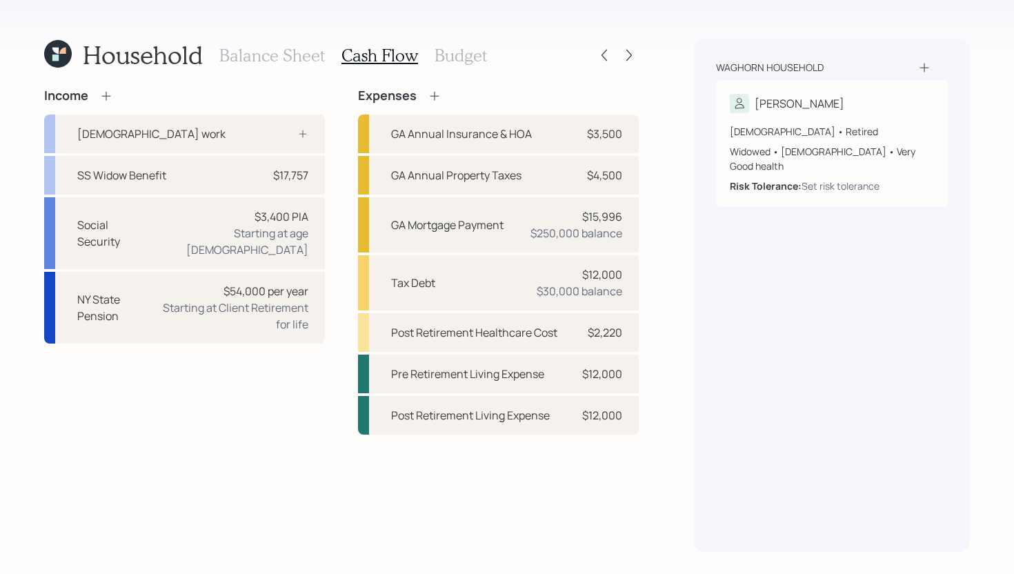
click at [484, 49] on h3 "Budget" at bounding box center [461, 56] width 52 height 20
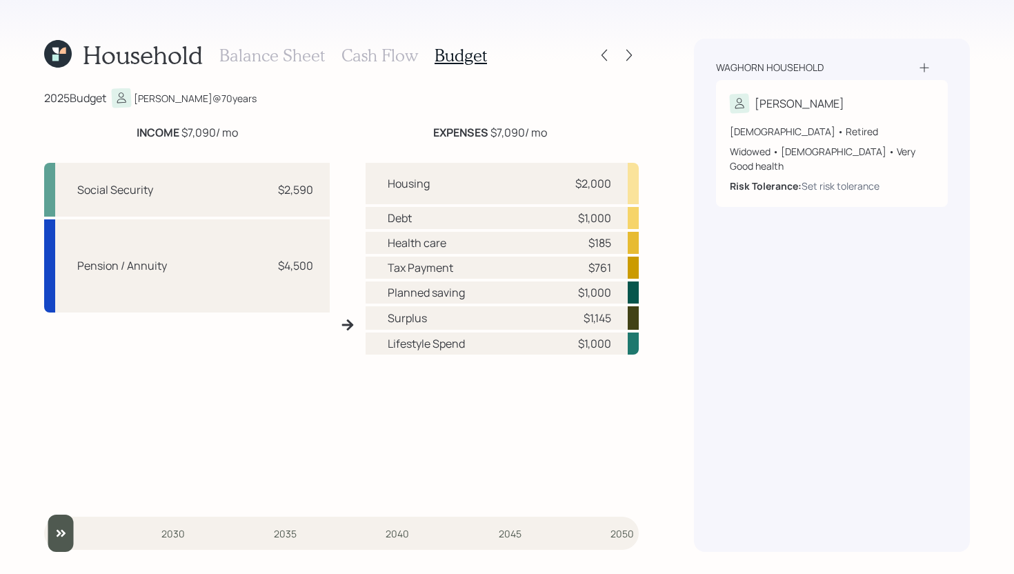
click at [388, 61] on h3 "Cash Flow" at bounding box center [380, 56] width 77 height 20
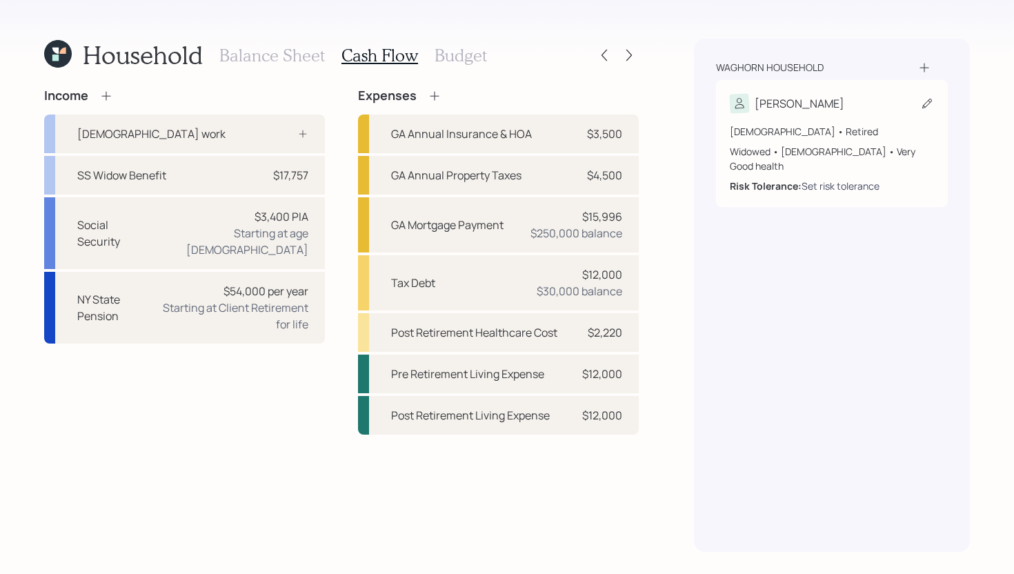
click at [829, 179] on div "Set risk tolerance" at bounding box center [841, 186] width 78 height 14
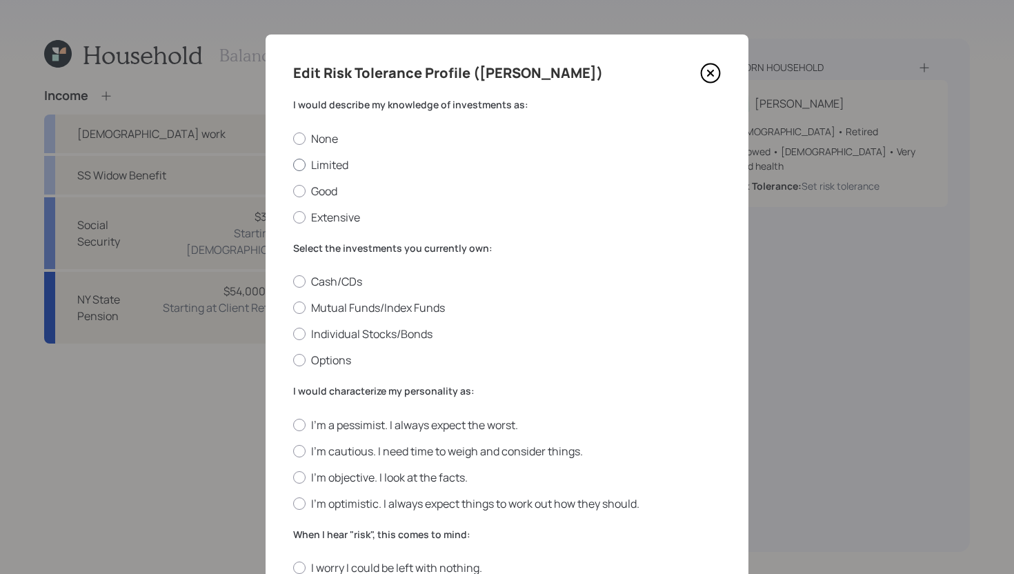
click at [364, 165] on label "Limited" at bounding box center [507, 164] width 428 height 15
click at [293, 165] on input "Limited" at bounding box center [293, 164] width 1 height 1
radio input "true"
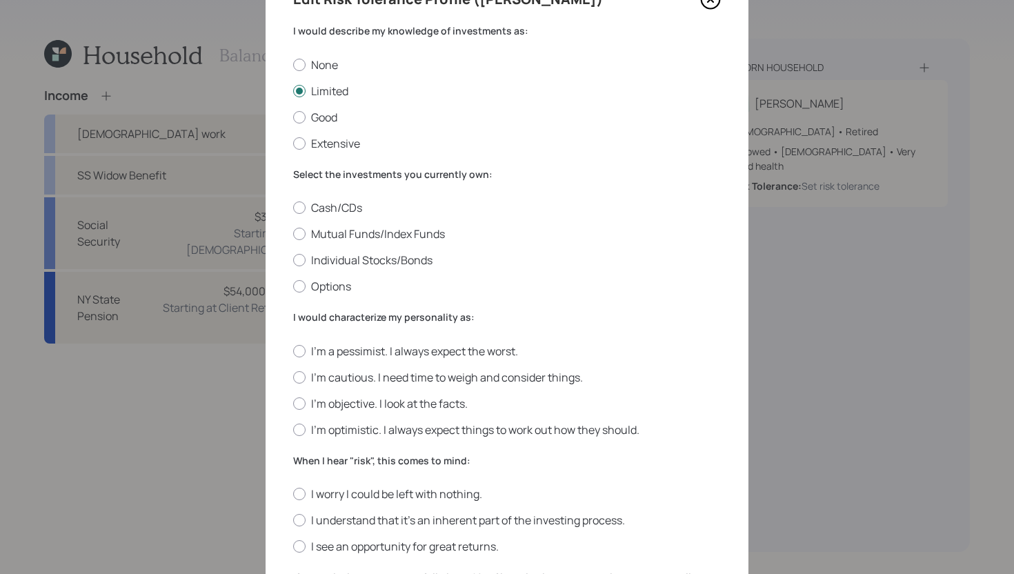
scroll to position [78, 0]
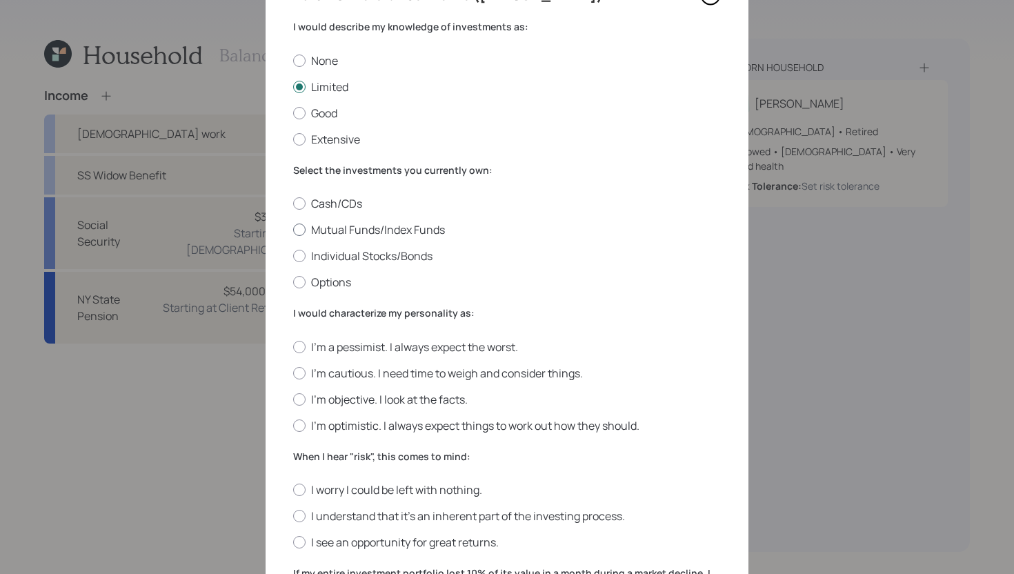
click at [371, 228] on label "Mutual Funds/Index Funds" at bounding box center [507, 229] width 428 height 15
click at [293, 230] on input "Mutual Funds/Index Funds" at bounding box center [293, 230] width 1 height 1
radio input "true"
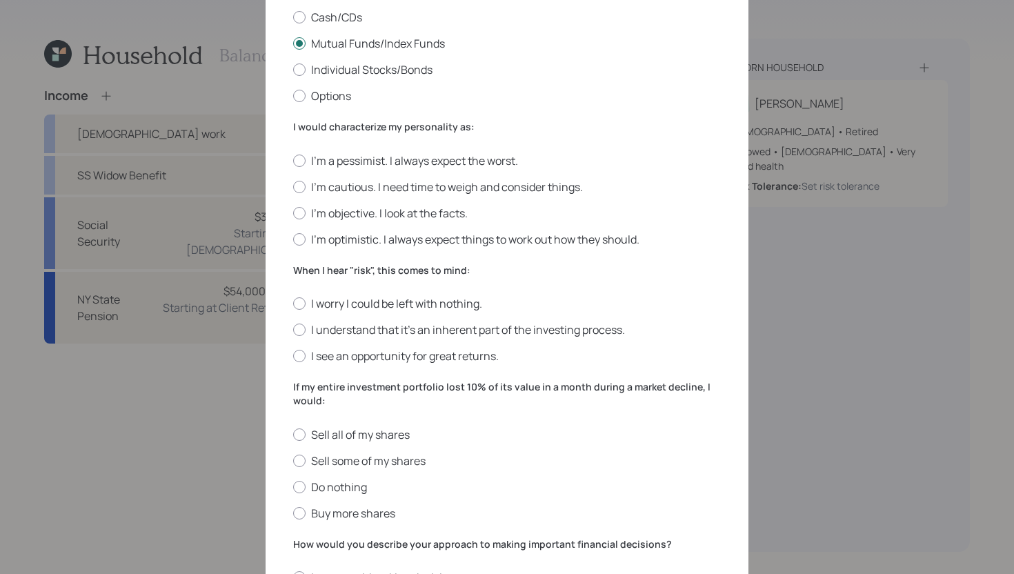
scroll to position [267, 0]
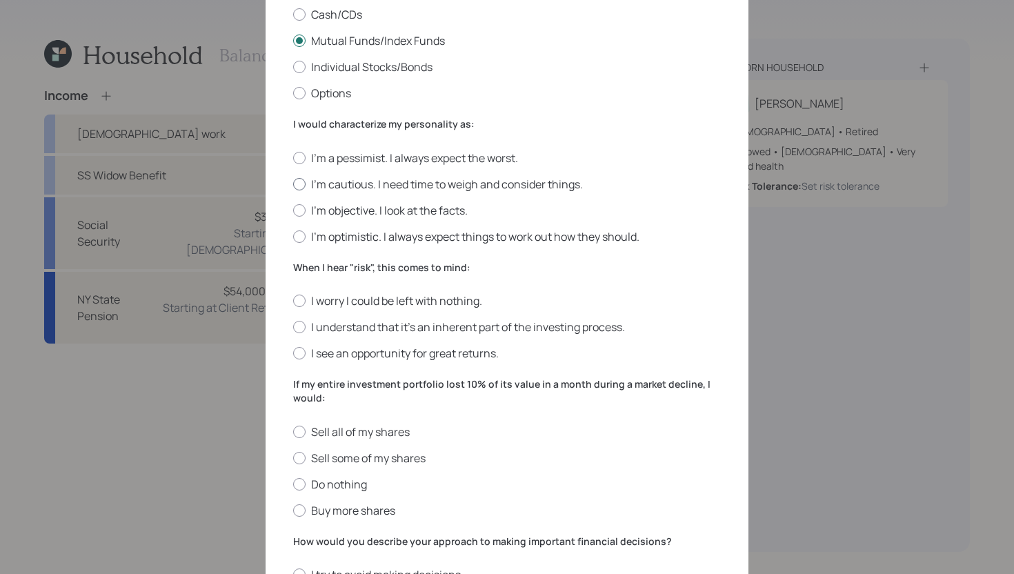
click at [464, 180] on label "I'm cautious. I need time to weigh and consider things." at bounding box center [507, 184] width 428 height 15
click at [293, 184] on input "I'm cautious. I need time to weigh and consider things." at bounding box center [293, 184] width 1 height 1
radio input "true"
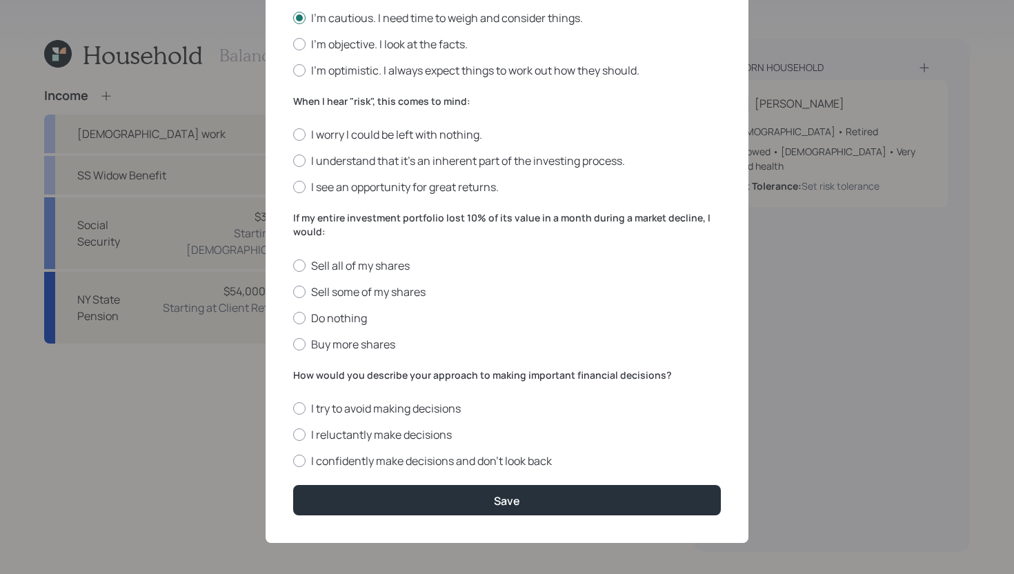
scroll to position [437, 0]
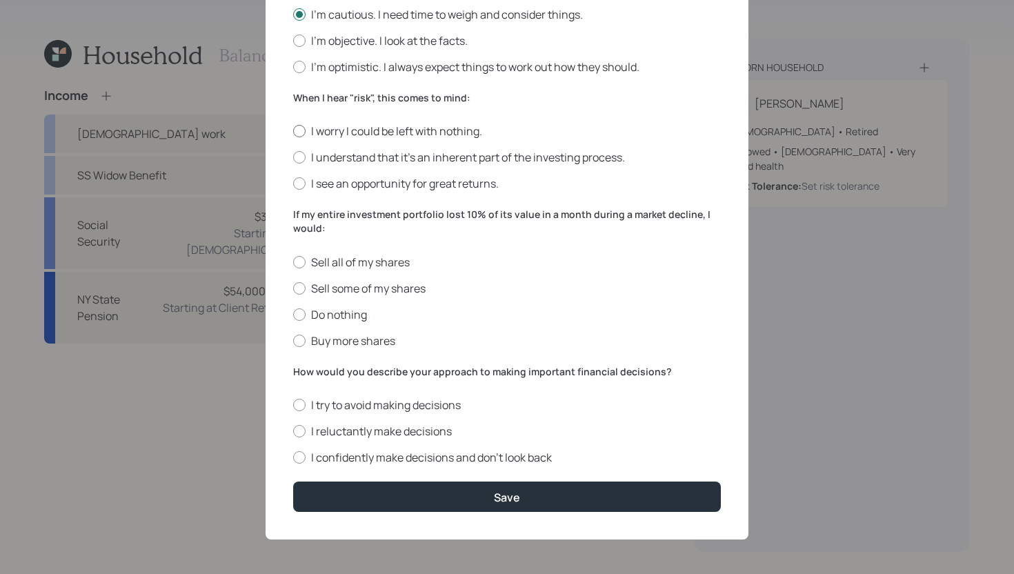
click at [395, 134] on label "I worry I could be left with nothing." at bounding box center [507, 131] width 428 height 15
click at [293, 132] on input "I worry I could be left with nothing." at bounding box center [293, 131] width 1 height 1
radio input "true"
click at [355, 315] on label "Do nothing" at bounding box center [507, 314] width 428 height 15
click at [293, 315] on input "Do nothing" at bounding box center [293, 314] width 1 height 1
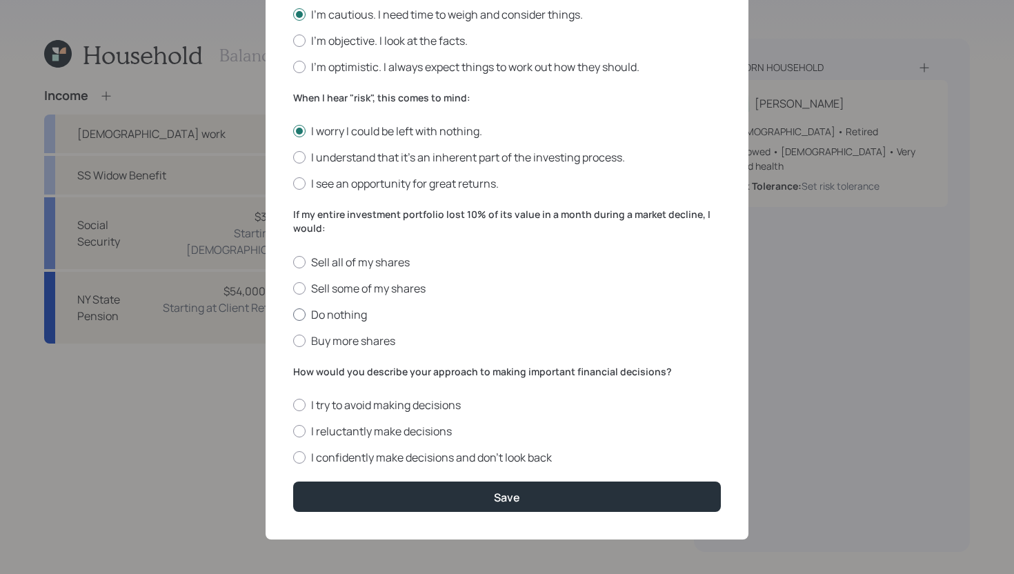
radio input "true"
click at [406, 427] on label "I reluctantly make decisions" at bounding box center [507, 431] width 428 height 15
click at [293, 431] on input "I reluctantly make decisions" at bounding box center [293, 431] width 1 height 1
radio input "true"
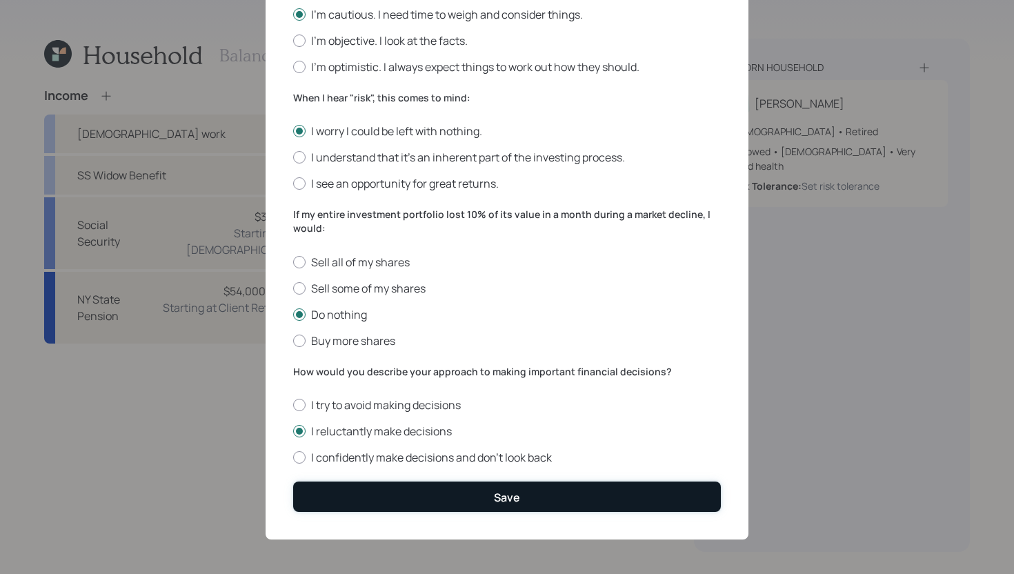
click at [408, 494] on button "Save" at bounding box center [507, 497] width 428 height 30
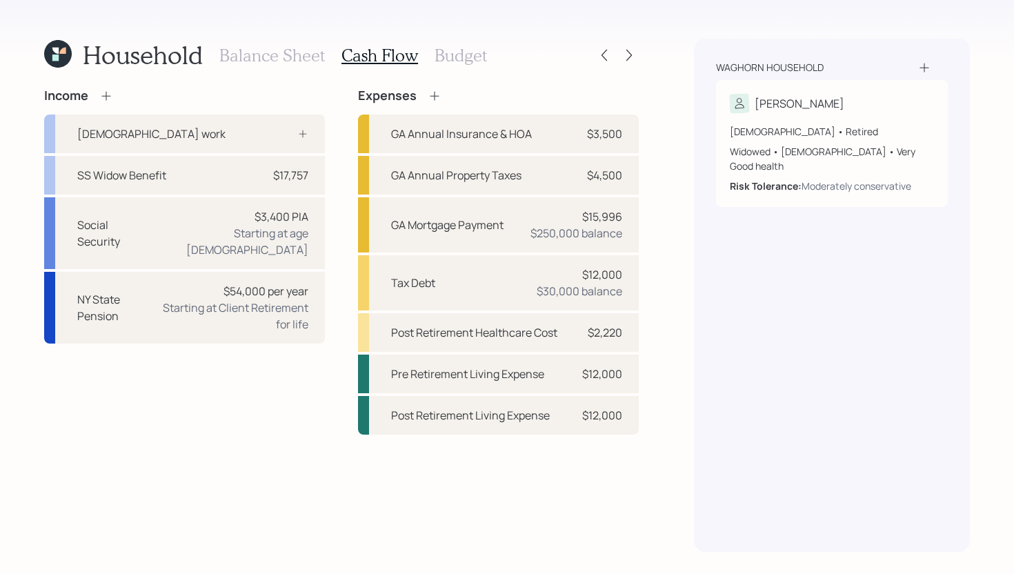
click at [296, 56] on h3 "Balance Sheet" at bounding box center [272, 56] width 106 height 20
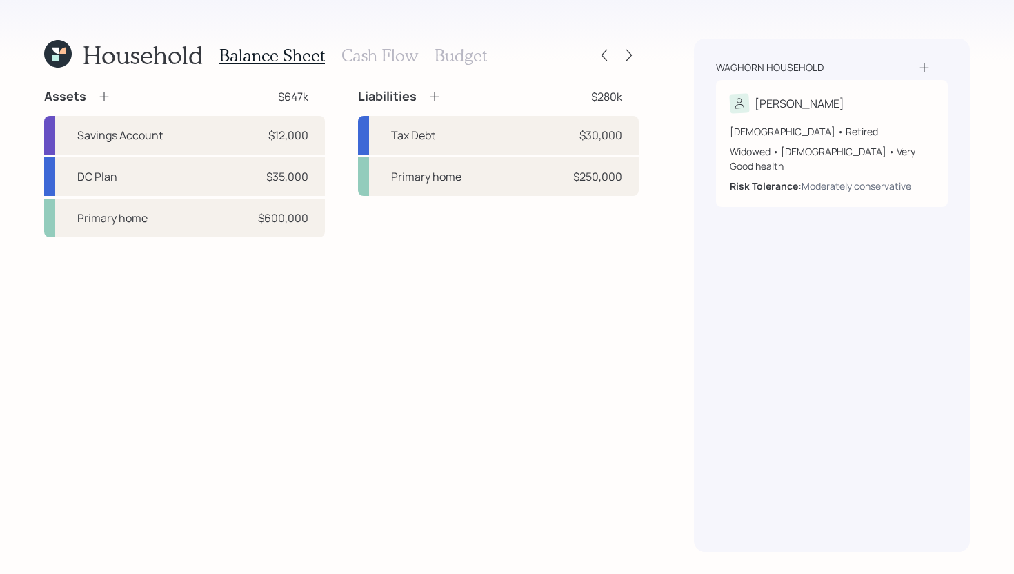
click at [417, 59] on div "Balance Sheet Cash Flow Budget" at bounding box center [353, 55] width 268 height 33
click at [406, 63] on h3 "Cash Flow" at bounding box center [380, 56] width 77 height 20
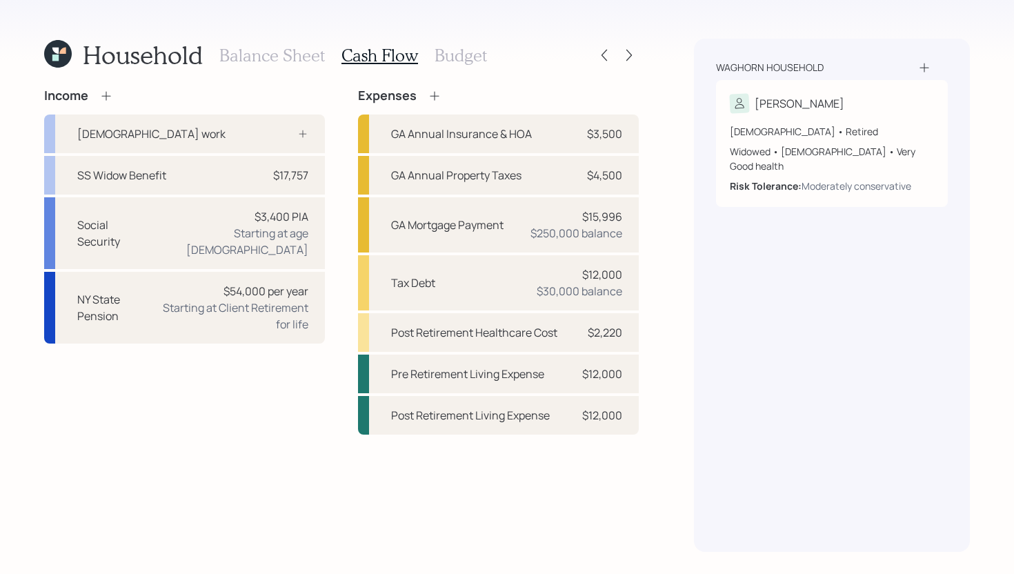
click at [480, 62] on h3 "Budget" at bounding box center [461, 56] width 52 height 20
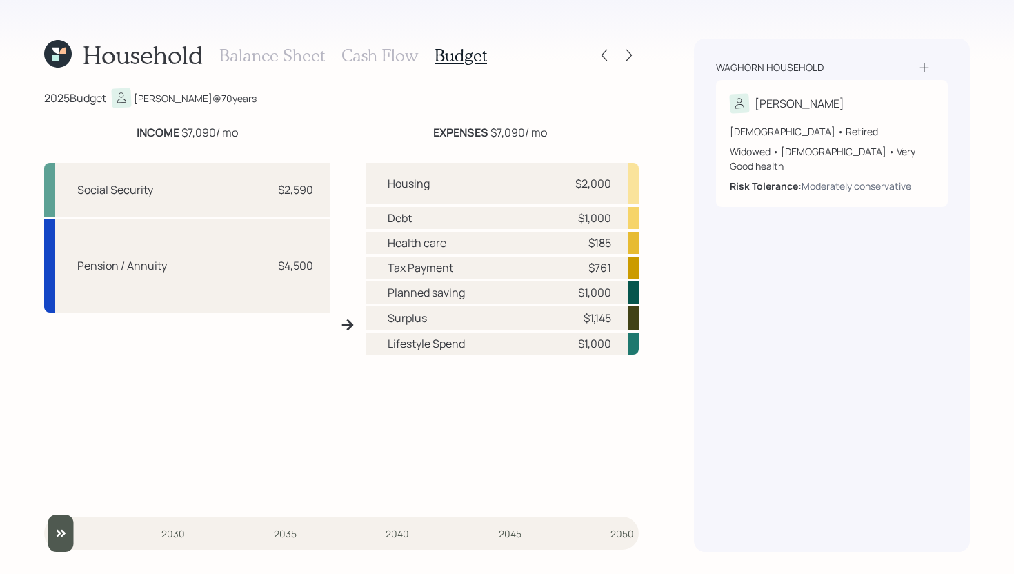
click at [358, 63] on h3 "Cash Flow" at bounding box center [380, 56] width 77 height 20
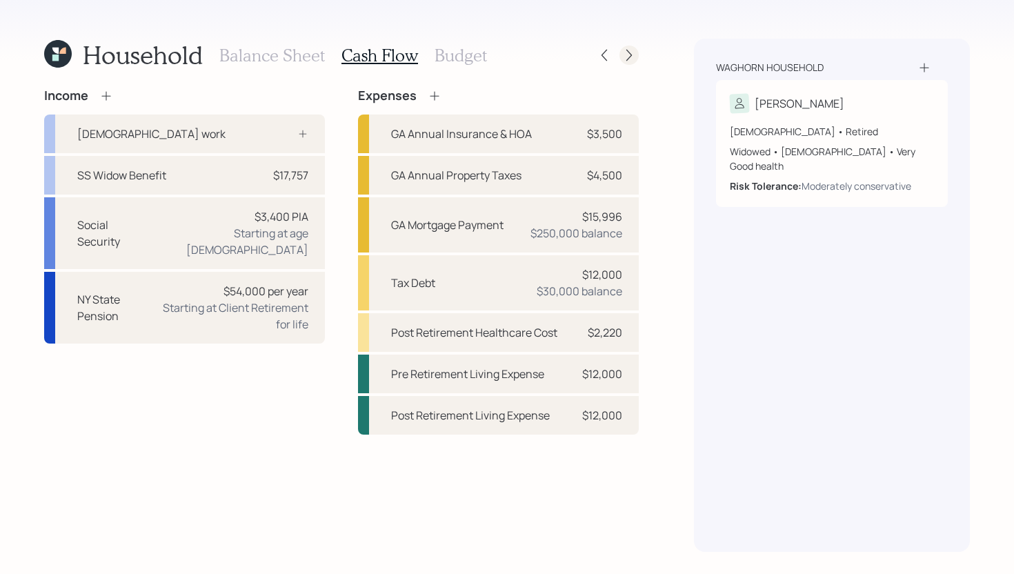
click at [632, 63] on div at bounding box center [629, 55] width 19 height 19
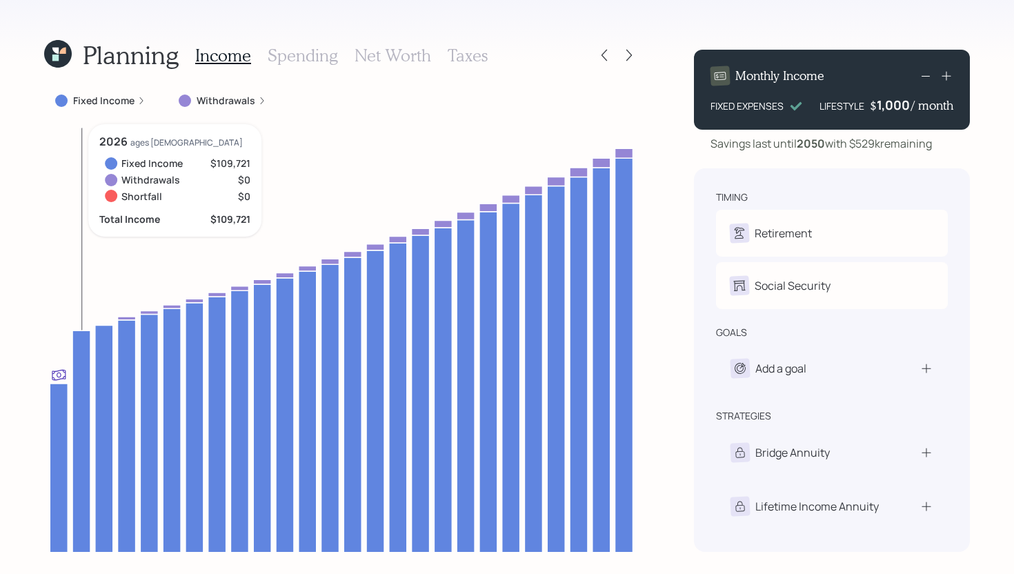
click at [82, 406] on icon at bounding box center [81, 448] width 18 height 236
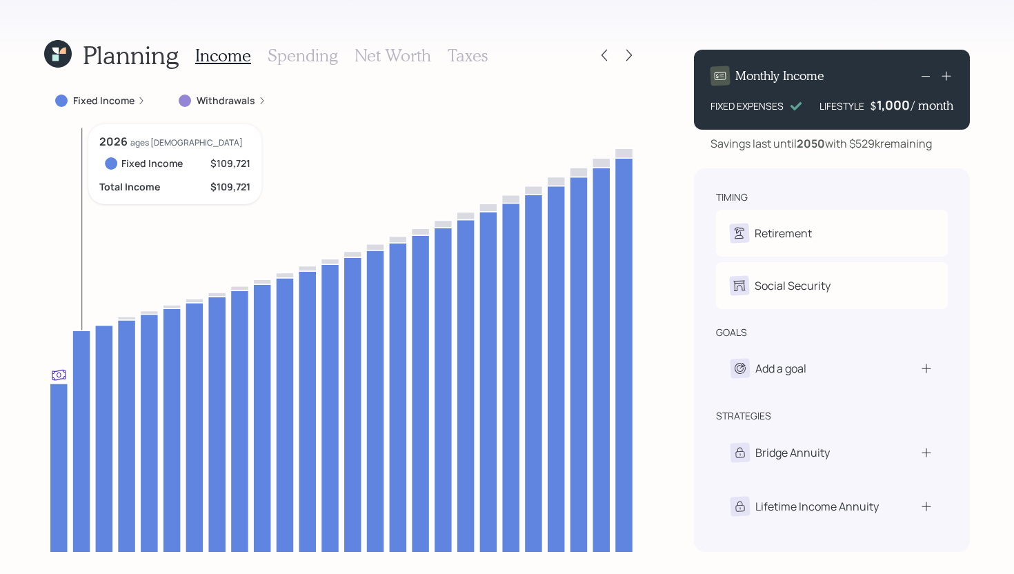
click at [82, 406] on icon at bounding box center [81, 448] width 18 height 236
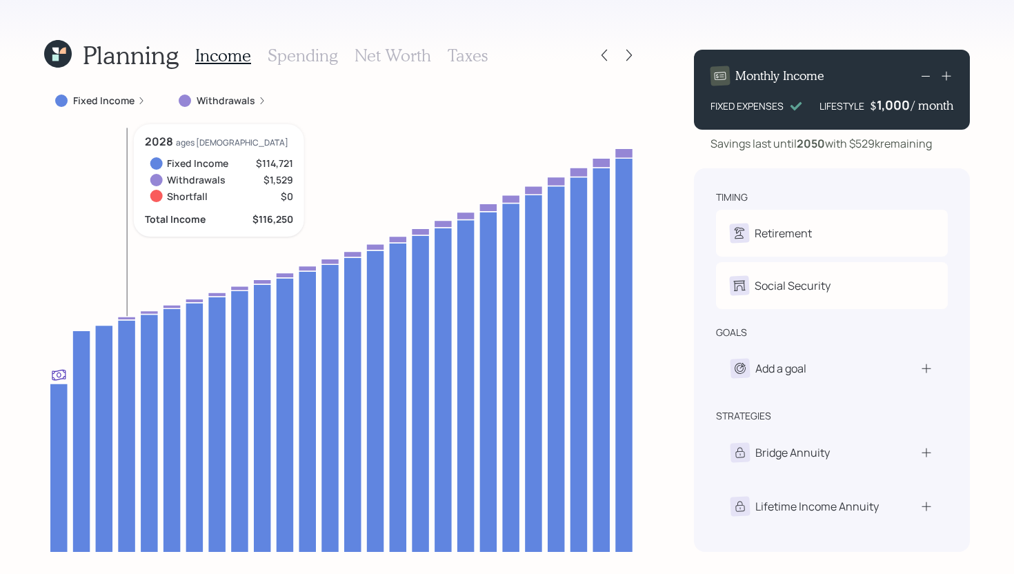
click at [134, 318] on icon at bounding box center [127, 318] width 18 height 3
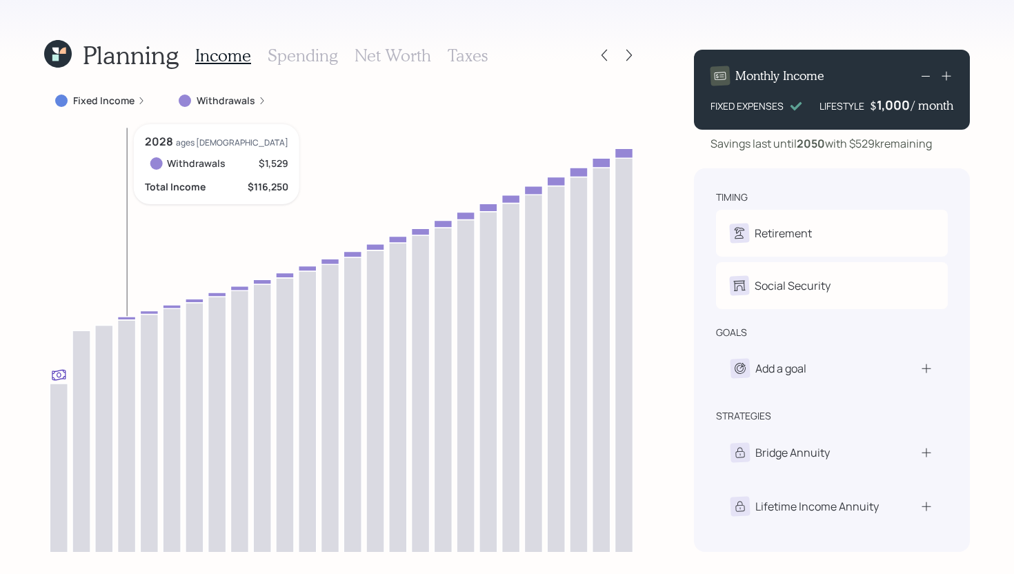
click at [134, 318] on icon at bounding box center [127, 318] width 18 height 3
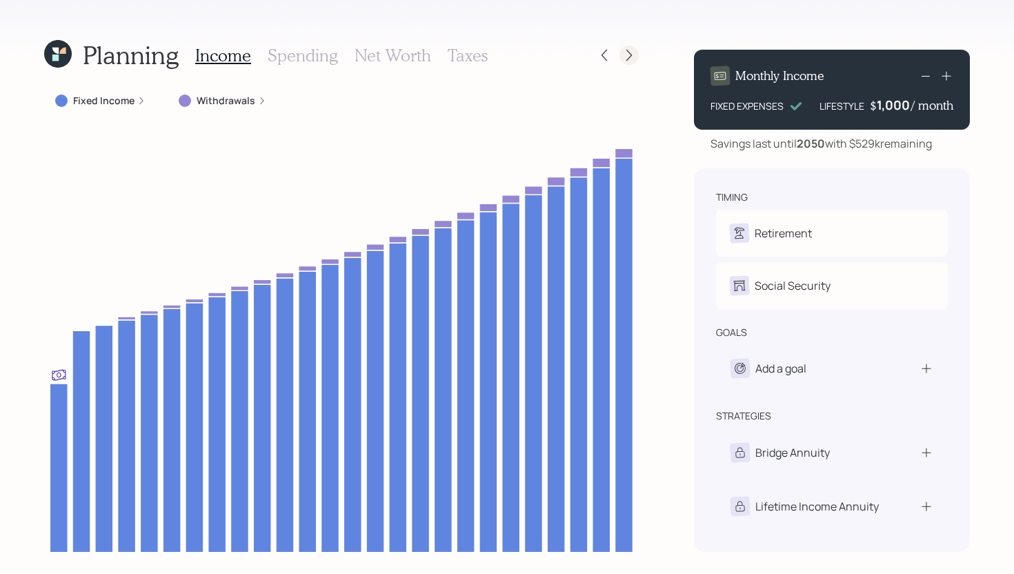
click at [637, 61] on div at bounding box center [617, 55] width 44 height 19
click at [629, 59] on icon at bounding box center [629, 55] width 14 height 14
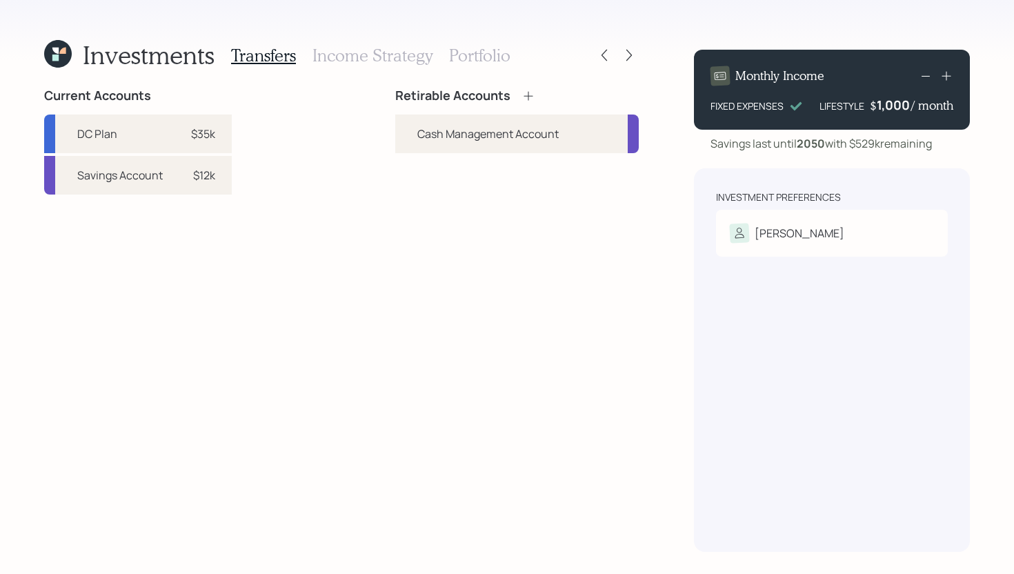
click at [529, 92] on icon at bounding box center [529, 96] width 14 height 14
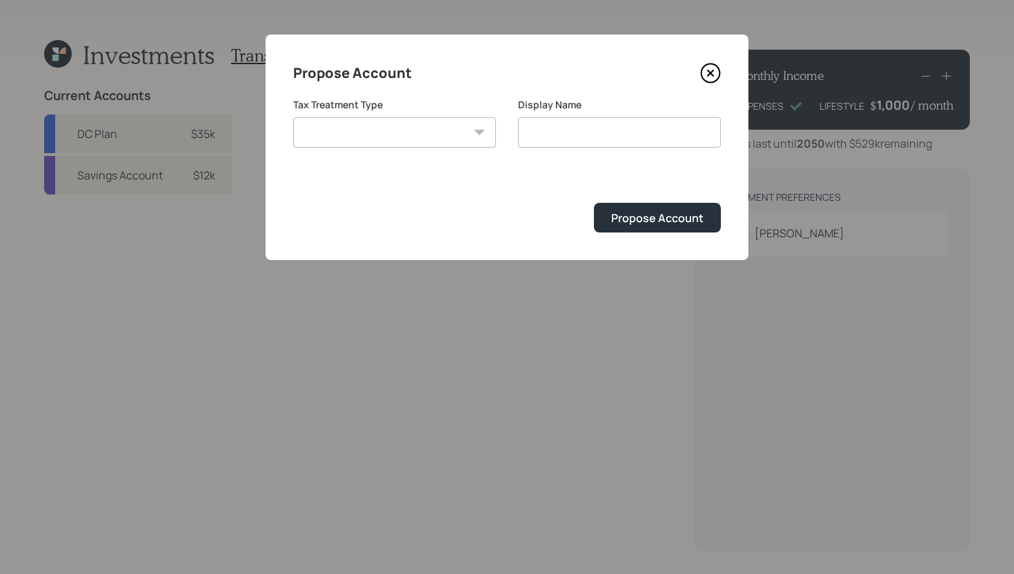
click at [405, 139] on select "Roth Taxable Traditional" at bounding box center [394, 132] width 203 height 30
select select "traditional"
click at [293, 117] on select "Roth Taxable Traditional" at bounding box center [394, 132] width 203 height 30
click at [613, 139] on input "Traditional" at bounding box center [619, 132] width 203 height 30
type input "Traditional IRA"
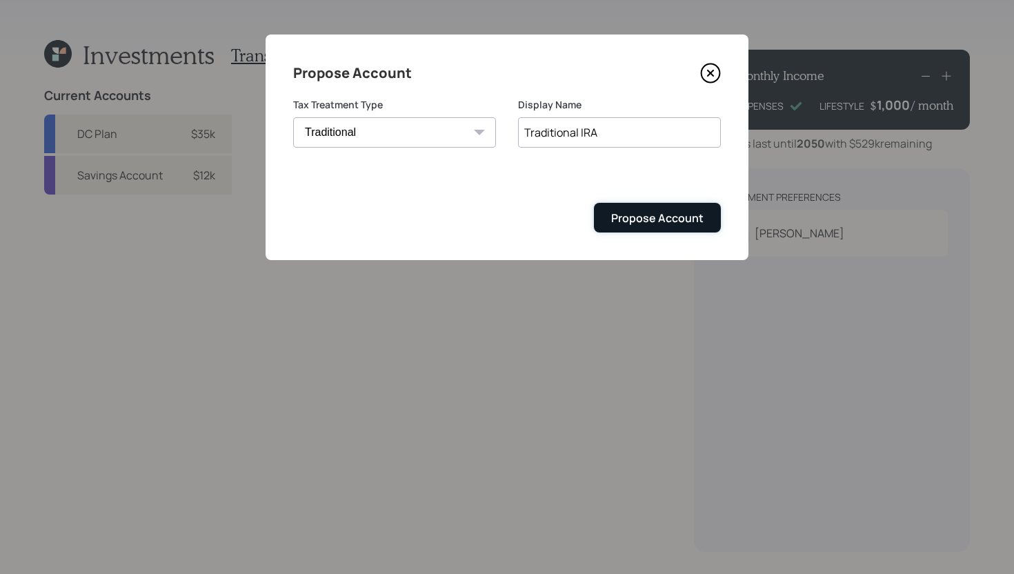
click at [655, 210] on div "Propose Account" at bounding box center [657, 217] width 92 height 15
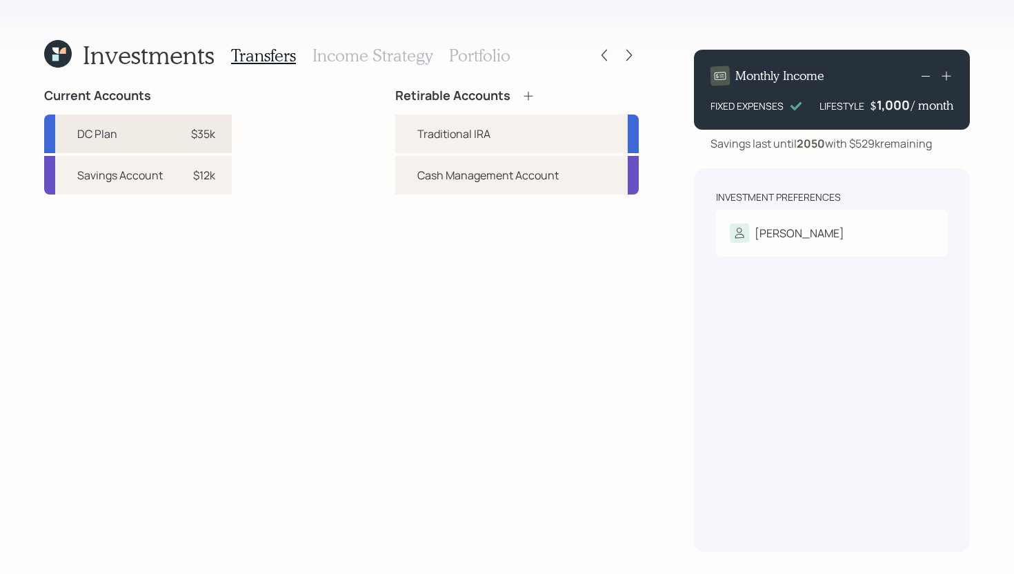
click at [188, 124] on div "DC Plan $35k" at bounding box center [138, 134] width 188 height 39
click at [506, 124] on div "Traditional IRA" at bounding box center [517, 134] width 244 height 39
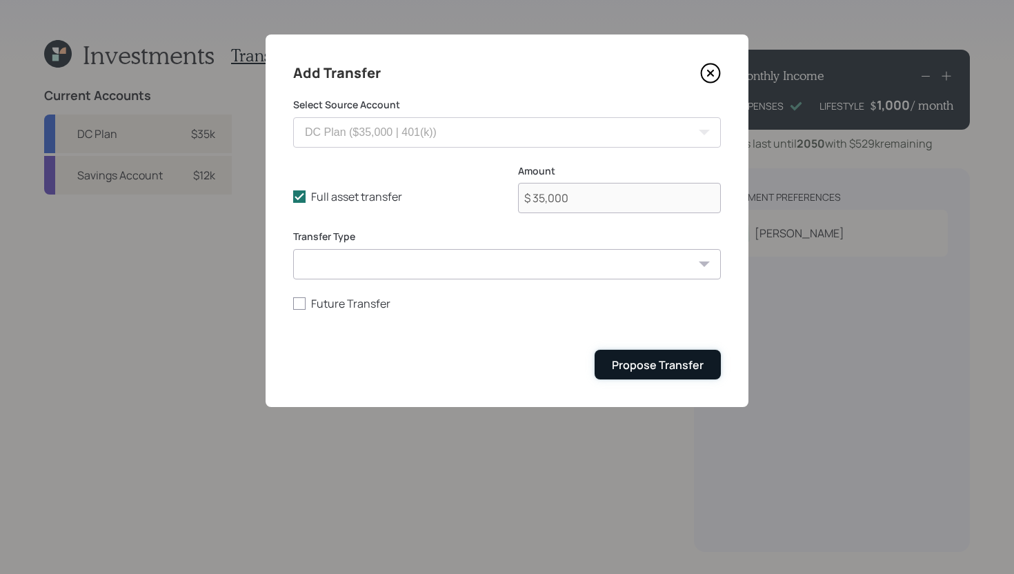
click at [682, 373] on div "Propose Transfer" at bounding box center [658, 364] width 92 height 15
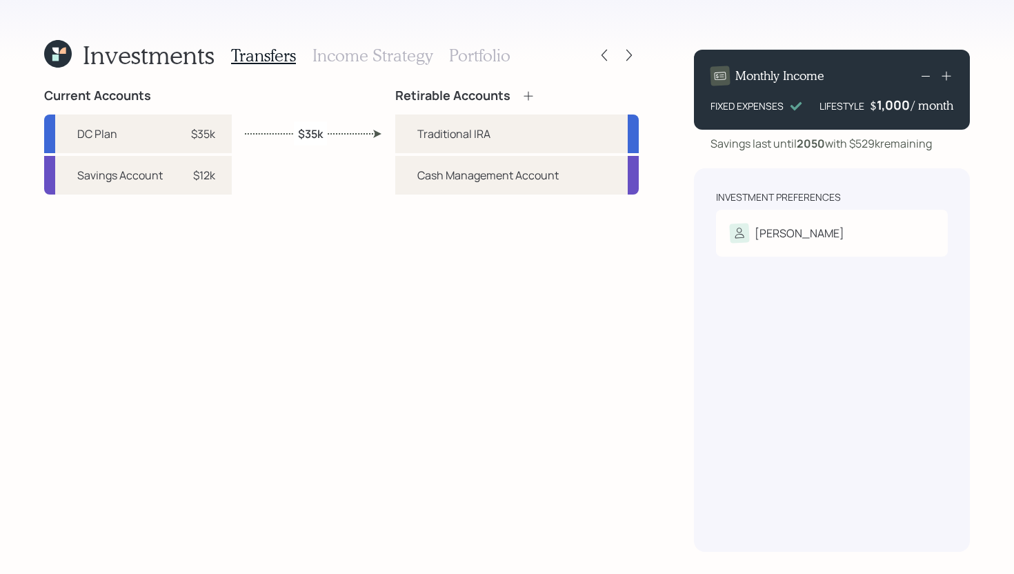
click at [385, 69] on div "Transfers Income Strategy Portfolio" at bounding box center [370, 55] width 279 height 33
click at [386, 61] on h3 "Income Strategy" at bounding box center [373, 56] width 120 height 20
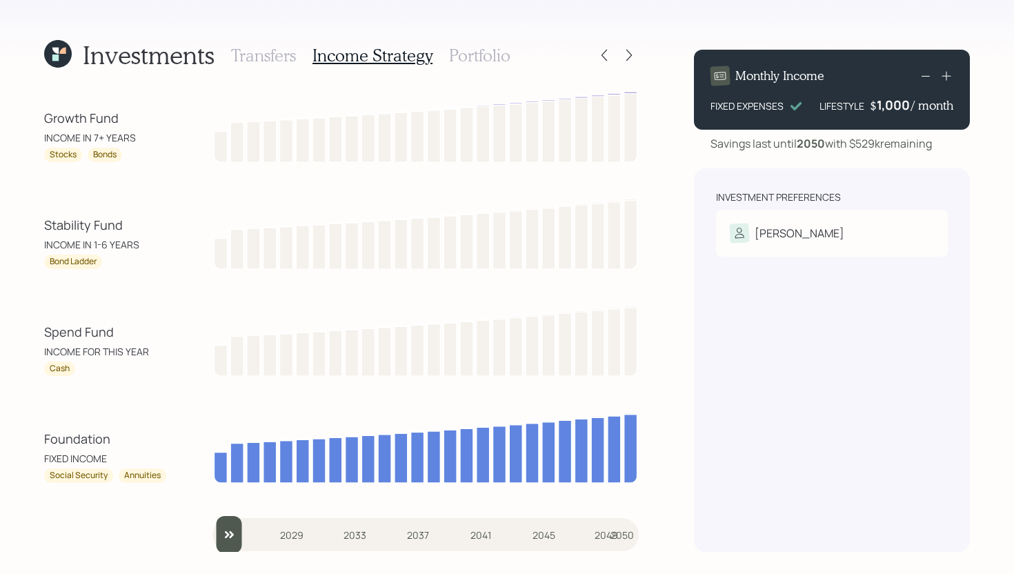
click at [462, 61] on h3 "Portfolio" at bounding box center [479, 56] width 61 height 20
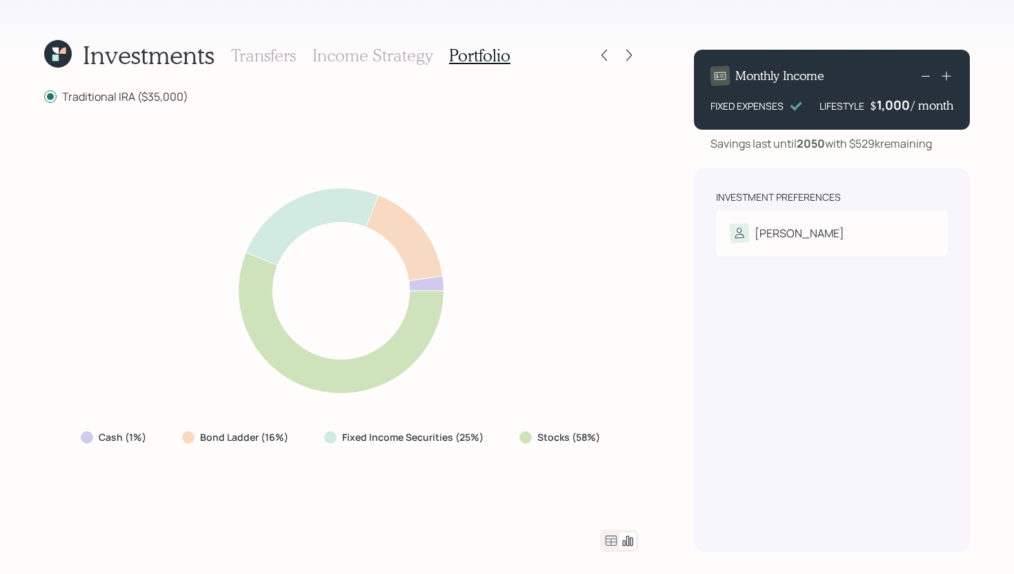
click at [613, 544] on icon at bounding box center [611, 541] width 17 height 17
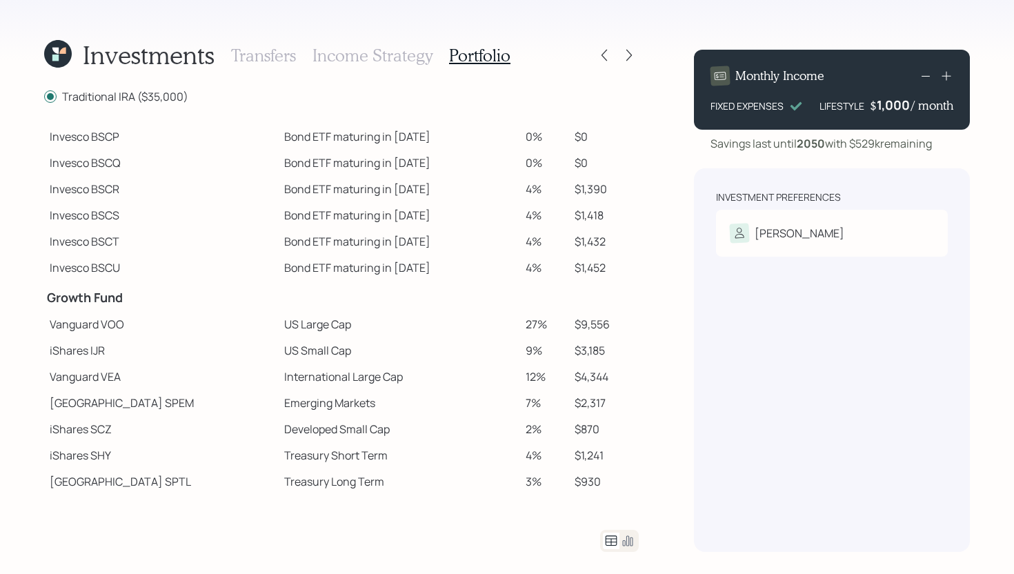
scroll to position [244, 0]
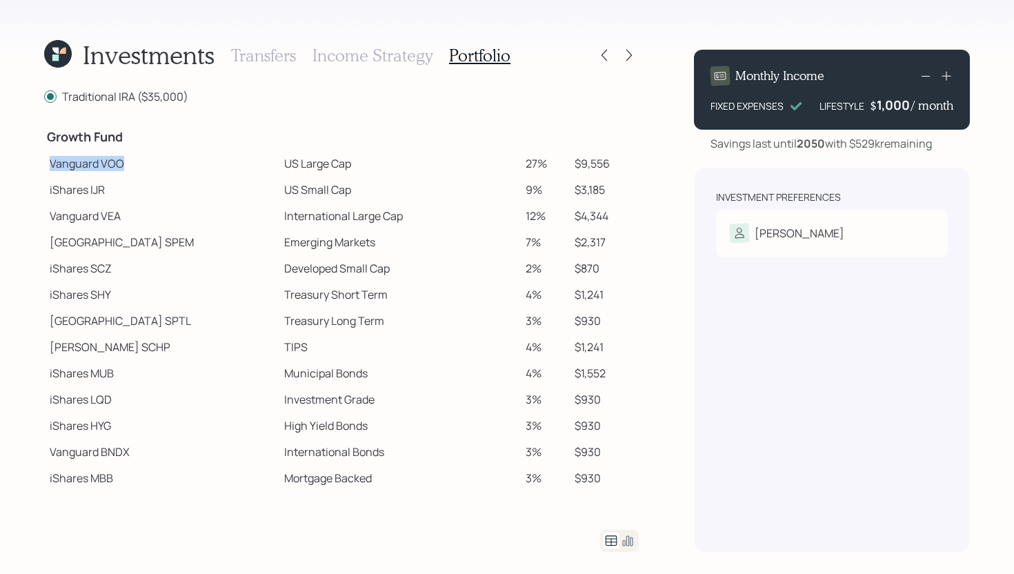
drag, startPoint x: 50, startPoint y: 164, endPoint x: 136, endPoint y: 159, distance: 85.7
click at [136, 159] on td "Vanguard VOO" at bounding box center [161, 163] width 235 height 26
drag, startPoint x: 50, startPoint y: 164, endPoint x: 104, endPoint y: 164, distance: 54.5
click at [104, 164] on td "Vanguard VOO" at bounding box center [161, 163] width 235 height 26
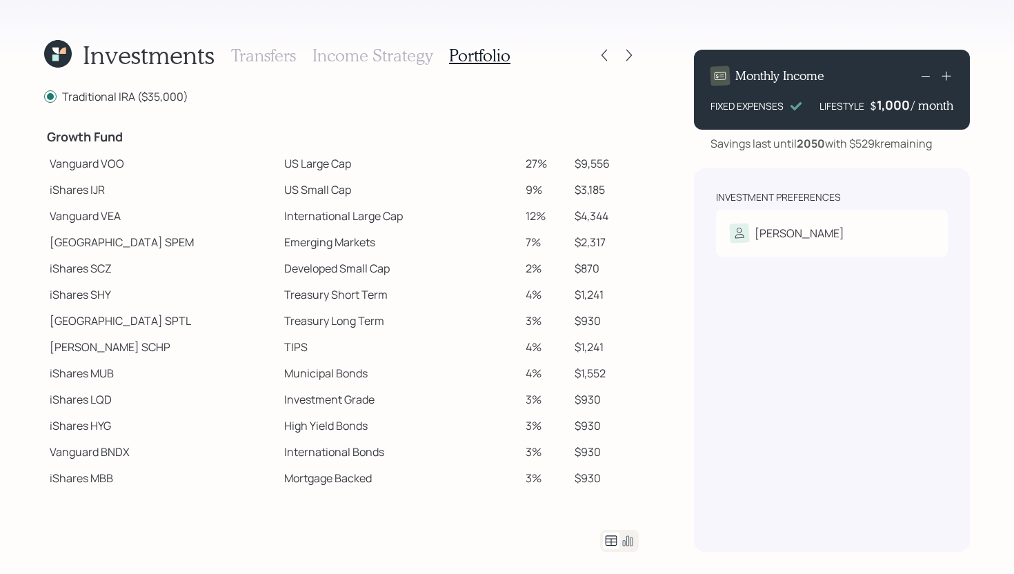
click at [104, 372] on td "iShares MUB" at bounding box center [161, 373] width 235 height 26
drag, startPoint x: 125, startPoint y: 164, endPoint x: 101, endPoint y: 166, distance: 23.5
click at [101, 166] on td "Vanguard VOO" at bounding box center [161, 163] width 235 height 26
click at [135, 160] on td "Vanguard VOO" at bounding box center [161, 163] width 235 height 26
click at [597, 55] on icon at bounding box center [604, 55] width 14 height 14
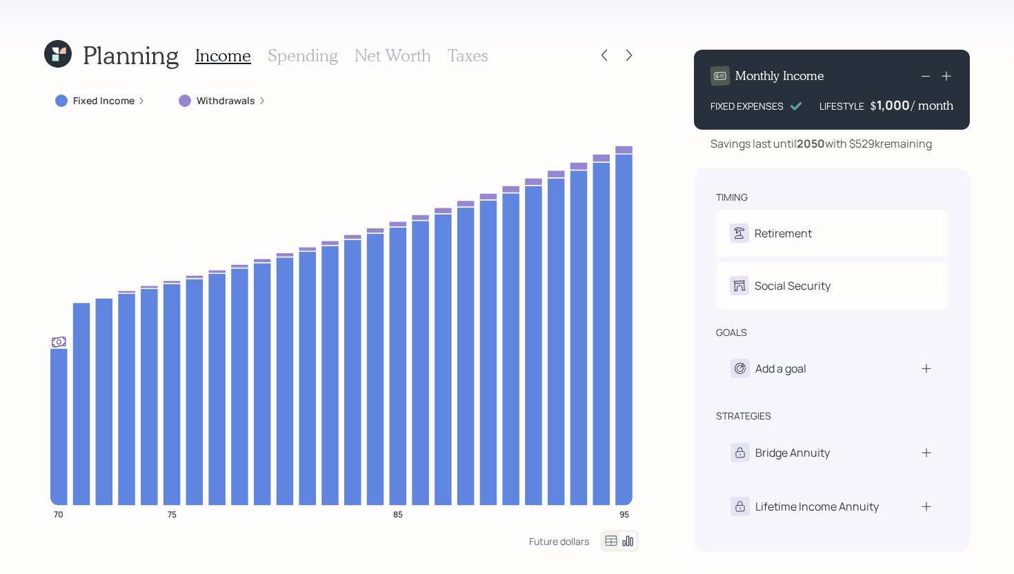
click at [597, 55] on icon at bounding box center [604, 55] width 14 height 14
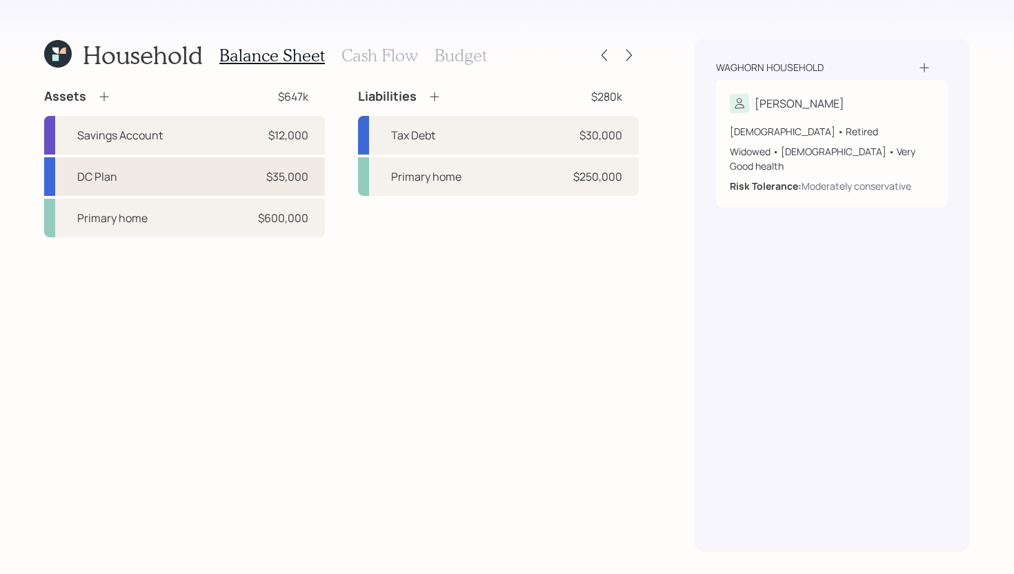
click at [198, 186] on div "DC Plan $35,000" at bounding box center [184, 176] width 281 height 39
select select "company_sponsored"
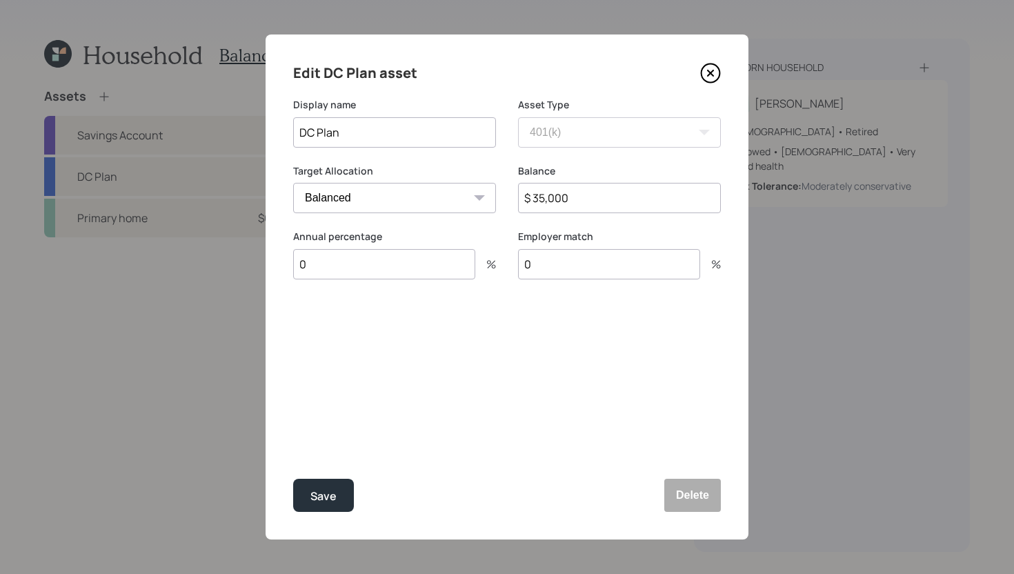
click at [384, 201] on select "Cash Conservative Balanced Aggressive" at bounding box center [394, 198] width 203 height 30
select select "conservative"
click at [293, 183] on select "Cash Conservative Balanced Aggressive" at bounding box center [394, 198] width 203 height 30
click at [326, 498] on div "Save" at bounding box center [323, 496] width 26 height 19
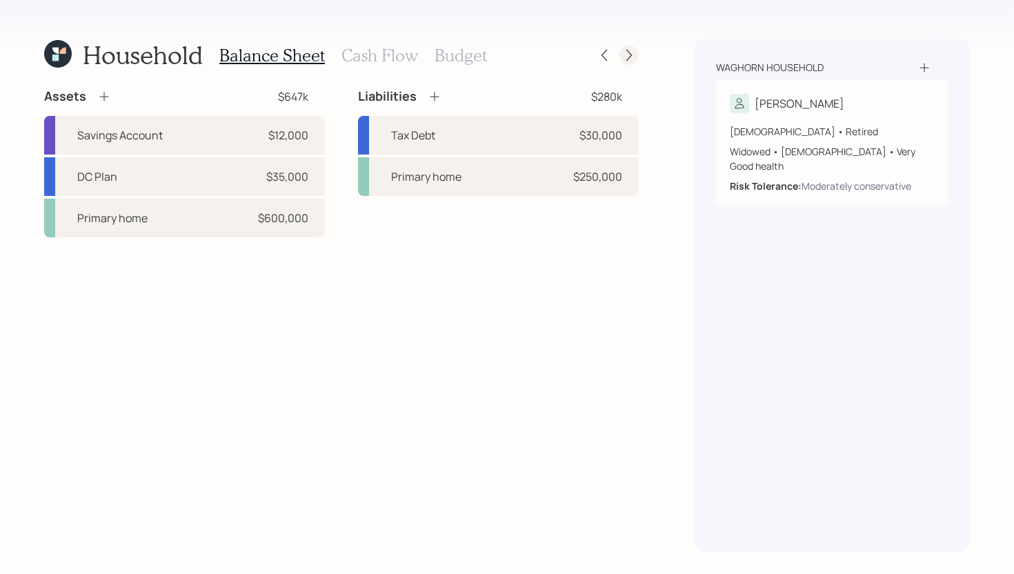
click at [628, 54] on icon at bounding box center [629, 55] width 14 height 14
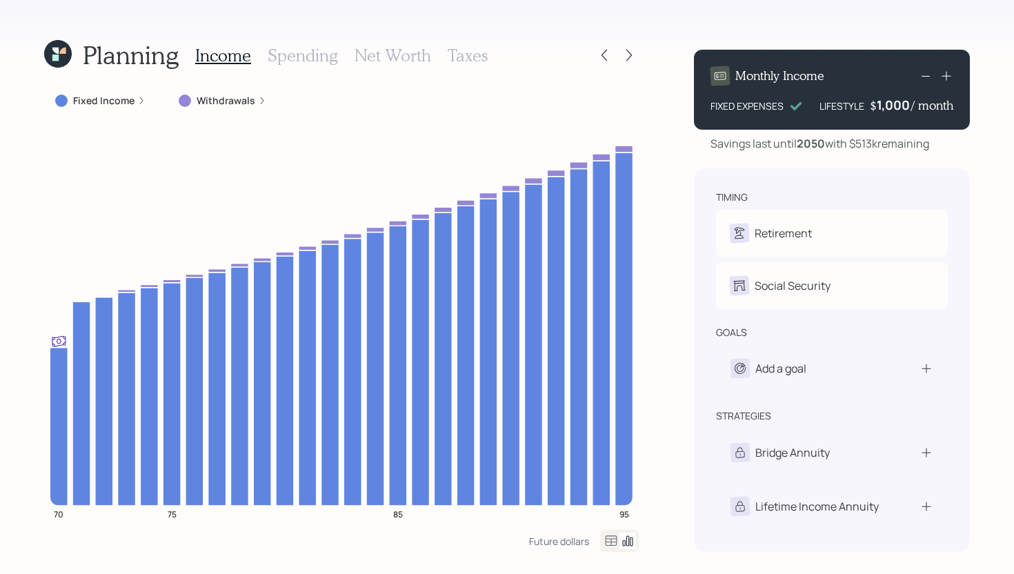
click at [628, 54] on icon at bounding box center [629, 55] width 14 height 14
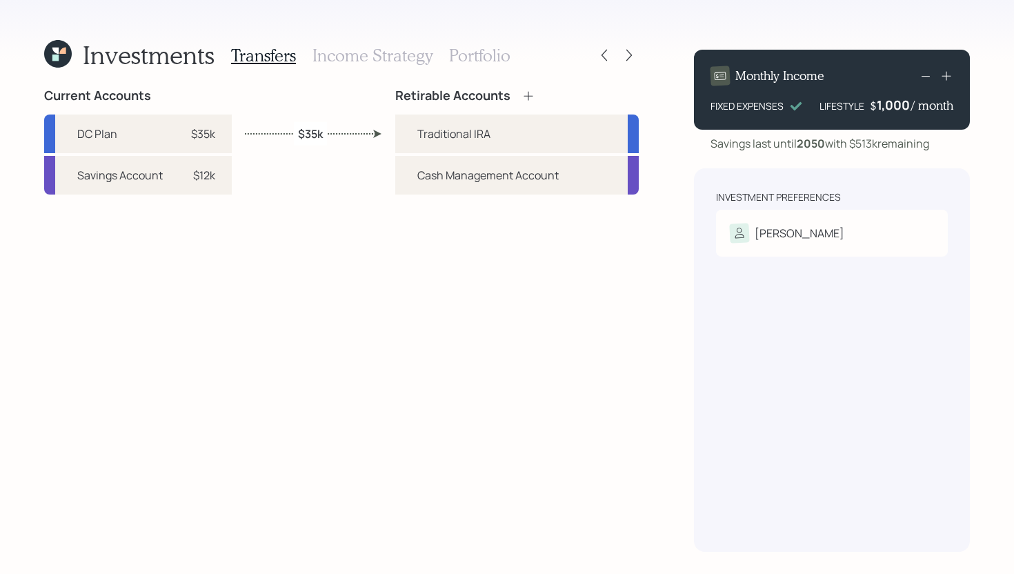
click at [362, 63] on h3 "Income Strategy" at bounding box center [373, 56] width 120 height 20
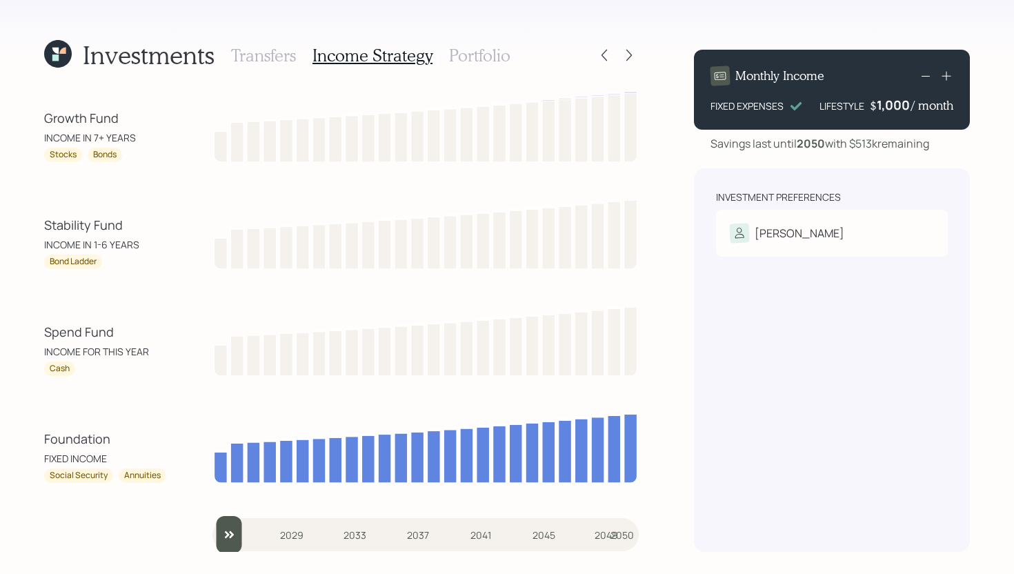
click at [475, 52] on h3 "Portfolio" at bounding box center [479, 56] width 61 height 20
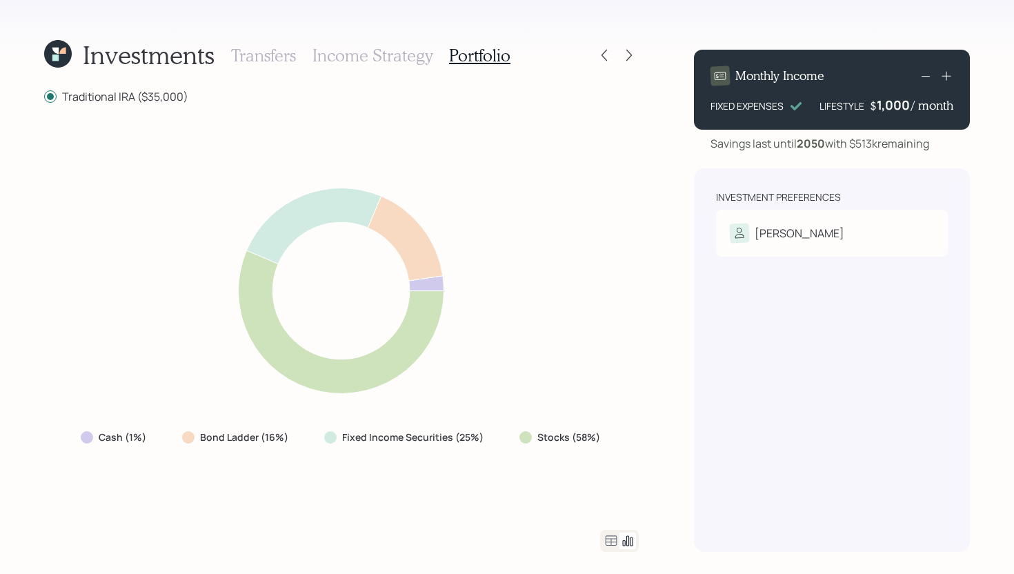
click at [608, 544] on icon at bounding box center [612, 540] width 12 height 10
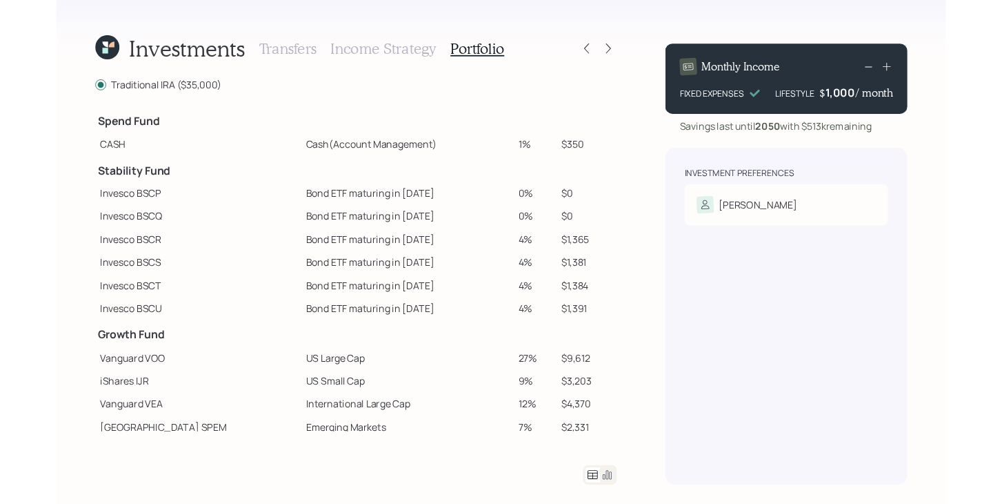
scroll to position [244, 0]
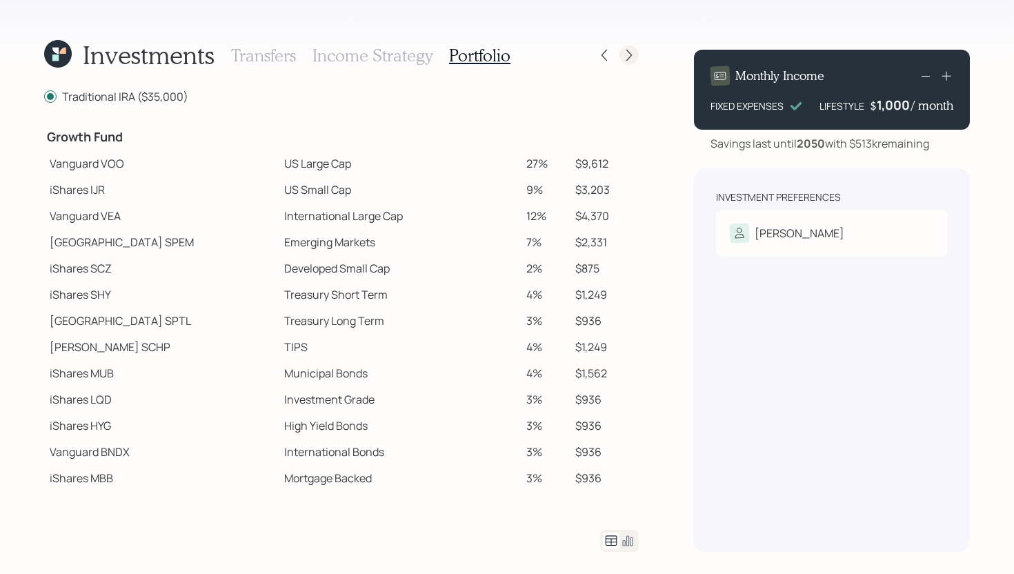
click at [629, 48] on div at bounding box center [629, 55] width 19 height 19
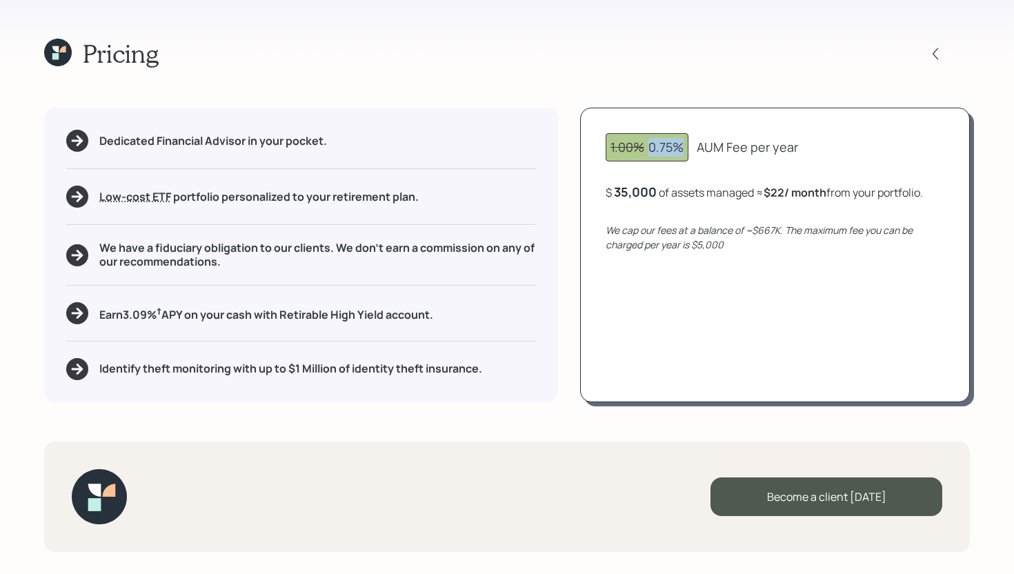
drag, startPoint x: 684, startPoint y: 146, endPoint x: 647, endPoint y: 150, distance: 36.8
click at [647, 150] on div "1.00% 0.75%" at bounding box center [647, 147] width 73 height 19
click at [860, 157] on div "1.00% 0.75% AUM Fee per year" at bounding box center [775, 147] width 339 height 28
click at [659, 190] on div "$ 35,000 of assets managed ≈ $22 / month from your portfolio ." at bounding box center [764, 192] width 317 height 17
click at [648, 224] on icon "We cap our fees at a balance of ~$667K. The maximum fee you can be charged per …" at bounding box center [759, 238] width 307 height 28
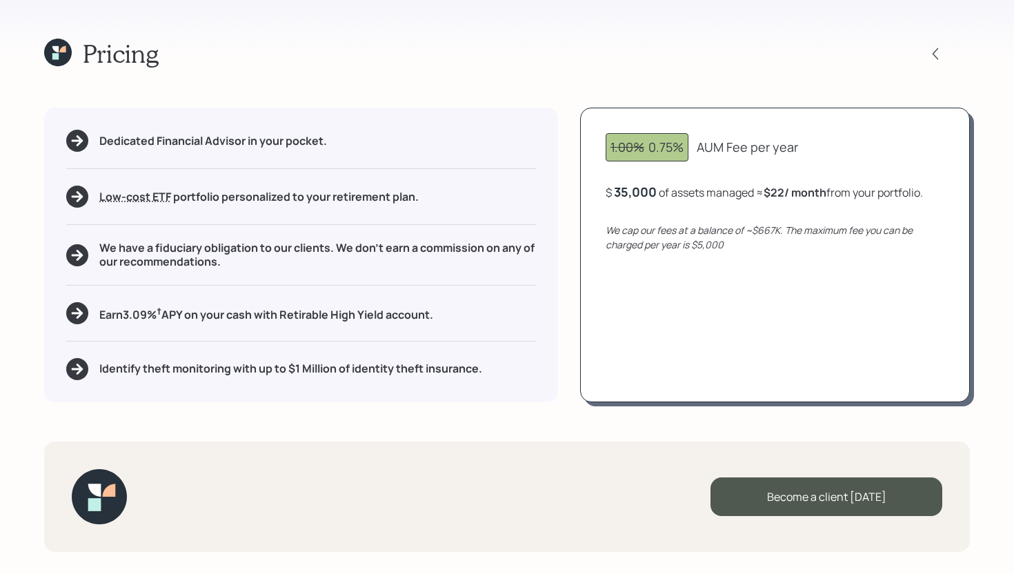
drag, startPoint x: 453, startPoint y: 316, endPoint x: 95, endPoint y: 315, distance: 357.4
click at [95, 315] on div "Earn 3.09 % † APY on your cash with Retirable High Yield account." at bounding box center [301, 313] width 470 height 22
click at [508, 288] on div "Dedicated Financial Advisor in your pocket. Low-cost ETF Retirable uses diversi…" at bounding box center [301, 255] width 514 height 294
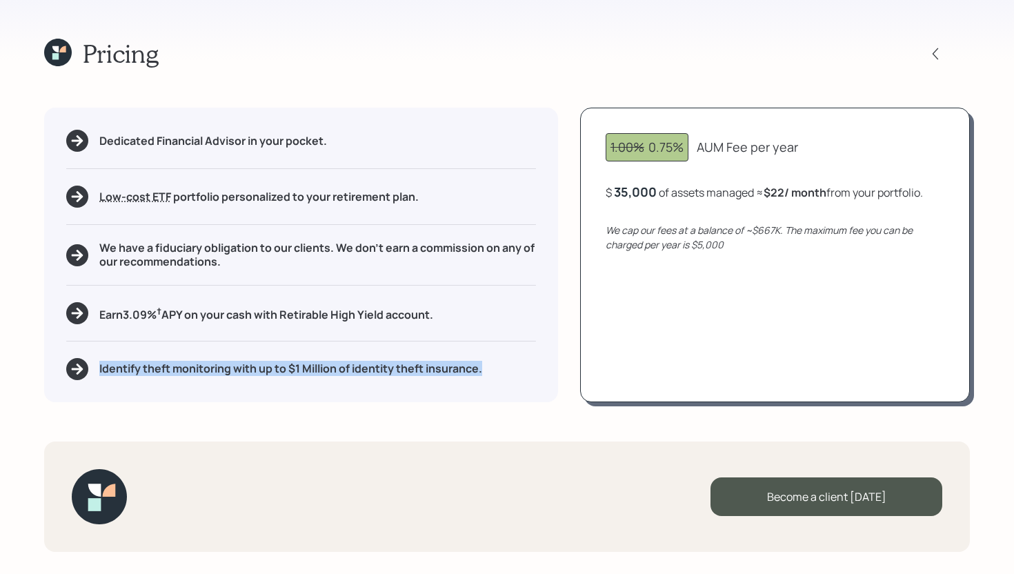
drag, startPoint x: 490, startPoint y: 371, endPoint x: 131, endPoint y: 354, distance: 359.2
click at [131, 354] on div "Dedicated Financial Advisor in your pocket. Low-cost ETF Retirable uses diversi…" at bounding box center [301, 255] width 514 height 294
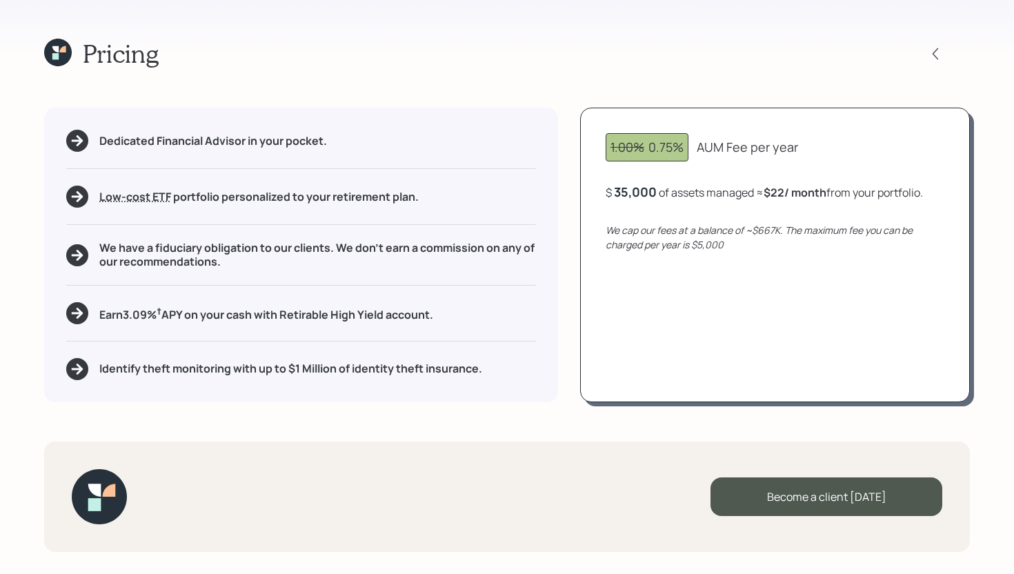
click at [252, 388] on div "Dedicated Financial Advisor in your pocket. Low-cost ETF Retirable uses diversi…" at bounding box center [301, 255] width 514 height 294
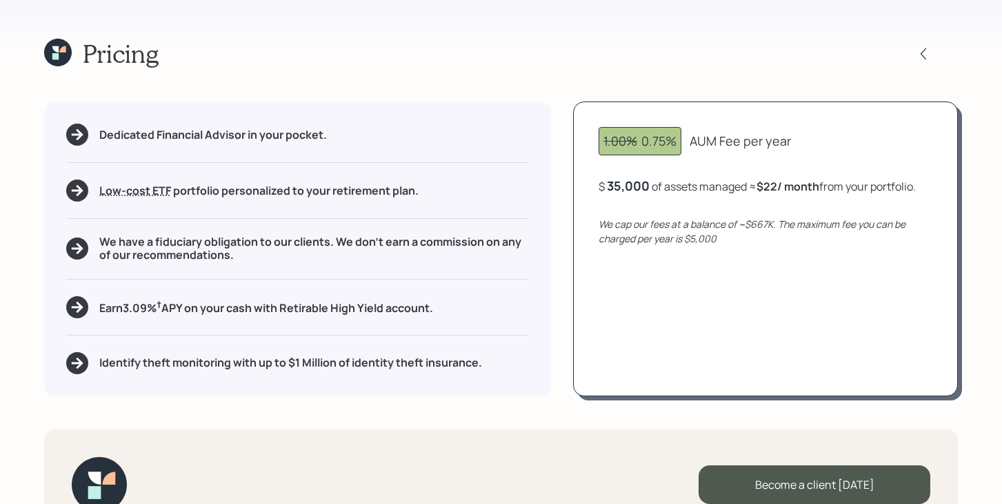
scroll to position [43, 0]
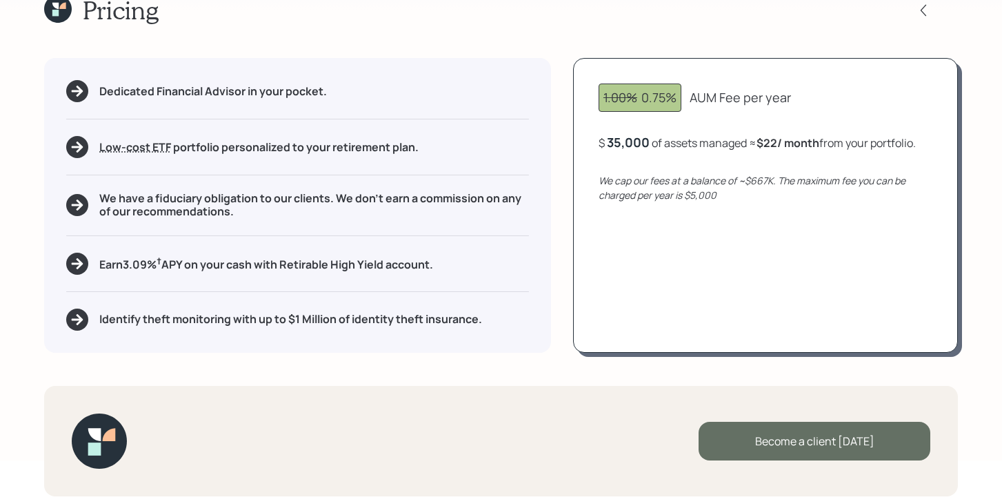
click at [778, 440] on div "Become a client today" at bounding box center [815, 441] width 232 height 39
click at [778, 440] on div "Go to Altruist" at bounding box center [815, 441] width 232 height 39
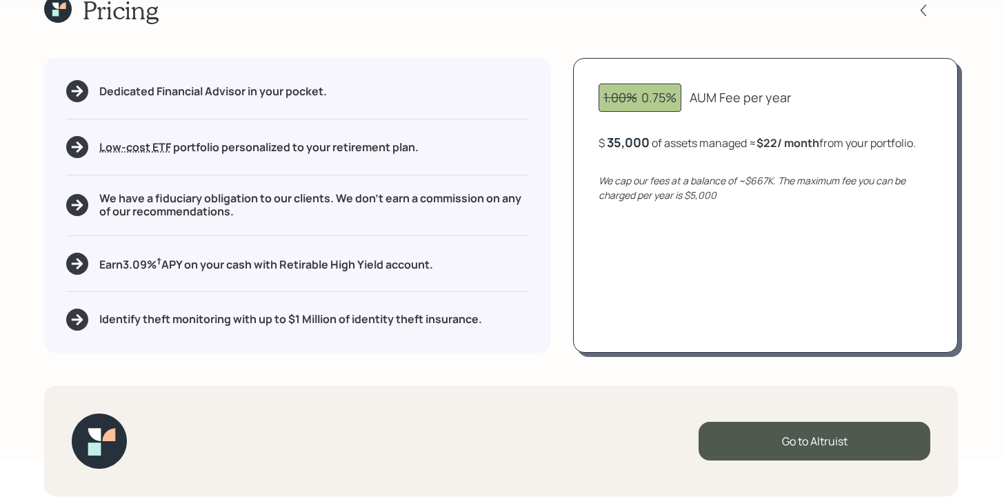
click at [57, 14] on icon at bounding box center [55, 13] width 6 height 6
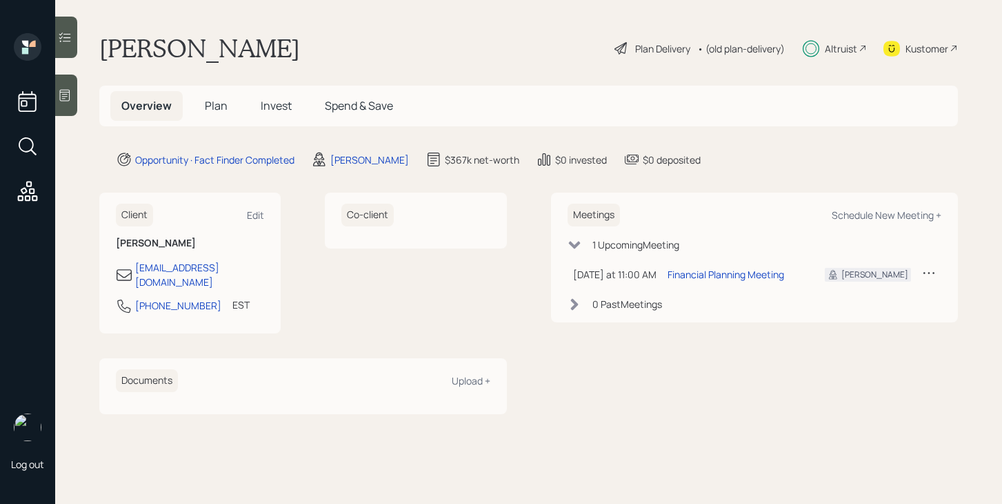
click at [207, 106] on span "Plan" at bounding box center [216, 105] width 23 height 15
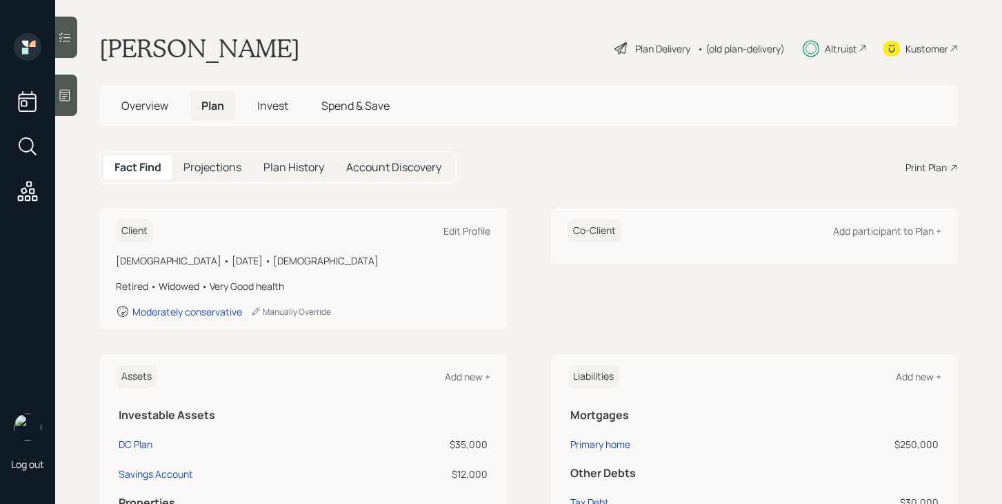
click at [275, 115] on h5 "Invest" at bounding box center [272, 106] width 53 height 30
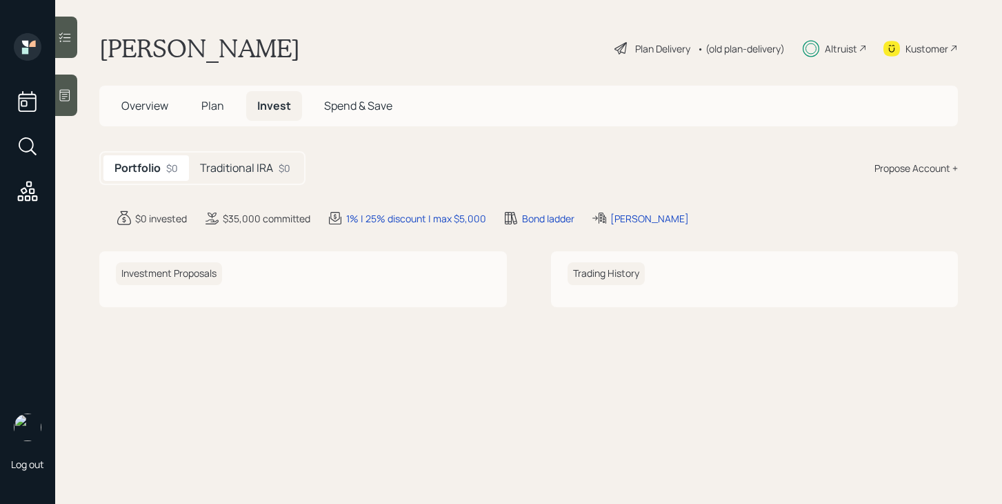
click at [275, 170] on div "Traditional IRA $0" at bounding box center [245, 168] width 112 height 26
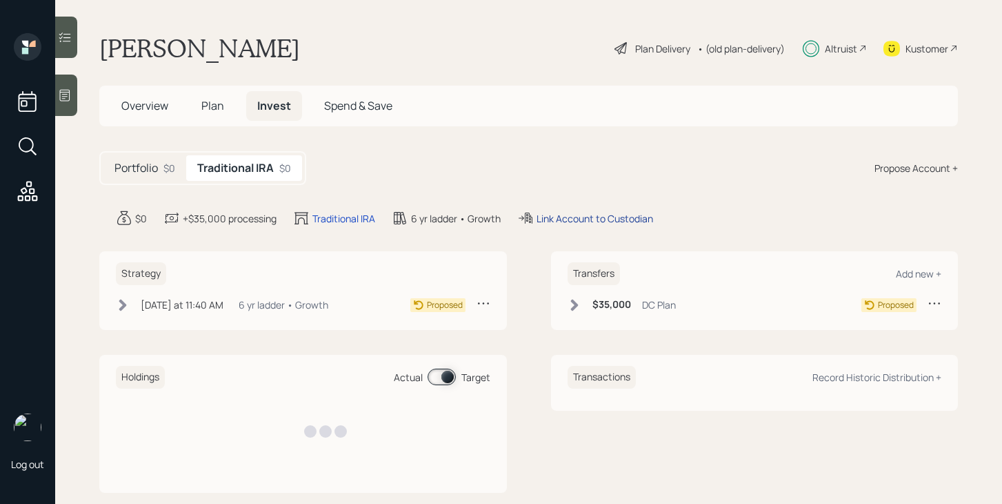
click at [595, 221] on div "Link Account to Custodian" at bounding box center [595, 218] width 117 height 14
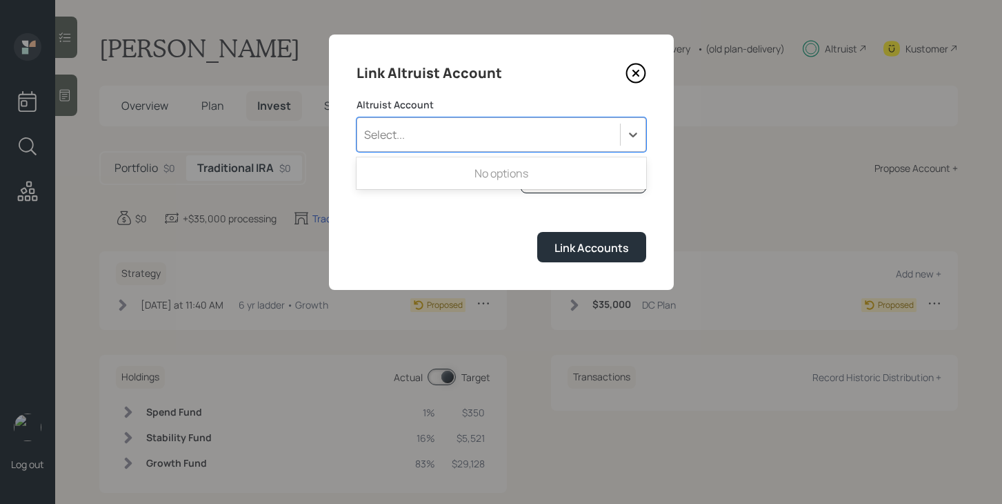
click at [473, 128] on div "Select..." at bounding box center [488, 134] width 263 height 23
click at [517, 148] on div "Select..." at bounding box center [502, 134] width 290 height 34
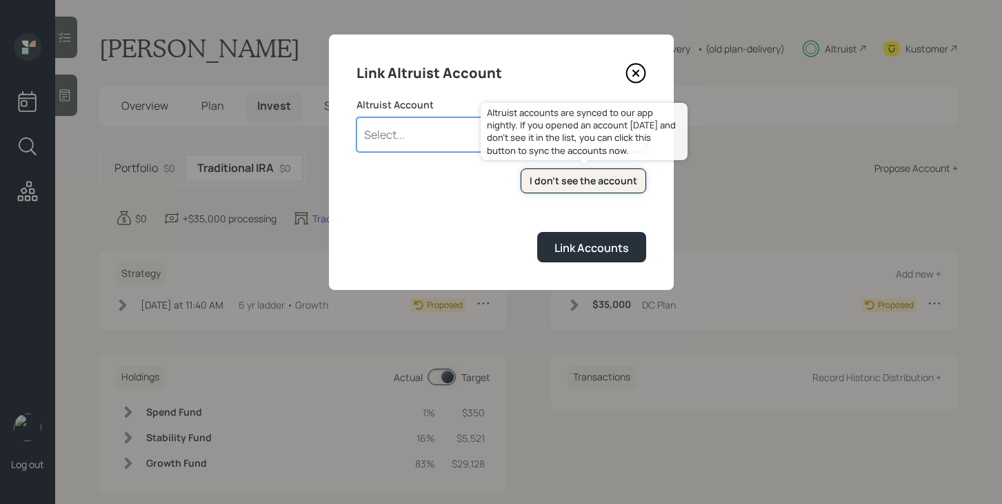
click at [573, 185] on div "I don't see the account" at bounding box center [584, 181] width 108 height 14
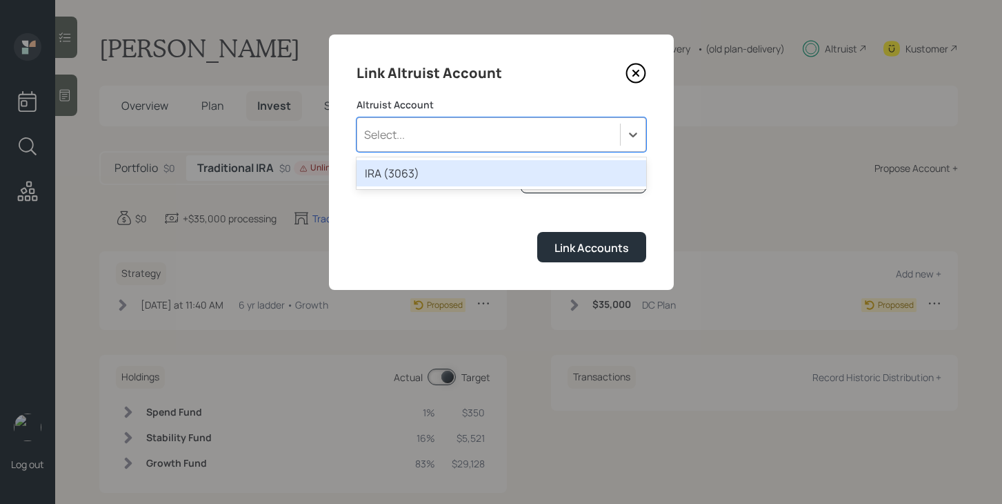
click at [408, 134] on div "Select..." at bounding box center [488, 134] width 263 height 23
click at [411, 172] on div "IRA (3063)" at bounding box center [502, 173] width 290 height 26
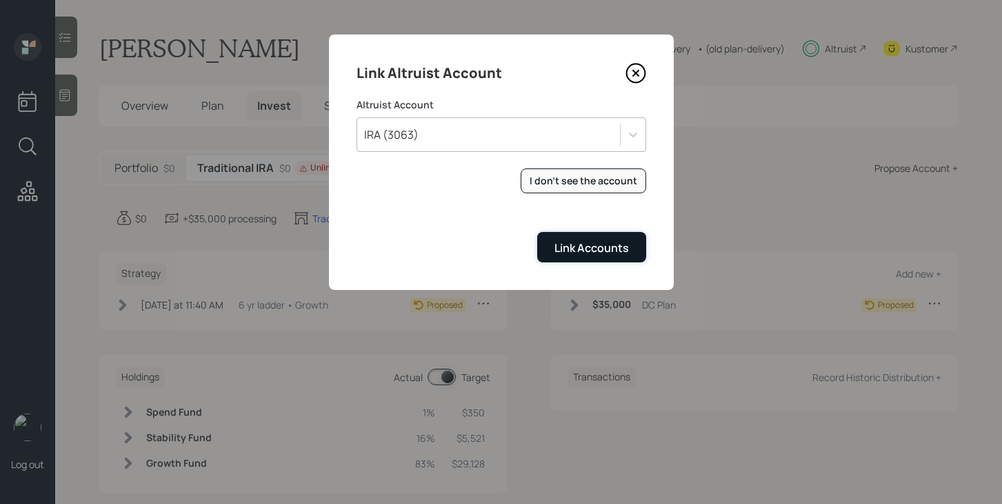
click at [576, 248] on div "Link Accounts" at bounding box center [592, 247] width 75 height 15
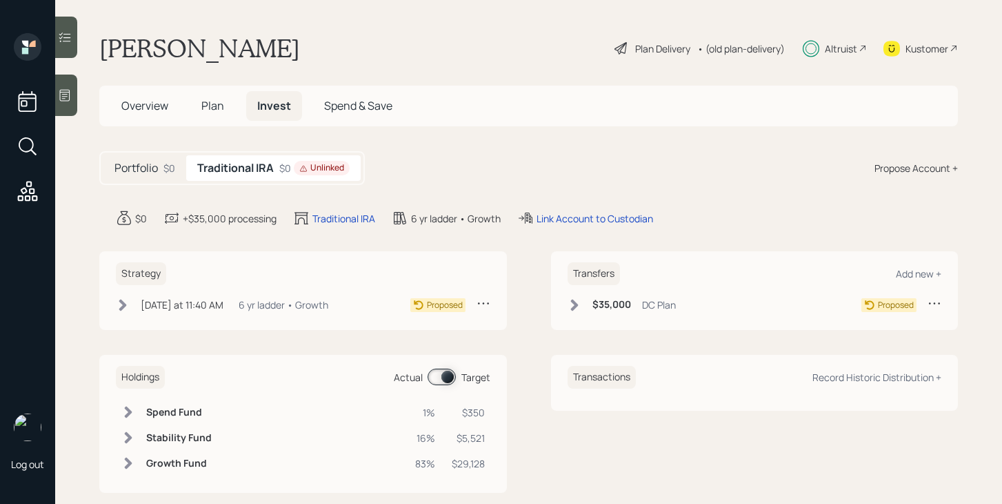
click at [124, 306] on icon at bounding box center [123, 305] width 8 height 12
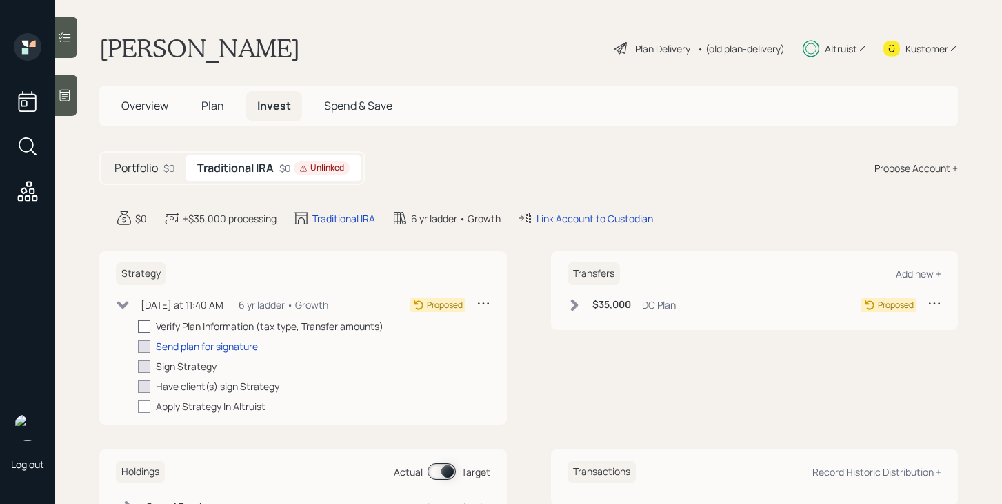
click at [145, 332] on div at bounding box center [144, 326] width 12 height 12
click at [138, 326] on input "checkbox" at bounding box center [137, 326] width 1 height 1
checkbox input "true"
click at [177, 346] on div "Send plan for signature" at bounding box center [207, 346] width 102 height 14
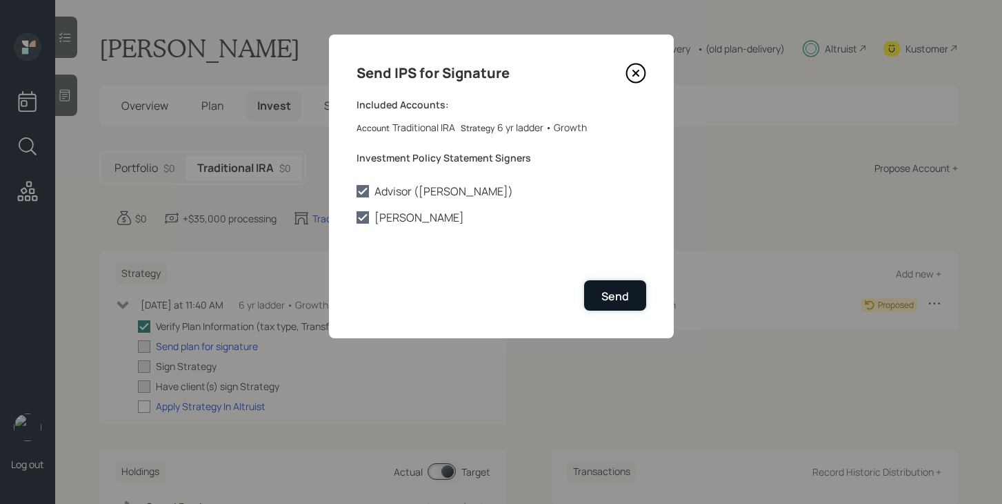
click at [618, 296] on div "Send" at bounding box center [616, 295] width 28 height 15
checkbox input "true"
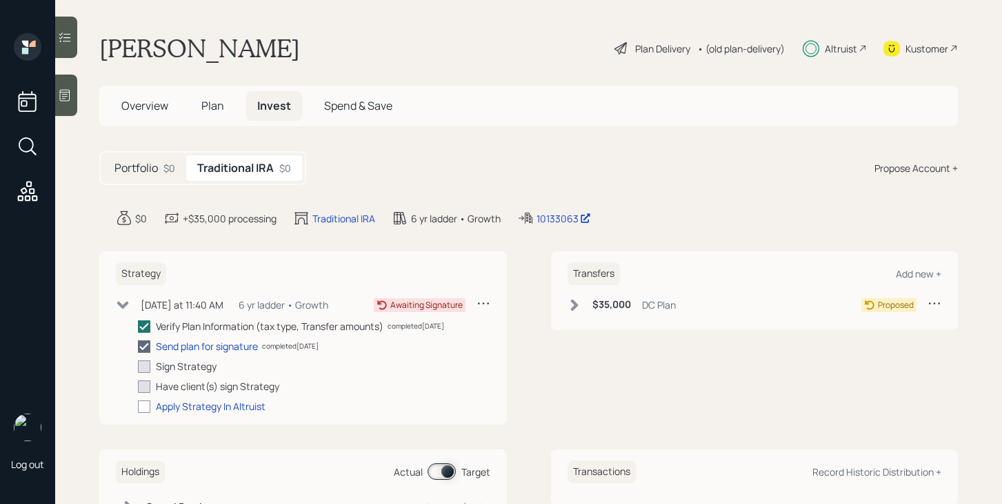
click at [570, 308] on icon at bounding box center [575, 305] width 14 height 14
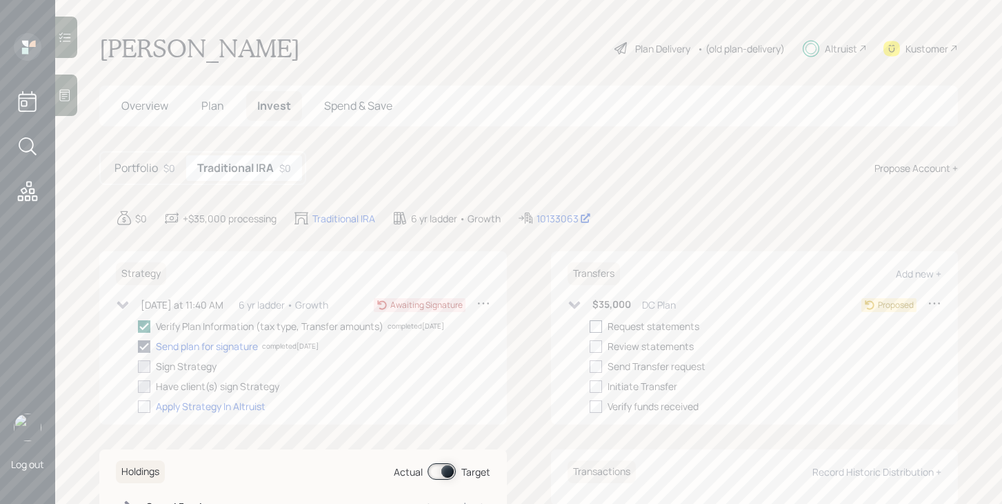
click at [597, 325] on div at bounding box center [596, 326] width 12 height 12
click at [590, 326] on input "checkbox" at bounding box center [589, 326] width 1 height 1
checkbox input "true"
click at [573, 308] on icon at bounding box center [575, 305] width 14 height 14
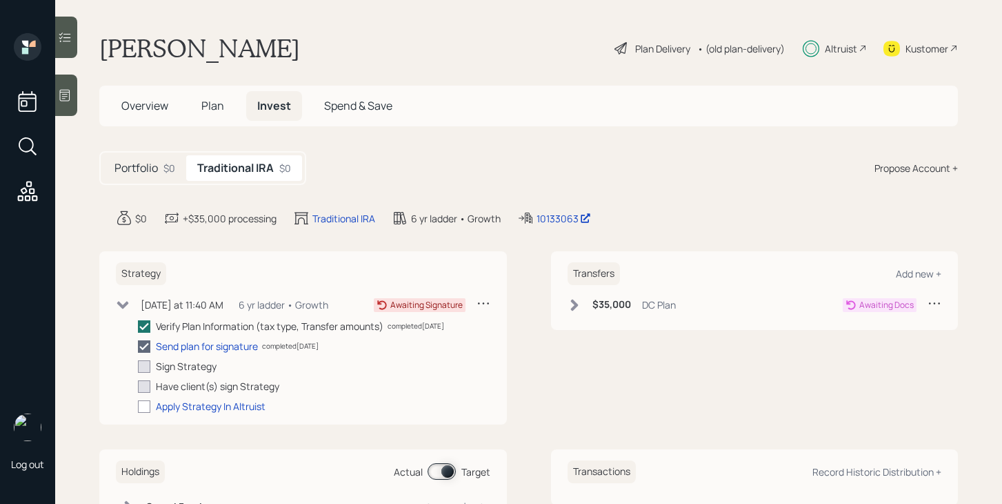
click at [123, 305] on icon at bounding box center [123, 305] width 12 height 8
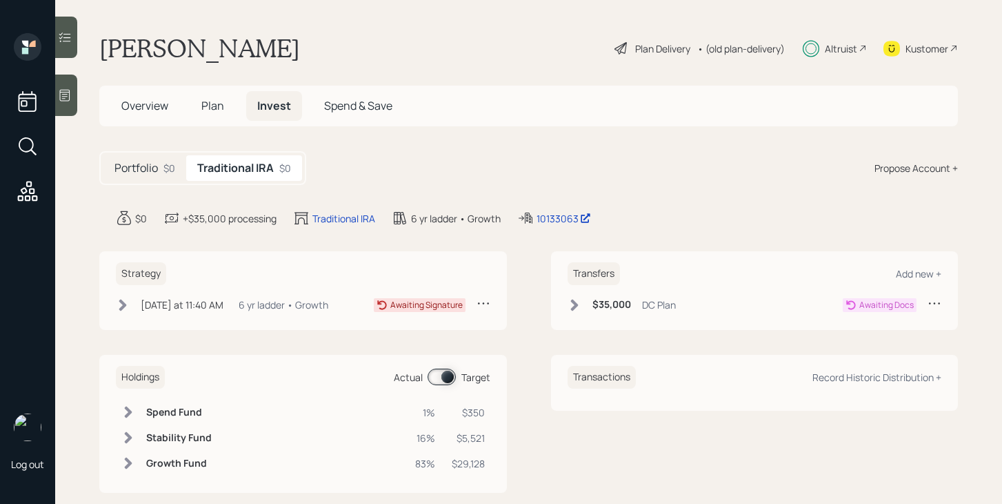
click at [158, 168] on div "Portfolio $0" at bounding box center [144, 168] width 83 height 26
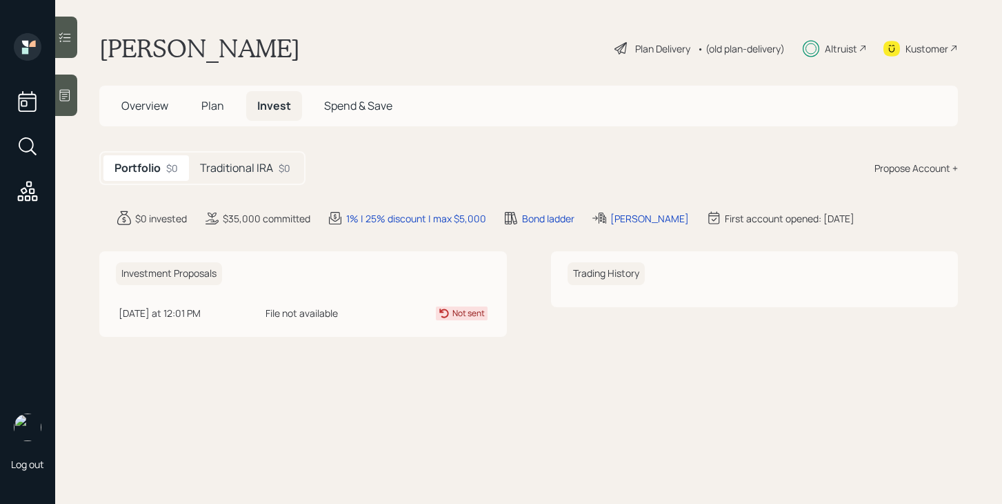
click at [232, 168] on h5 "Traditional IRA" at bounding box center [236, 167] width 73 height 13
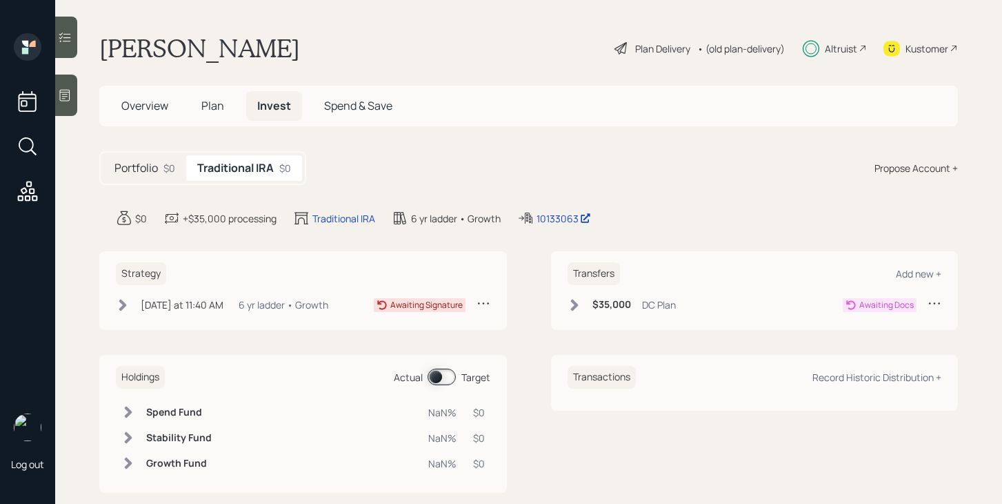
click at [158, 170] on h5 "Portfolio" at bounding box center [136, 167] width 43 height 13
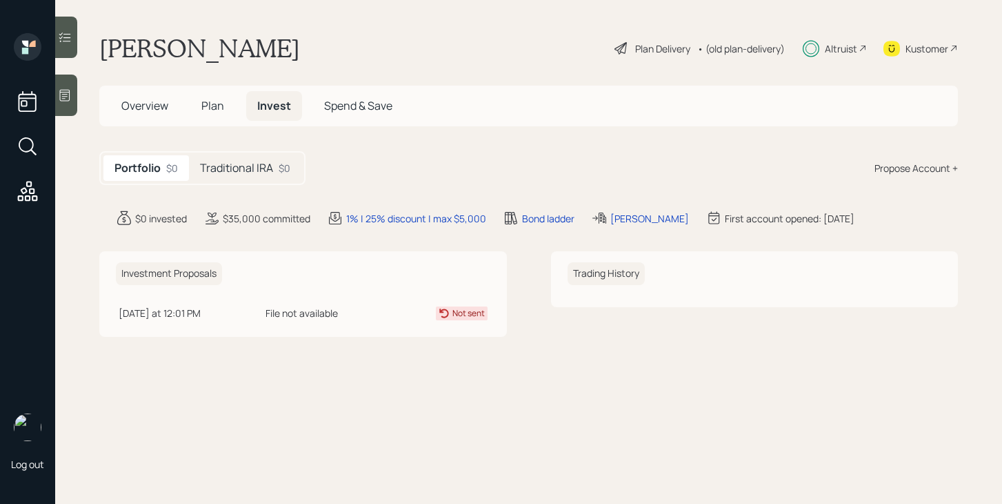
click at [261, 170] on h5 "Traditional IRA" at bounding box center [236, 167] width 73 height 13
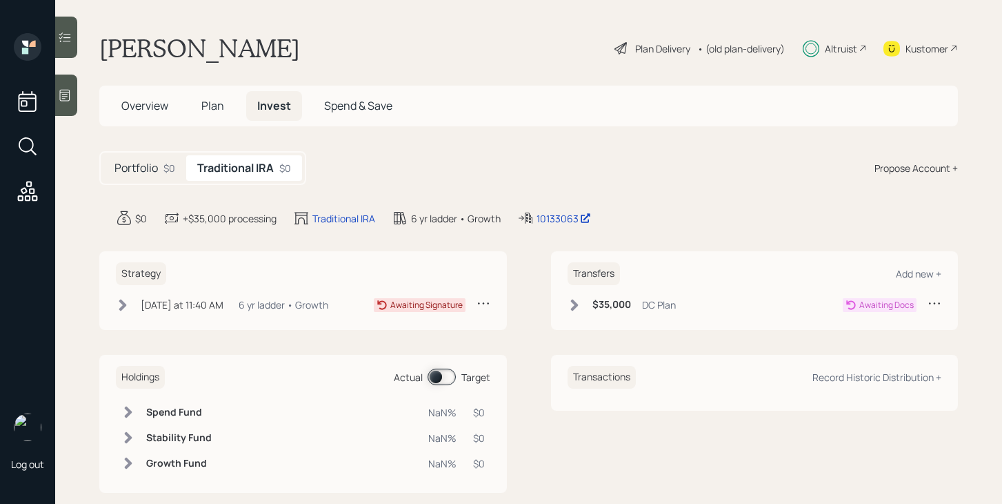
click at [139, 110] on span "Overview" at bounding box center [144, 105] width 47 height 15
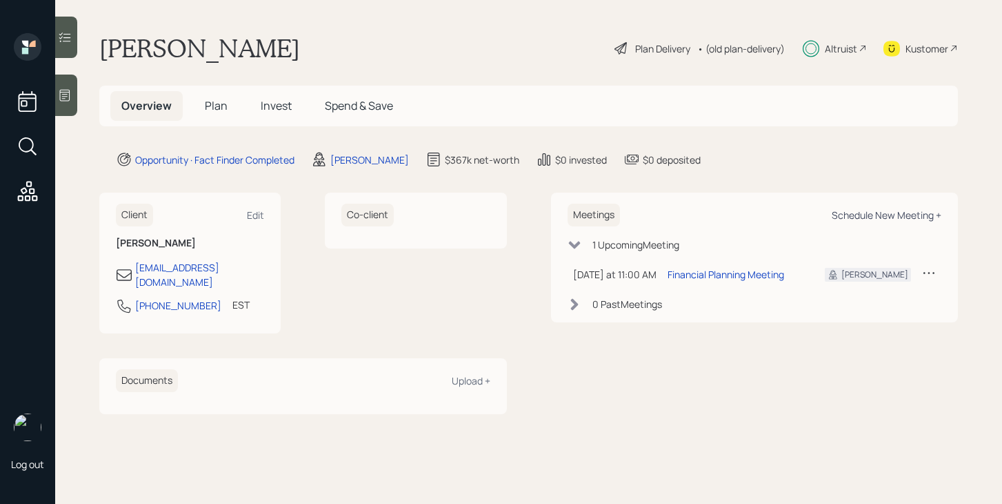
click at [856, 212] on div "Schedule New Meeting +" at bounding box center [887, 214] width 110 height 13
select select "bffa7908-1b2a-4c79-9bb6-f0ec9aed22d3"
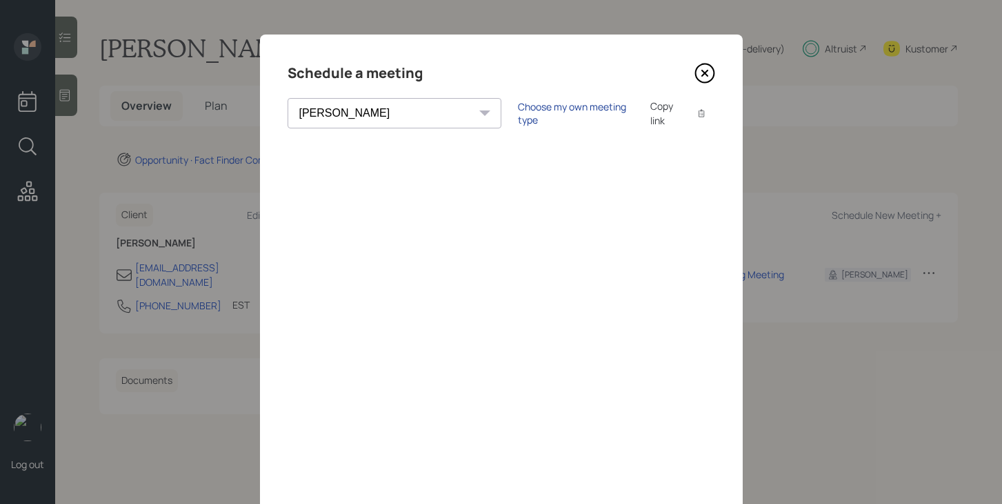
click at [518, 112] on div "Choose my own meeting type" at bounding box center [576, 113] width 116 height 26
click at [701, 77] on icon at bounding box center [705, 73] width 21 height 21
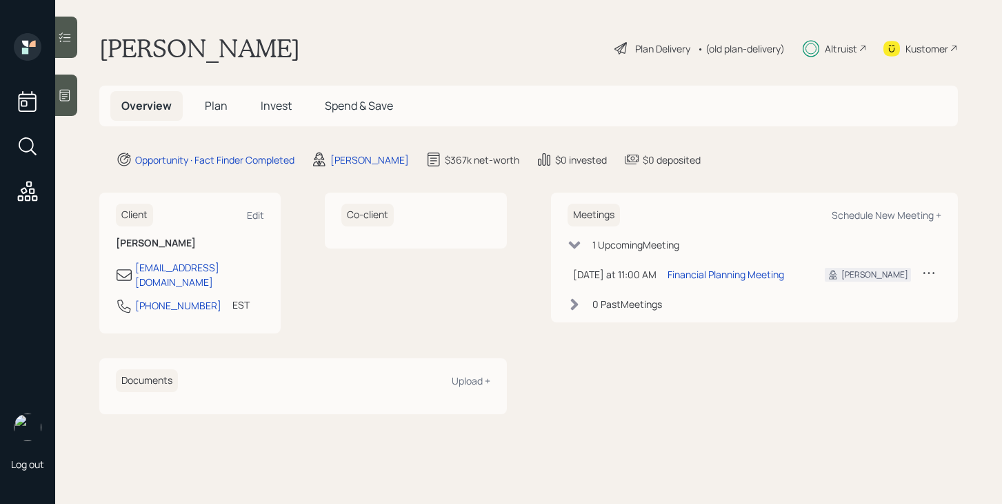
click at [221, 110] on span "Plan" at bounding box center [216, 105] width 23 height 15
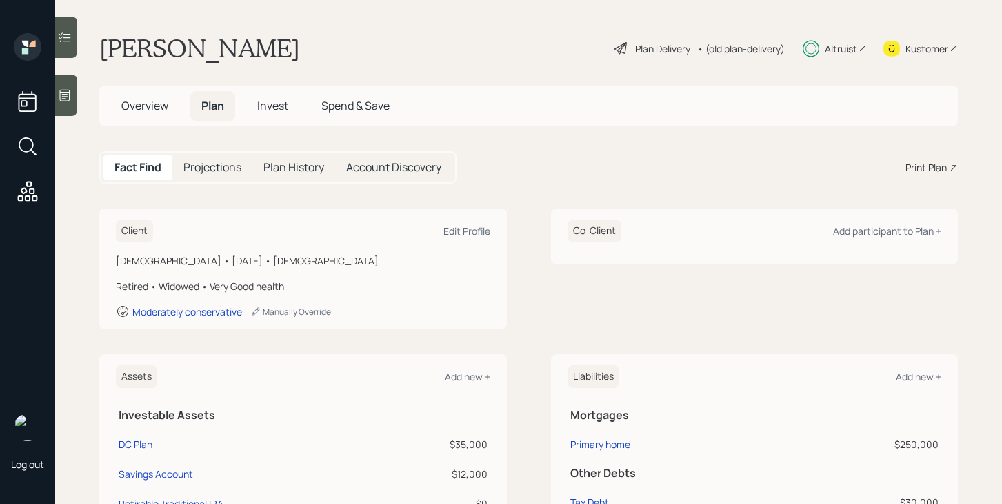
click at [261, 112] on span "Invest" at bounding box center [272, 105] width 31 height 15
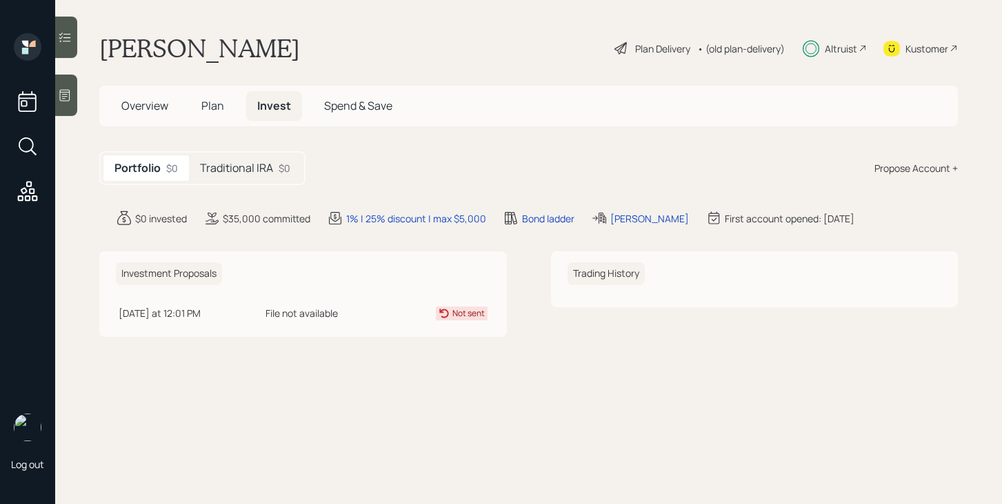
click at [264, 167] on h5 "Traditional IRA" at bounding box center [236, 167] width 73 height 13
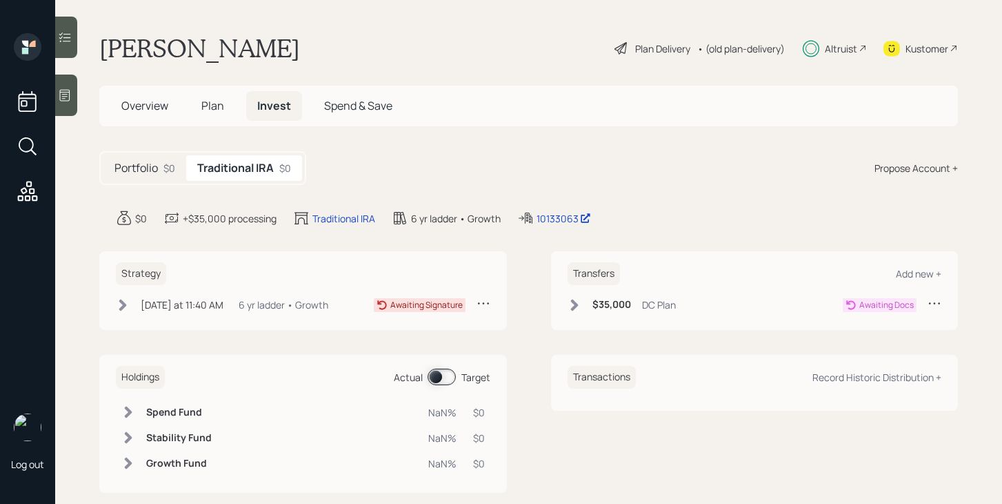
click at [117, 306] on icon at bounding box center [123, 305] width 14 height 14
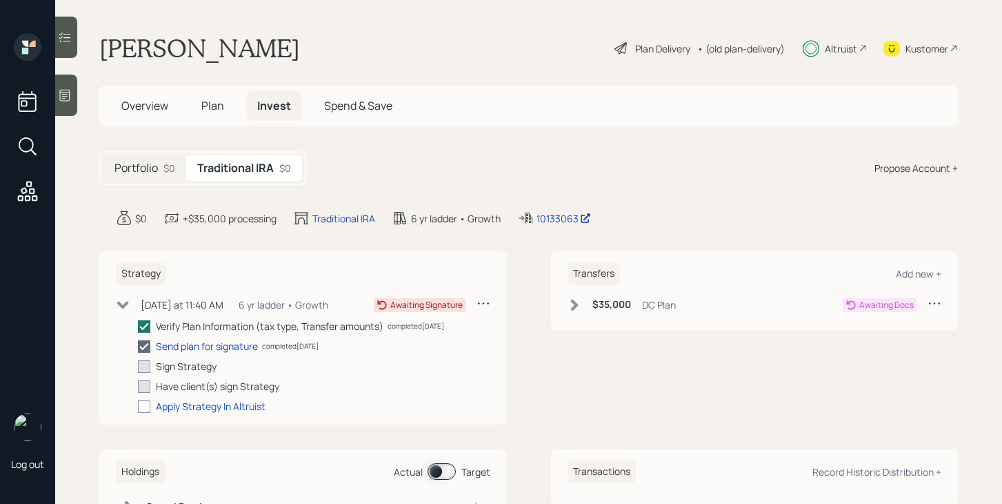
click at [162, 163] on div "Portfolio $0" at bounding box center [144, 168] width 83 height 26
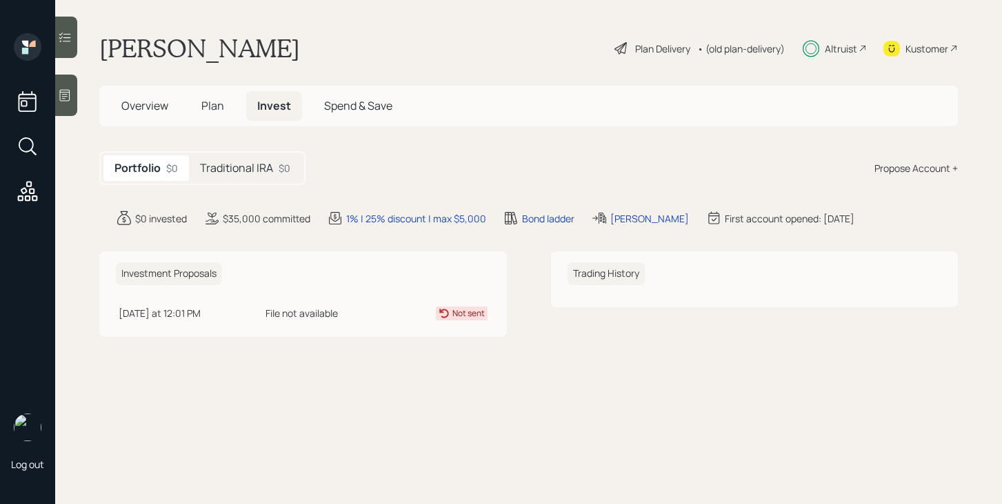
click at [275, 174] on div "Traditional IRA $0" at bounding box center [245, 168] width 112 height 26
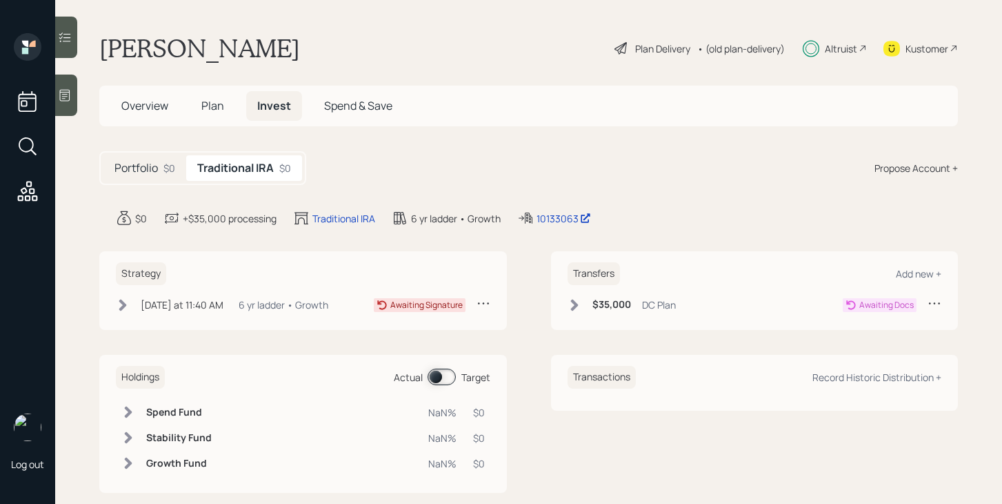
click at [169, 172] on div "$0" at bounding box center [170, 168] width 12 height 14
